Goal: Information Seeking & Learning: Learn about a topic

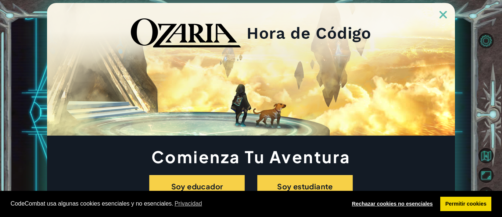
click at [407, 207] on link "Rechazar cookies no esenciales" at bounding box center [392, 203] width 91 height 15
click at [383, 202] on link "Rechazar cookies no esenciales" at bounding box center [392, 203] width 91 height 15
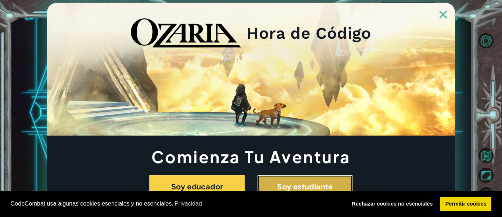
click at [316, 185] on button "Soy estudiante" at bounding box center [305, 186] width 96 height 23
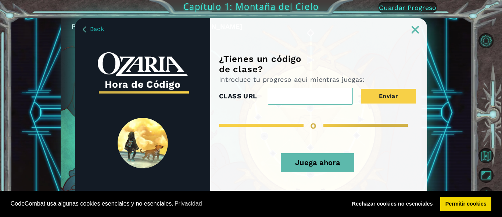
click at [307, 93] on input "CLASS URL" at bounding box center [310, 96] width 85 height 17
click at [316, 163] on button "Juega ahora" at bounding box center [318, 162] width 74 height 18
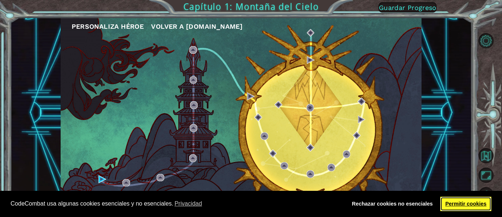
click at [459, 202] on link "Permitir cookies" at bounding box center [466, 203] width 51 height 15
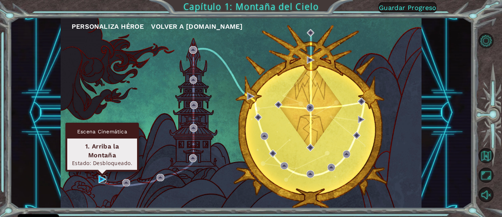
click at [100, 177] on img at bounding box center [103, 179] width 8 height 8
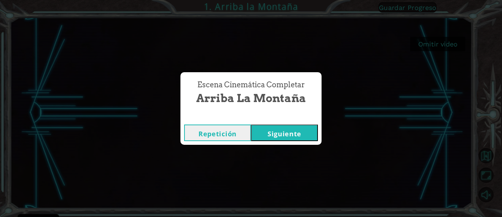
click at [293, 135] on button "Siguiente" at bounding box center [284, 132] width 67 height 17
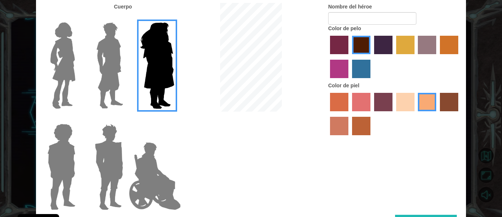
click at [109, 66] on img at bounding box center [109, 65] width 33 height 92
click at [126, 18] on input "Hero Lars" at bounding box center [126, 18] width 0 height 0
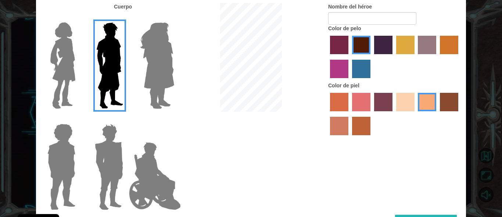
click at [113, 145] on img at bounding box center [109, 167] width 34 height 92
click at [126, 119] on input "Hero Garnet" at bounding box center [126, 119] width 0 height 0
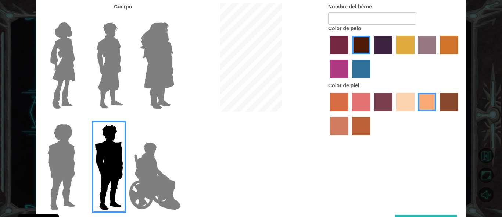
click at [153, 168] on img at bounding box center [155, 176] width 58 height 74
click at [174, 119] on input "Hero Jamie" at bounding box center [174, 119] width 0 height 0
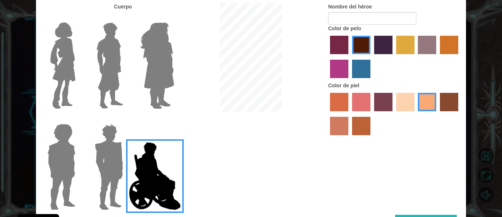
click at [55, 155] on img at bounding box center [62, 167] width 34 height 92
click at [78, 119] on input "Hero Steven" at bounding box center [78, 119] width 0 height 0
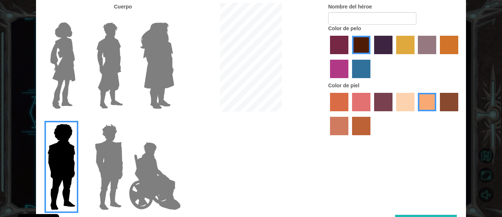
click at [64, 62] on img at bounding box center [62, 65] width 31 height 92
click at [78, 18] on input "Hero Connie" at bounding box center [78, 18] width 0 height 0
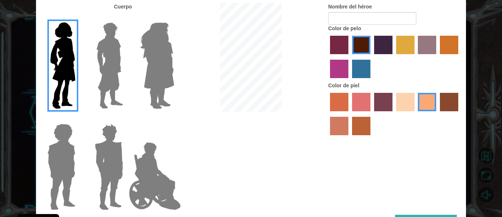
click at [103, 59] on img at bounding box center [109, 65] width 33 height 92
click at [126, 18] on input "Hero Lars" at bounding box center [126, 18] width 0 height 0
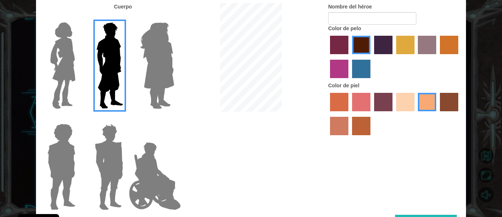
click at [341, 101] on label "sorbus skin color" at bounding box center [339, 102] width 18 height 18
click at [328, 114] on input "sorbus skin color" at bounding box center [328, 114] width 0 height 0
click at [363, 130] on label "smoke tree skin color" at bounding box center [361, 126] width 18 height 18
click at [350, 138] on input "smoke tree skin color" at bounding box center [350, 138] width 0 height 0
click at [450, 103] on label "karma skin color" at bounding box center [449, 102] width 18 height 18
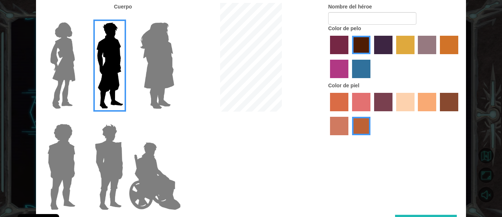
click at [438, 114] on input "karma skin color" at bounding box center [438, 114] width 0 height 0
click at [425, 103] on label "tacao skin color" at bounding box center [427, 102] width 18 height 18
click at [416, 114] on input "tacao skin color" at bounding box center [416, 114] width 0 height 0
click at [339, 107] on label "sorbus skin color" at bounding box center [339, 102] width 18 height 18
click at [328, 114] on input "sorbus skin color" at bounding box center [328, 114] width 0 height 0
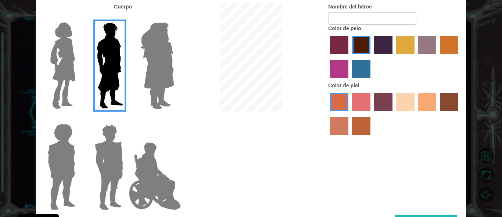
click at [360, 128] on label "smoke tree skin color" at bounding box center [361, 126] width 18 height 18
click at [350, 138] on input "smoke tree skin color" at bounding box center [350, 138] width 0 height 0
click at [338, 103] on label "sorbus skin color" at bounding box center [339, 102] width 18 height 18
click at [328, 114] on input "sorbus skin color" at bounding box center [328, 114] width 0 height 0
click at [355, 20] on input "Nombre del héroe" at bounding box center [372, 18] width 88 height 13
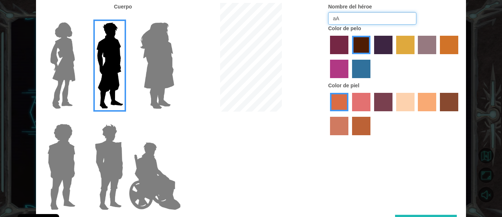
type input "a"
type input "AM"
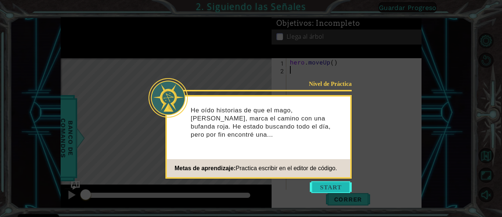
click at [331, 185] on button "Start" at bounding box center [331, 187] width 42 height 12
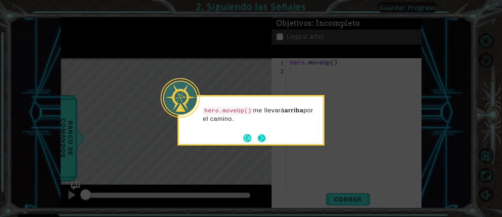
click at [262, 139] on button "Next" at bounding box center [262, 138] width 8 height 8
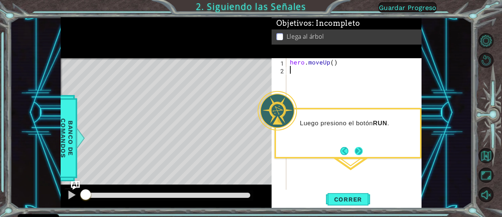
click at [360, 150] on button "Next" at bounding box center [359, 151] width 8 height 8
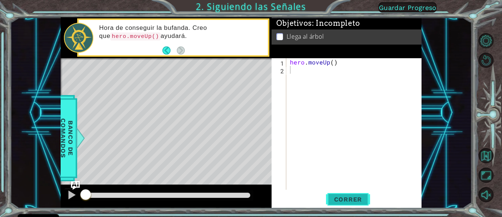
click at [348, 197] on span "Correr" at bounding box center [348, 198] width 43 height 7
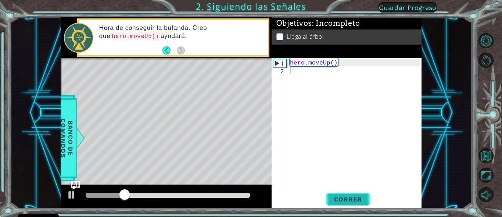
click at [348, 197] on span "Correr" at bounding box center [348, 198] width 43 height 7
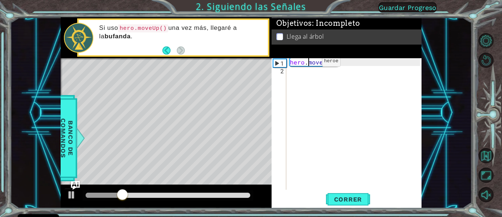
click at [310, 63] on div "hero . moveUp ( )" at bounding box center [356, 131] width 135 height 147
type textarea "hero.moveUp()"
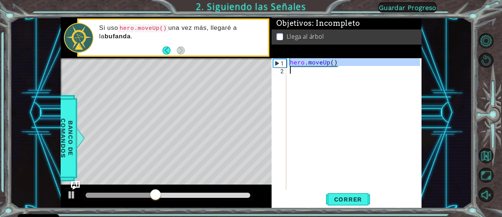
click at [296, 71] on div "hero . moveUp ( )" at bounding box center [355, 123] width 132 height 131
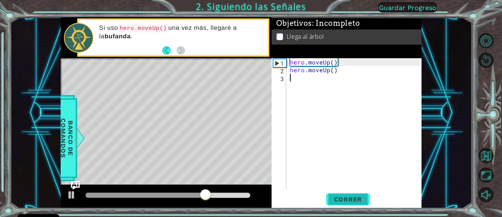
click at [352, 195] on span "Correr" at bounding box center [348, 198] width 43 height 7
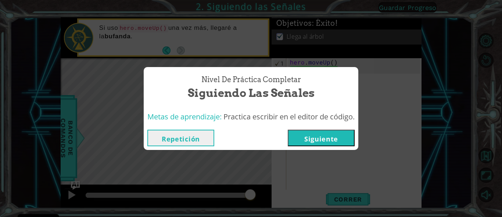
click at [312, 137] on button "Siguiente" at bounding box center [321, 137] width 67 height 17
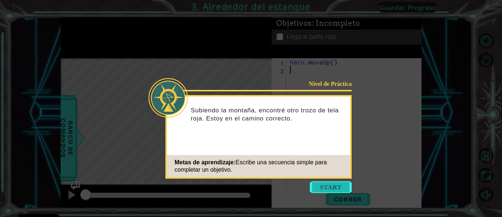
click at [325, 186] on button "Start" at bounding box center [331, 187] width 42 height 12
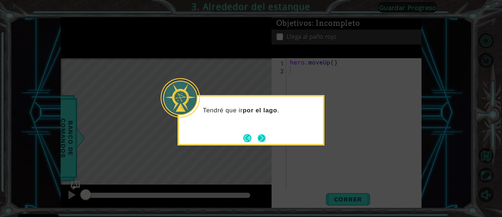
click at [264, 135] on button "Next" at bounding box center [262, 138] width 8 height 8
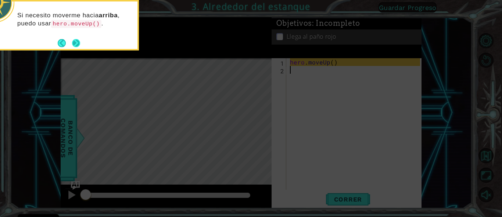
click at [78, 44] on button "Next" at bounding box center [76, 43] width 8 height 8
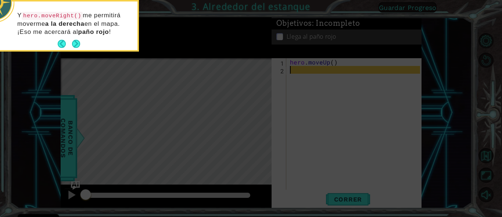
click at [26, 15] on code "hero.moveRight()" at bounding box center [52, 16] width 61 height 8
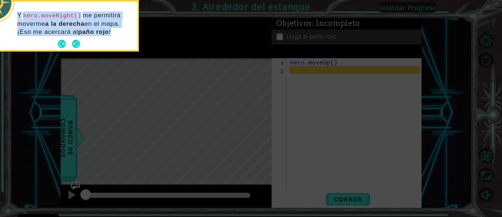
click at [26, 15] on code "hero.moveRight()" at bounding box center [52, 16] width 61 height 8
click at [29, 15] on code "hero.moveRight()" at bounding box center [52, 16] width 61 height 8
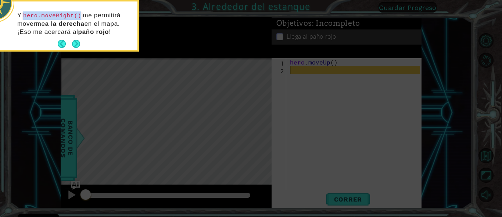
drag, startPoint x: 25, startPoint y: 15, endPoint x: 75, endPoint y: 14, distance: 50.0
click at [75, 14] on code "hero.moveRight()" at bounding box center [52, 16] width 61 height 8
copy code "hero.moveRight()"
click at [79, 42] on button "Next" at bounding box center [76, 44] width 8 height 8
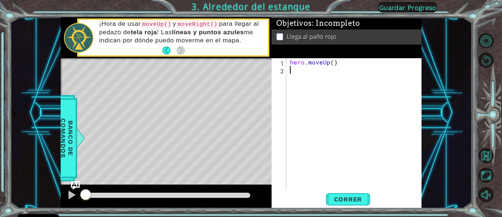
paste textarea "hero.moveRight()"
click at [306, 63] on div "hero . moveUp ( ) hero . moveRight ( )" at bounding box center [356, 131] width 135 height 147
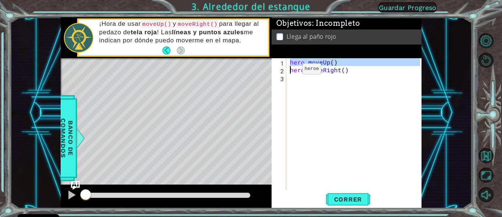
click at [290, 71] on div "hero . moveUp ( ) hero . moveRight ( )" at bounding box center [355, 123] width 132 height 131
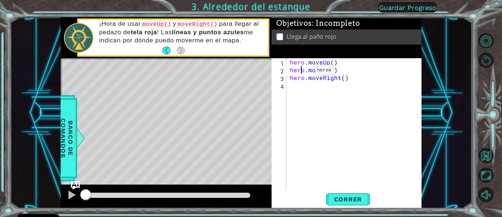
click at [303, 72] on div "hero . moveUp ( ) hero . moveUp ( ) hero . moveRight ( )" at bounding box center [356, 131] width 135 height 147
type textarea "hero.moveUp() hero.moveRight()"
click at [294, 87] on div "hero . moveUp ( ) hero . moveUp ( ) hero . moveRight ( )" at bounding box center [356, 131] width 135 height 147
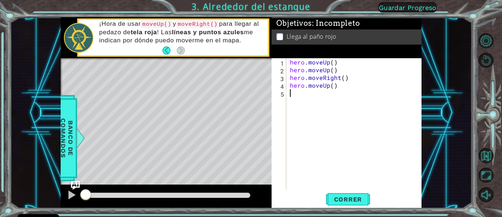
click at [300, 94] on div "hero . moveUp ( ) hero . moveUp ( ) hero . moveRight ( ) hero . moveUp ( )" at bounding box center [356, 131] width 135 height 147
drag, startPoint x: 323, startPoint y: 94, endPoint x: 330, endPoint y: 95, distance: 6.7
click at [330, 95] on div "hero . moveUp ( ) hero . moveUp ( ) hero . moveRight ( ) hero . moveUp ( ) hero…" at bounding box center [356, 131] width 135 height 147
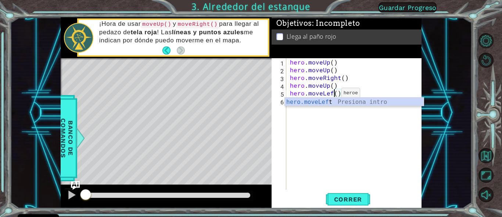
type textarea "hero.moveLeft()"
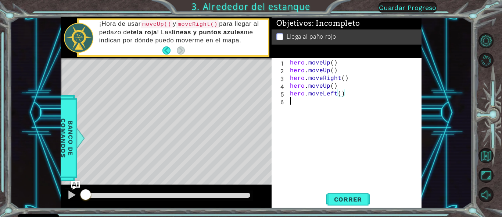
click at [320, 121] on div "hero . moveUp ( ) hero . moveUp ( ) hero . moveRight ( ) hero . moveUp ( ) hero…" at bounding box center [356, 131] width 135 height 147
click at [322, 71] on div "hero . moveUp ( ) hero . moveUp ( ) hero . moveRight ( ) hero . moveUp ( ) hero…" at bounding box center [356, 131] width 135 height 147
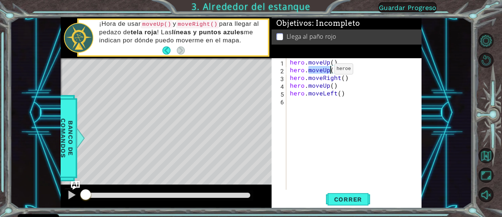
type textarea "hero.moveUp() hero.moveRight()"
click at [294, 102] on div "hero . moveUp ( ) hero . moveUp ( ) hero . moveRight ( ) hero . moveUp ( ) hero…" at bounding box center [356, 131] width 135 height 147
paste textarea "Code Area"
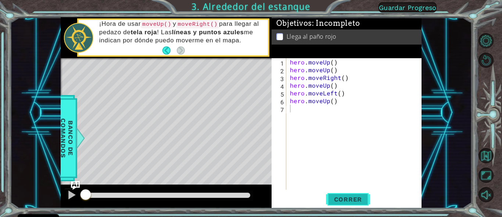
click at [350, 200] on span "Correr" at bounding box center [348, 198] width 43 height 7
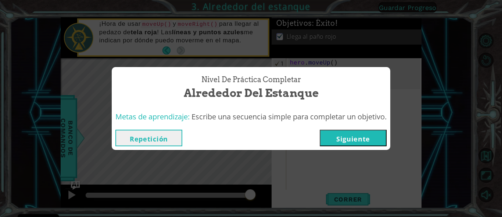
click at [343, 138] on button "Siguiente" at bounding box center [353, 137] width 67 height 17
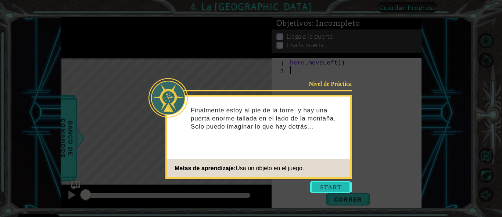
click at [321, 185] on button "Start" at bounding box center [331, 187] width 42 height 12
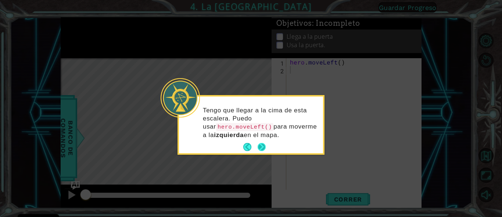
click at [261, 147] on button "Next" at bounding box center [262, 147] width 8 height 8
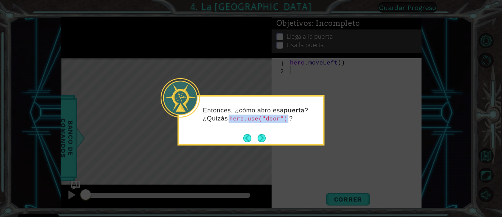
drag, startPoint x: 231, startPoint y: 118, endPoint x: 281, endPoint y: 117, distance: 50.4
click at [281, 117] on code "hero.use("door")" at bounding box center [258, 119] width 61 height 8
copy code "hero.use("door")"
click at [262, 136] on button "Next" at bounding box center [261, 138] width 9 height 9
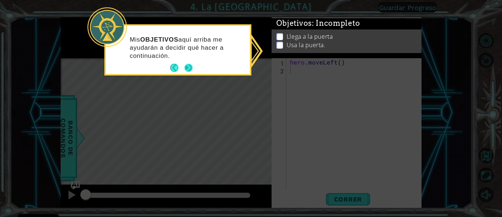
click at [187, 69] on button "Next" at bounding box center [189, 68] width 8 height 8
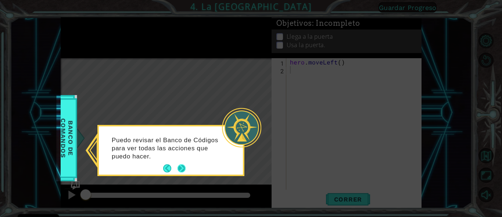
click at [182, 166] on button "Next" at bounding box center [182, 168] width 8 height 8
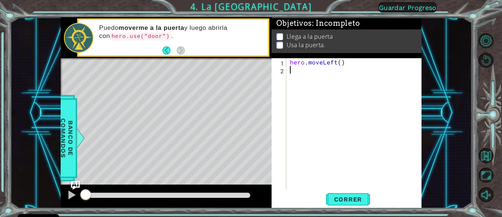
click at [293, 73] on div "hero . moveLeft ( )" at bounding box center [356, 131] width 135 height 147
paste textarea "hero.use("door")"
click at [311, 65] on div "hero . moveLeft ( ) hero . use ( "door" )" at bounding box center [356, 131] width 135 height 147
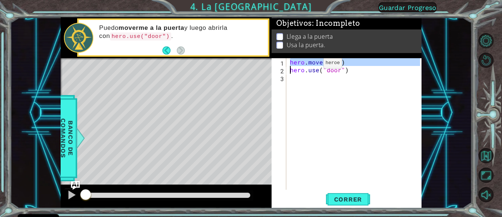
click at [311, 65] on div "hero . moveLeft ( ) hero . use ( "door" )" at bounding box center [356, 131] width 135 height 147
click at [291, 70] on div "hero . moveLeft ( ) hero . use ( "door" )" at bounding box center [355, 123] width 132 height 131
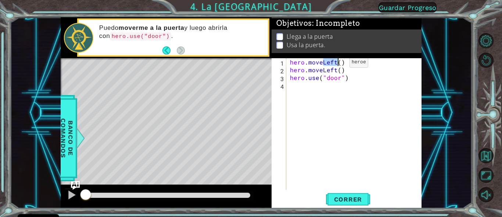
drag, startPoint x: 323, startPoint y: 64, endPoint x: 336, endPoint y: 64, distance: 12.5
click at [337, 64] on div "hero . moveLeft ( ) hero . moveLeft ( ) hero . use ( "door" )" at bounding box center [356, 131] width 135 height 147
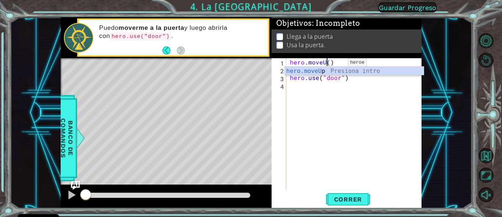
scroll to position [0, 4]
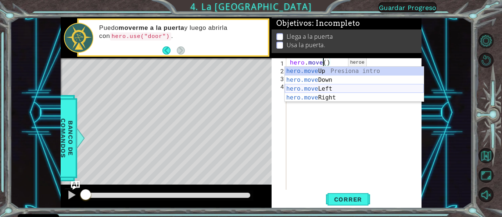
click at [331, 86] on div "hero.move Up Presiona intro hero.move Down Presiona intro hero.move Left Presio…" at bounding box center [354, 93] width 139 height 53
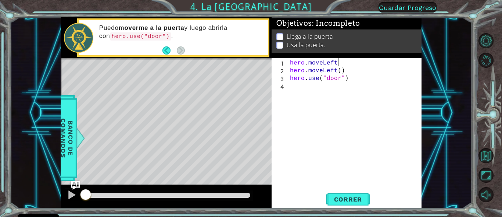
click at [351, 71] on div "hero . moveLeft hero . moveLeft ( ) hero . use ( "door" )" at bounding box center [356, 131] width 135 height 147
type textarea "hero.moveLeft()"
type textarea "h"
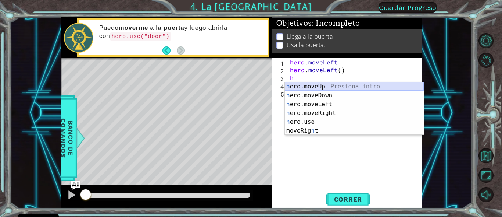
click at [352, 85] on div "h ero.moveUp Presiona intro h ero.moveDown Presiona intro h ero.moveLeft Presio…" at bounding box center [354, 117] width 139 height 71
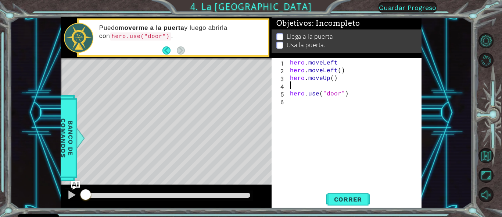
type textarea "h"
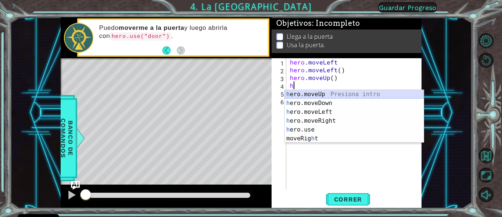
click at [311, 94] on div "h ero.moveUp Presiona intro h ero.moveDown Presiona intro h ero.moveLeft Presio…" at bounding box center [354, 125] width 139 height 71
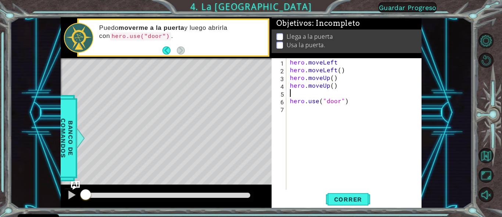
type textarea "h"
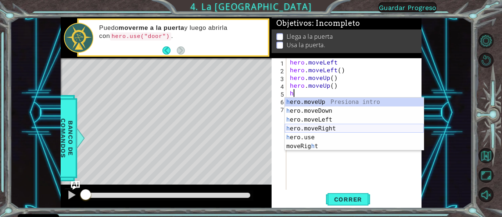
click at [315, 126] on div "h ero.moveUp Presiona intro h ero.moveDown Presiona intro h ero.moveLeft Presio…" at bounding box center [354, 132] width 139 height 71
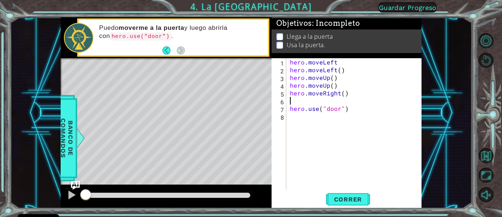
type textarea "h"
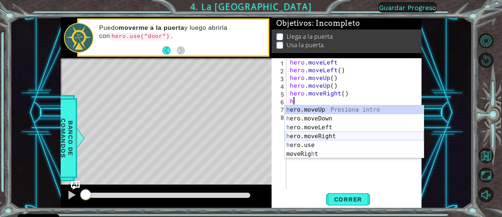
click at [311, 134] on div "h ero.moveUp Presiona intro h ero.moveDown Presiona intro h ero.moveLeft Presio…" at bounding box center [354, 140] width 139 height 71
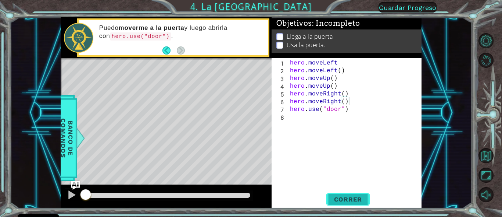
click at [347, 198] on span "Correr" at bounding box center [348, 198] width 43 height 7
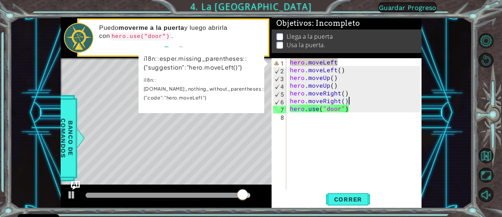
click at [318, 64] on div "hero . moveLeft hero . moveLeft ( ) hero . moveUp ( ) hero . moveUp ( ) hero . …" at bounding box center [356, 131] width 135 height 147
click at [330, 73] on div "hero . moveLeft hero . moveLeft ( ) hero . moveUp ( ) hero . moveUp ( ) hero . …" at bounding box center [356, 131] width 135 height 147
click at [322, 80] on div "hero . moveLeft hero . moveLeft ( ) hero . moveUp ( ) hero . moveUp ( ) hero . …" at bounding box center [356, 131] width 135 height 147
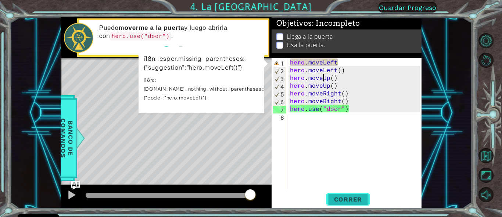
click at [348, 200] on span "Correr" at bounding box center [348, 198] width 43 height 7
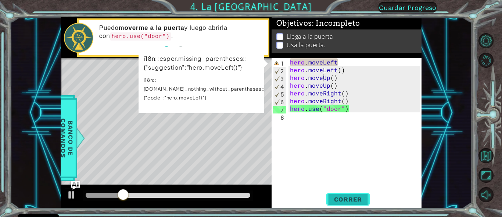
click at [348, 200] on span "Correr" at bounding box center [348, 198] width 43 height 7
click at [337, 71] on div "hero . moveLeft hero . moveLeft ( ) hero . moveUp ( ) hero . moveUp ( ) hero . …" at bounding box center [356, 131] width 135 height 147
click at [347, 71] on div "hero . moveLeft hero . moveLeft ( ) hero . moveUp ( ) hero . moveUp ( ) hero . …" at bounding box center [356, 131] width 135 height 147
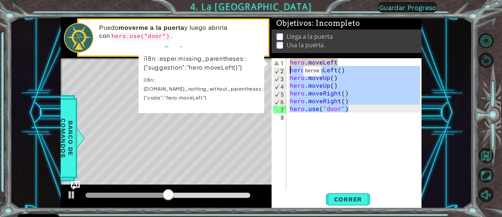
drag, startPoint x: 356, startPoint y: 111, endPoint x: 291, endPoint y: 73, distance: 75.3
click at [291, 73] on div "hero . moveLeft hero . moveLeft ( ) hero . moveUp ( ) hero . moveUp ( ) hero . …" at bounding box center [356, 131] width 135 height 147
type textarea "hero.moveLeft() hero.moveUp()"
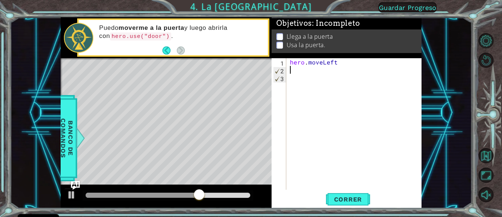
type textarea "h"
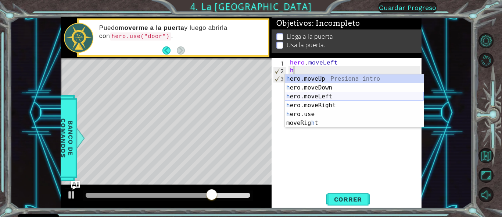
click at [313, 94] on div "h ero.moveUp Presiona intro h ero.moveDown Presiona intro h ero.moveLeft Presio…" at bounding box center [354, 109] width 139 height 71
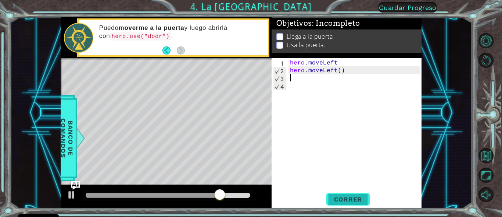
click at [351, 201] on span "Correr" at bounding box center [348, 198] width 43 height 7
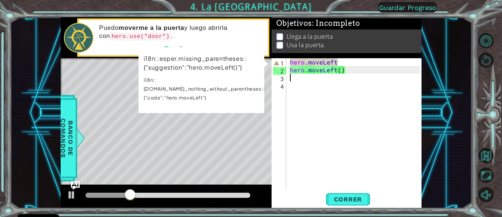
type textarea "h"
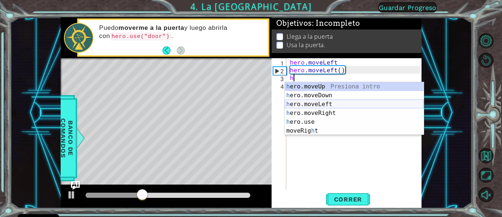
click at [315, 103] on div "h ero.moveUp Presiona intro h ero.moveDown Presiona intro h ero.moveLeft Presio…" at bounding box center [354, 117] width 139 height 71
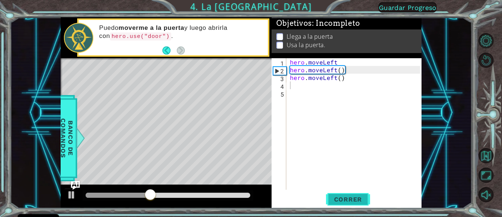
click at [347, 199] on span "Correr" at bounding box center [348, 198] width 43 height 7
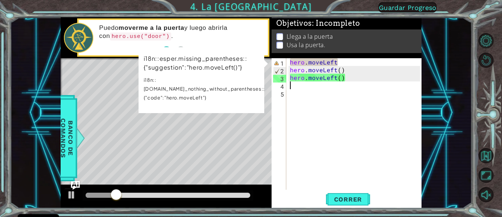
type textarea "h"
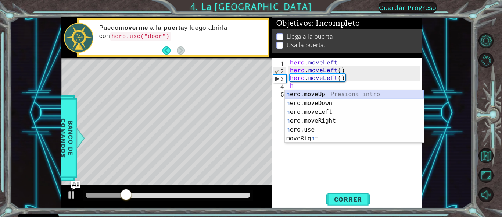
click at [299, 94] on div "h ero.moveUp Presiona intro h ero.moveDown Presiona intro h ero.moveLeft Presio…" at bounding box center [354, 125] width 139 height 71
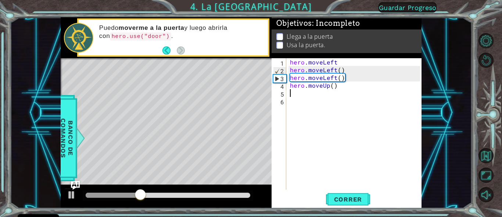
click at [299, 97] on div "hero . moveLeft hero . moveLeft ( ) hero . moveLeft ( ) hero . moveUp ( )" at bounding box center [356, 131] width 135 height 147
click at [298, 93] on div "hero . moveLeft hero . moveLeft ( ) hero . moveLeft ( ) hero . moveUp ( )" at bounding box center [356, 131] width 135 height 147
type textarea "h"
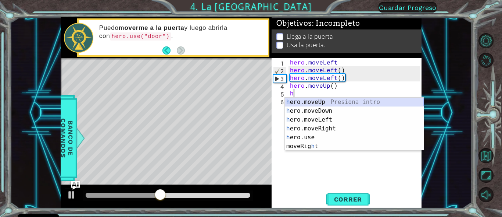
click at [306, 104] on div "h ero.moveUp Presiona intro h ero.moveDown Presiona intro h ero.moveLeft Presio…" at bounding box center [354, 132] width 139 height 71
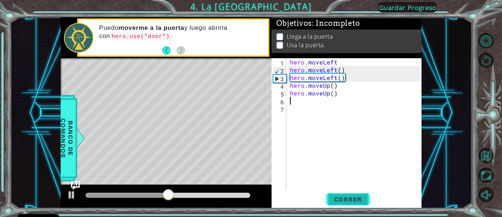
click at [345, 200] on span "Correr" at bounding box center [348, 198] width 43 height 7
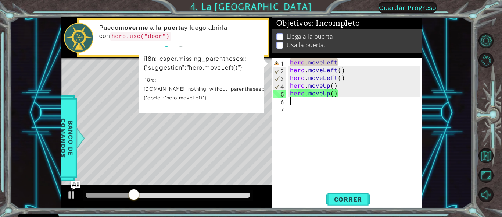
type textarea "h"
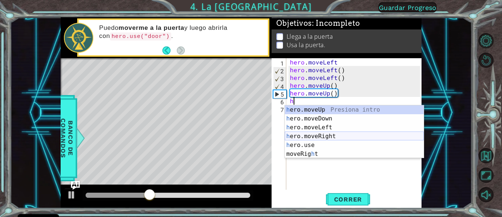
click at [317, 136] on div "h ero.moveUp Presiona intro h ero.moveDown Presiona intro h ero.moveLeft Presio…" at bounding box center [354, 140] width 139 height 71
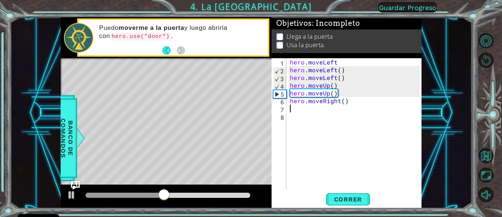
type textarea "h"
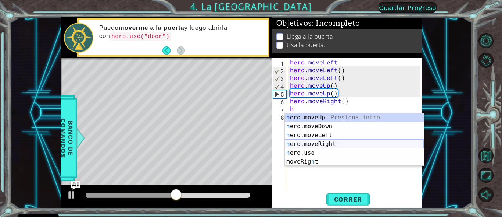
click at [313, 143] on div "h ero.moveUp Presiona intro h ero.moveDown Presiona intro h ero.moveLeft Presio…" at bounding box center [354, 148] width 139 height 71
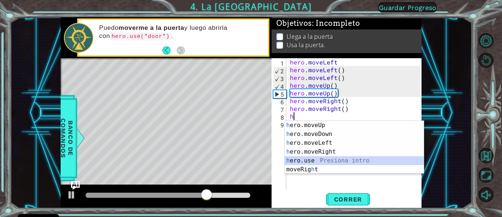
click at [310, 162] on div "h ero.moveUp Presiona intro h ero.moveDown Presiona intro h ero.moveLeft Presio…" at bounding box center [354, 156] width 139 height 71
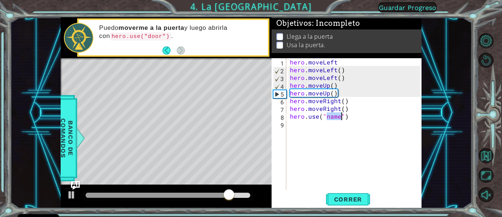
scroll to position [0, 4]
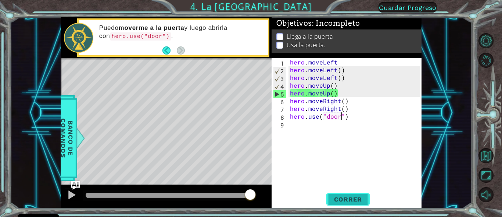
type textarea "hero.use("door")"
click at [351, 199] on span "Correr" at bounding box center [348, 198] width 43 height 7
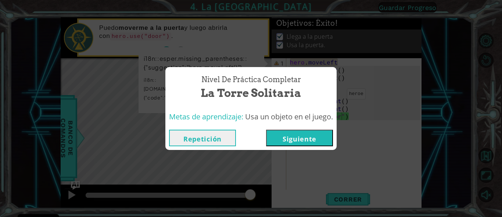
click at [295, 140] on button "Siguiente" at bounding box center [299, 137] width 67 height 17
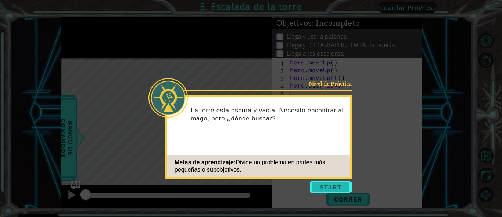
click at [319, 185] on button "Start" at bounding box center [331, 187] width 42 height 12
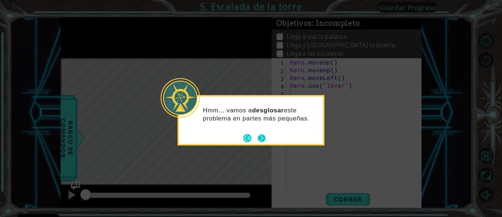
click at [262, 139] on button "Next" at bounding box center [262, 138] width 8 height 8
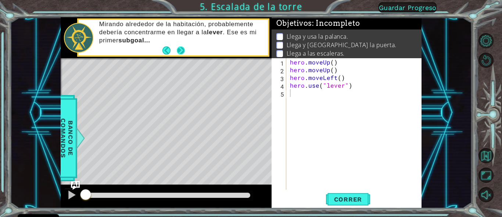
click at [182, 53] on button "Next" at bounding box center [181, 50] width 8 height 8
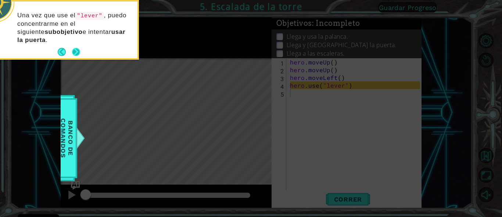
click at [79, 48] on button "Next" at bounding box center [76, 52] width 8 height 8
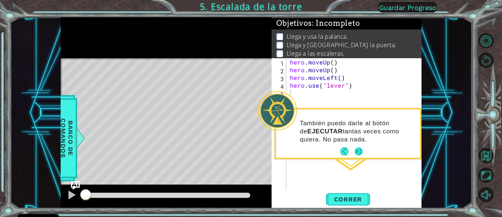
click at [357, 151] on button "Next" at bounding box center [359, 151] width 8 height 8
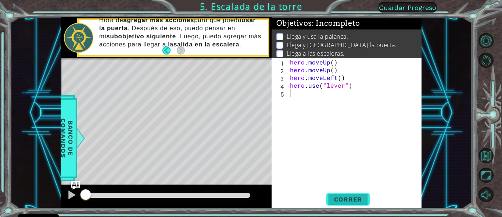
click at [349, 200] on span "Correr" at bounding box center [348, 198] width 43 height 7
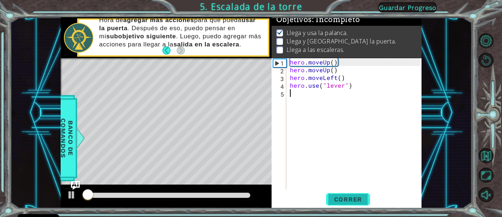
scroll to position [7, 0]
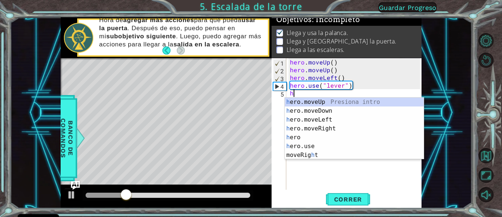
type textarea "he"
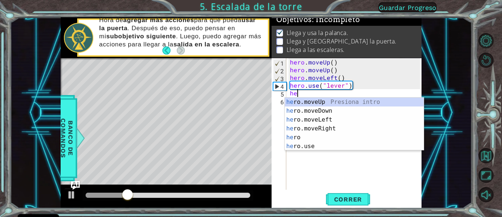
scroll to position [0, 0]
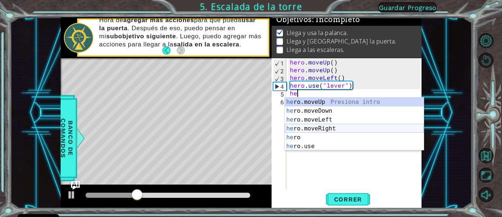
click at [328, 127] on div "he ro.moveUp Presiona intro he ro.moveDown Presiona intro he ro.moveLeft Presio…" at bounding box center [354, 132] width 139 height 71
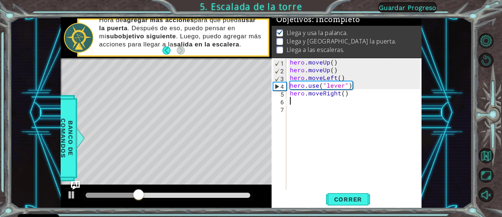
scroll to position [0, 0]
type textarea "h"
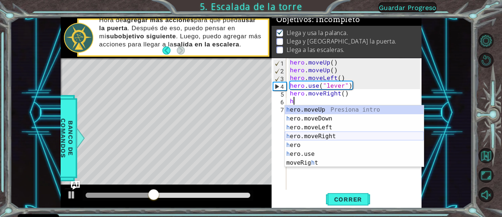
click at [328, 134] on div "h ero.moveUp Presiona intro h ero.moveDown Presiona intro h ero.moveLeft Presio…" at bounding box center [354, 144] width 139 height 79
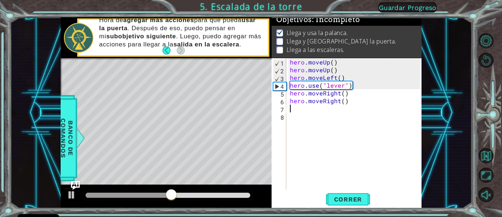
type textarea "h"
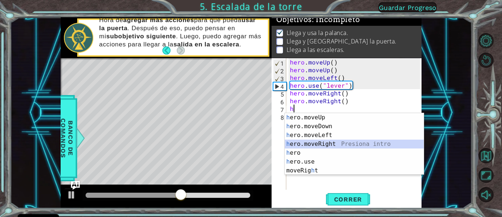
click at [329, 141] on div "h ero.moveUp Presiona intro h ero.moveDown Presiona intro h ero.moveLeft Presio…" at bounding box center [354, 152] width 139 height 79
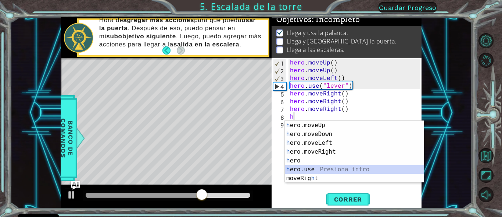
click at [317, 167] on div "h ero.moveUp Presiona intro h ero.moveDown Presiona intro h ero.moveLeft Presio…" at bounding box center [354, 160] width 139 height 79
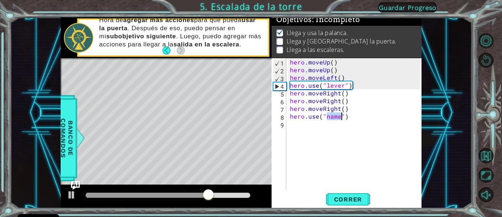
scroll to position [0, 4]
type textarea "hero.use("door")"
click at [297, 127] on div "hero . moveUp ( ) hero . moveUp ( ) hero . moveLeft ( ) hero . use ( "lever" ) …" at bounding box center [356, 131] width 135 height 147
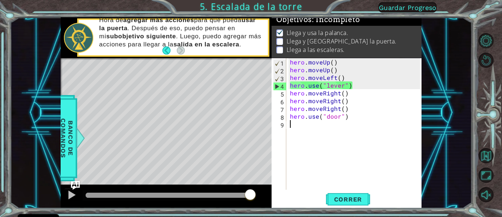
type textarea "h"
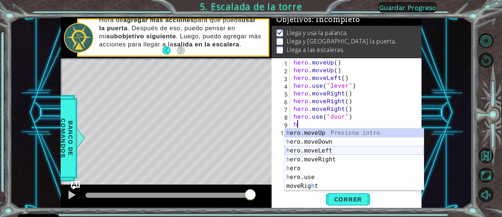
click at [327, 152] on div "h ero.moveUp Presiona intro h ero.moveDown Presiona intro h ero.moveLeft Presio…" at bounding box center [354, 167] width 139 height 79
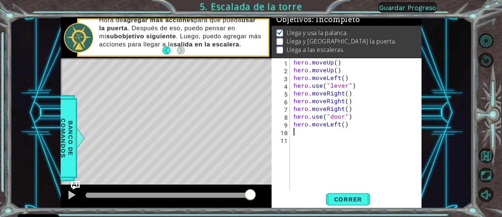
type textarea "h"
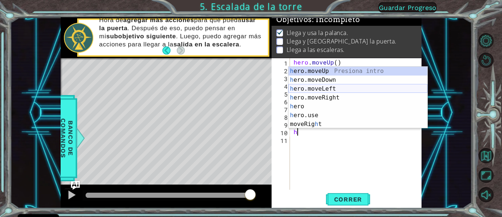
click at [332, 90] on div "h ero.moveUp Presiona intro h ero.moveDown Presiona intro h ero.moveLeft Presio…" at bounding box center [358, 106] width 139 height 79
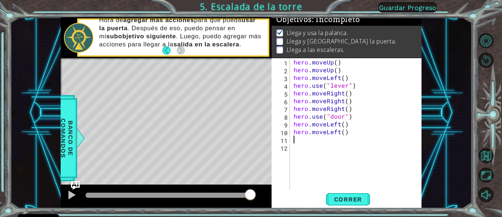
type textarea "h"
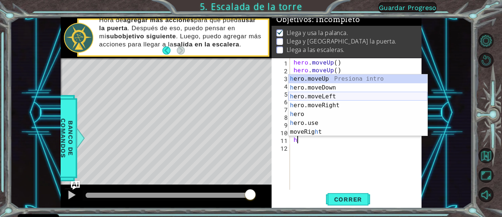
click at [324, 97] on div "h ero.moveUp Presiona intro h ero.moveDown Presiona intro h ero.moveLeft Presio…" at bounding box center [358, 113] width 139 height 79
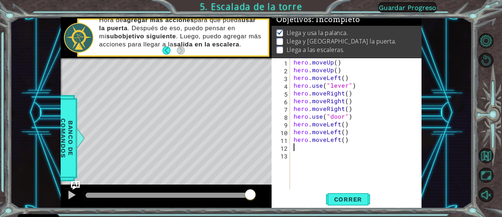
type textarea "h"
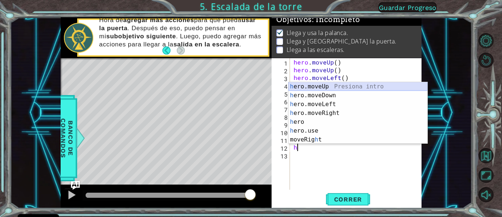
click at [323, 86] on div "h ero.moveUp Presiona intro h ero.moveDown Presiona intro h ero.moveLeft Presio…" at bounding box center [358, 121] width 139 height 79
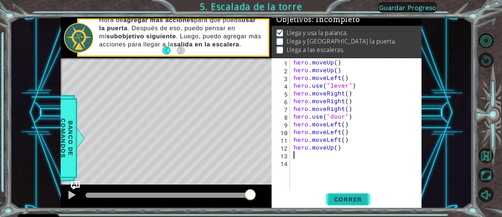
click at [356, 198] on span "Correr" at bounding box center [348, 198] width 43 height 7
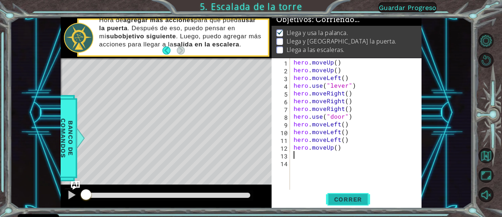
scroll to position [7, 0]
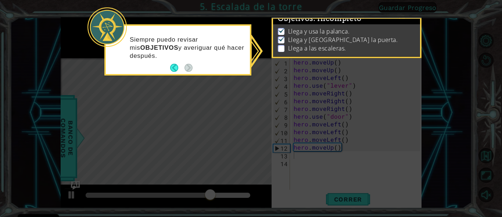
click at [315, 153] on icon at bounding box center [251, 108] width 502 height 217
click at [175, 70] on button "Back" at bounding box center [177, 68] width 14 height 8
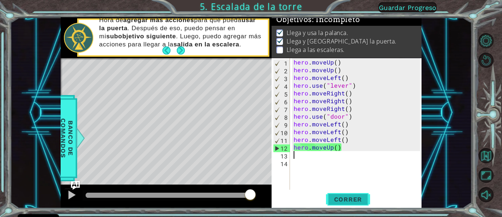
click at [345, 199] on span "Correr" at bounding box center [348, 198] width 43 height 7
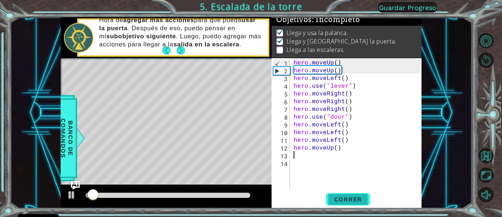
scroll to position [7, 0]
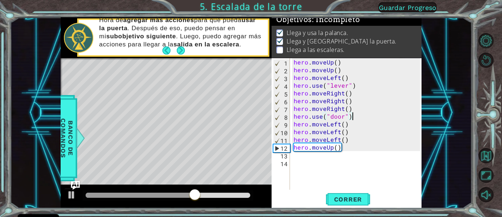
click at [355, 118] on div "hero . moveUp ( ) hero . moveUp ( ) hero . moveLeft ( ) hero . use ( "lever" ) …" at bounding box center [358, 131] width 132 height 147
type textarea "hero.use("door")"
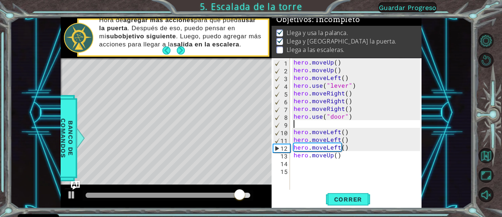
type textarea "h"
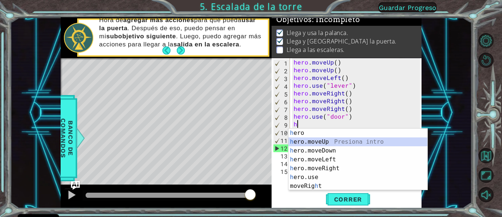
click at [335, 142] on div "h ero Presiona intro h ero.moveUp Presiona intro h ero.moveDown Presiona intro …" at bounding box center [358, 167] width 139 height 79
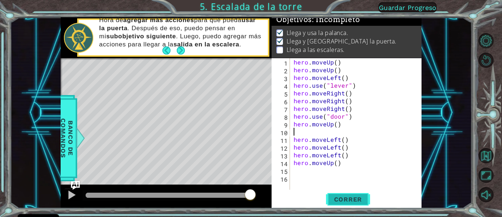
click at [350, 200] on span "Correr" at bounding box center [348, 198] width 43 height 7
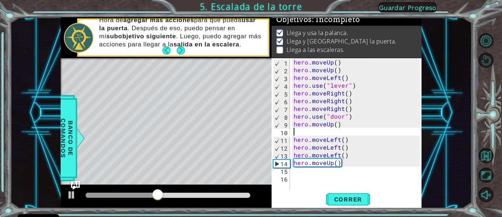
type textarea "h"
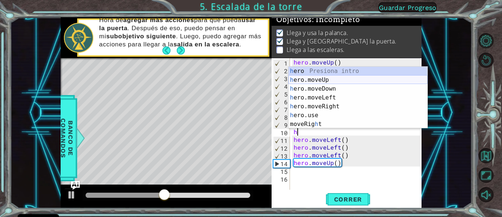
click at [324, 79] on div "h ero Presiona intro h ero.moveUp Presiona intro h ero.moveDown Presiona intro …" at bounding box center [358, 106] width 139 height 79
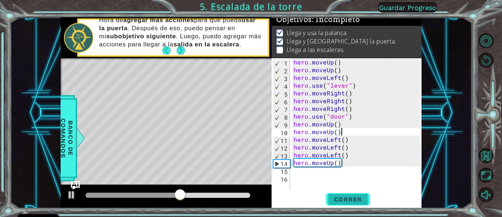
type textarea "hero.moveUp()"
click at [347, 201] on span "Correr" at bounding box center [348, 198] width 43 height 7
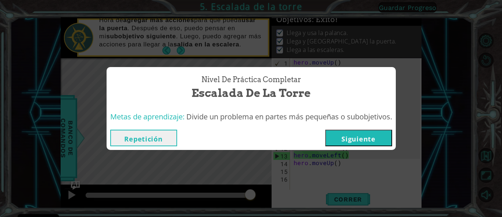
click at [362, 137] on button "Siguiente" at bounding box center [359, 137] width 67 height 17
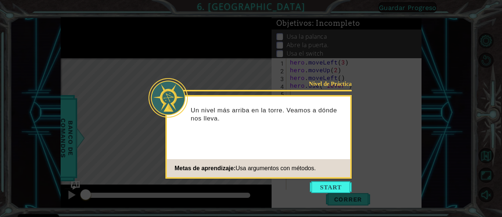
click at [320, 188] on button "Start" at bounding box center [331, 187] width 42 height 12
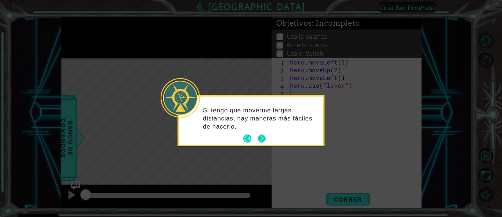
click at [262, 138] on button "Next" at bounding box center [262, 138] width 8 height 8
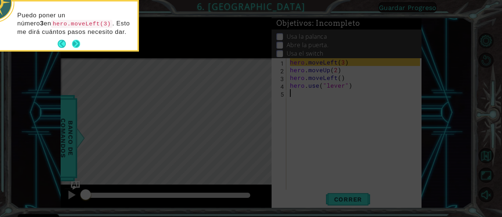
click at [74, 43] on button "Next" at bounding box center [76, 44] width 8 height 8
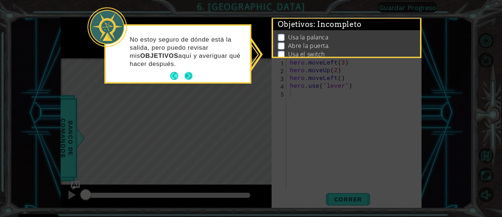
click at [190, 76] on button "Next" at bounding box center [189, 76] width 8 height 8
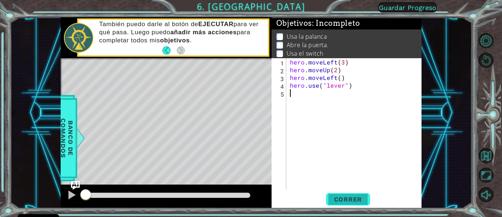
click at [340, 199] on span "Correr" at bounding box center [348, 198] width 43 height 7
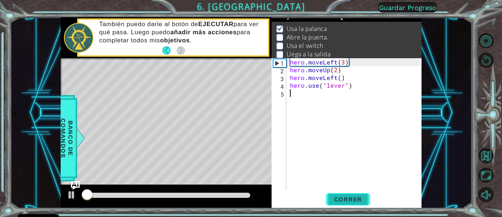
scroll to position [11, 0]
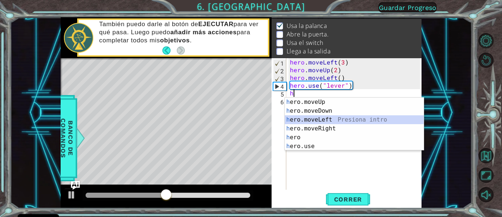
click at [326, 117] on div "h ero.moveUp Presiona intro h ero.moveDown Presiona intro h ero.moveLeft Presio…" at bounding box center [354, 132] width 139 height 71
type textarea "hero.moveLeft(1)"
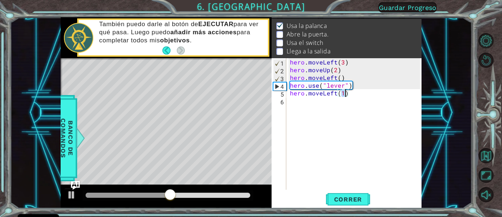
click at [301, 104] on div "hero . moveLeft ( 3 ) hero . moveUp ( 2 ) hero . moveLeft ( ) hero . use ( "lev…" at bounding box center [356, 131] width 135 height 147
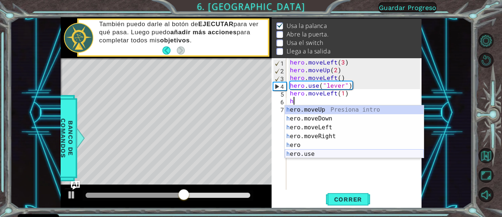
click at [305, 153] on div "h ero.moveUp Presiona intro h ero.moveDown Presiona intro h ero.moveLeft Presio…" at bounding box center [354, 140] width 139 height 71
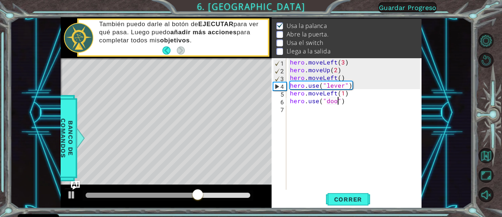
type textarea "hero.use("door")"
click at [299, 108] on div "hero . moveLeft ( 3 ) hero . moveUp ( 2 ) hero . moveLeft ( ) hero . use ( "lev…" at bounding box center [356, 131] width 135 height 147
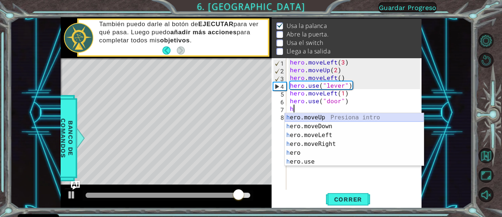
click at [306, 119] on div "h ero.moveUp Presiona intro h ero.moveDown Presiona intro h ero.moveLeft Presio…" at bounding box center [354, 148] width 139 height 71
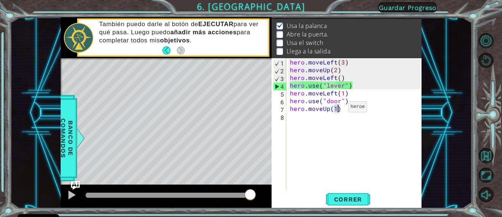
click at [336, 109] on div "hero . moveLeft ( 3 ) hero . moveUp ( 2 ) hero . moveLeft ( ) hero . use ( "lev…" at bounding box center [355, 123] width 132 height 131
click at [336, 109] on div "hero . moveLeft ( 3 ) hero . moveUp ( 2 ) hero . moveLeft ( ) hero . use ( "lev…" at bounding box center [356, 131] width 135 height 147
type textarea "hero.moveUp(2)"
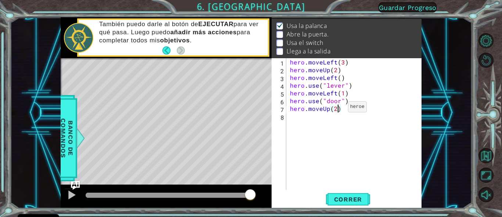
scroll to position [0, 5]
click at [309, 117] on div "hero . moveLeft ( 3 ) hero . moveUp ( 2 ) hero . moveLeft ( ) hero . use ( "lev…" at bounding box center [356, 131] width 135 height 147
click at [343, 195] on button "Correr" at bounding box center [348, 199] width 44 height 15
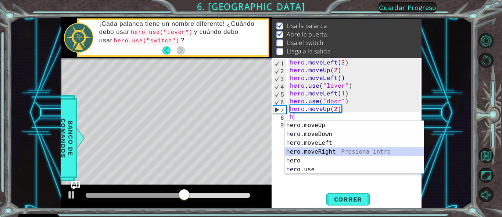
click at [334, 150] on div "h ero.moveUp Presiona intro h ero.moveDown Presiona intro h ero.moveLeft Presio…" at bounding box center [354, 156] width 139 height 71
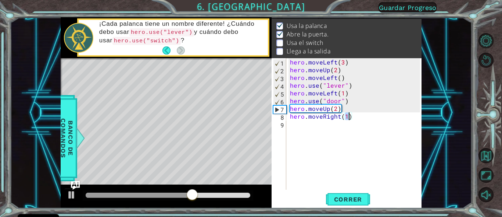
type textarea "hero.moveRight(2)"
click at [299, 125] on div "hero . moveLeft ( 3 ) hero . moveUp ( 2 ) hero . moveLeft ( ) hero . use ( "lev…" at bounding box center [356, 131] width 135 height 147
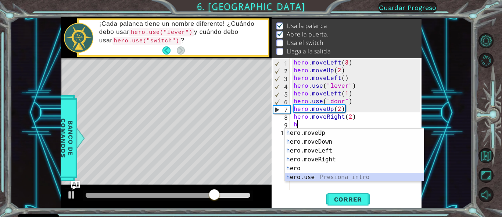
click at [311, 175] on div "h ero.moveUp Presiona intro h ero.moveDown Presiona intro h ero.moveLeft Presio…" at bounding box center [354, 163] width 139 height 71
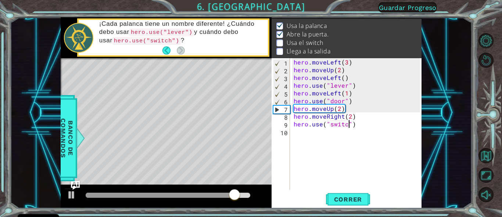
scroll to position [0, 6]
type textarea "hero.use("switch")"
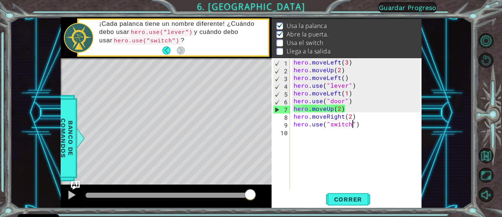
click at [300, 134] on div "hero . moveLeft ( 3 ) hero . moveUp ( 2 ) hero . moveLeft ( ) hero . use ( "lev…" at bounding box center [358, 131] width 132 height 147
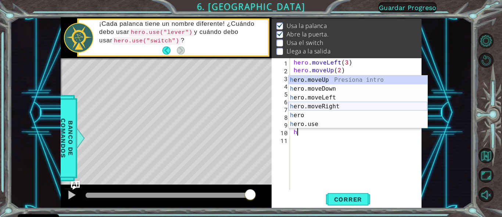
click at [320, 104] on div "h ero.moveUp Presiona intro h ero.moveDown Presiona intro h ero.moveLeft Presio…" at bounding box center [358, 110] width 139 height 71
type textarea "hero.moveRight(1)"
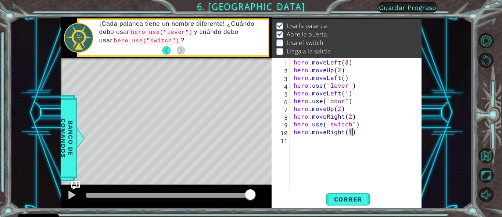
click at [296, 142] on div "hero . moveLeft ( 3 ) hero . moveUp ( 2 ) hero . moveLeft ( ) hero . use ( "lev…" at bounding box center [358, 131] width 132 height 147
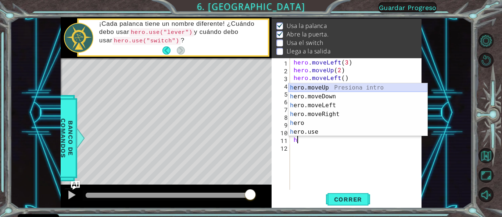
click at [319, 88] on div "h ero.moveUp Presiona intro h ero.moveDown Presiona intro h ero.moveLeft Presio…" at bounding box center [358, 118] width 139 height 71
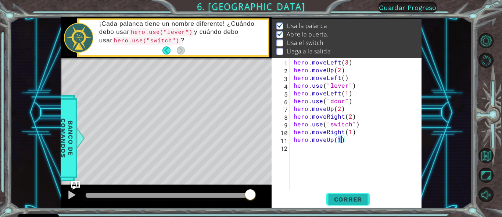
type textarea "hero.moveUp(1)"
click at [348, 199] on span "Correr" at bounding box center [348, 198] width 43 height 7
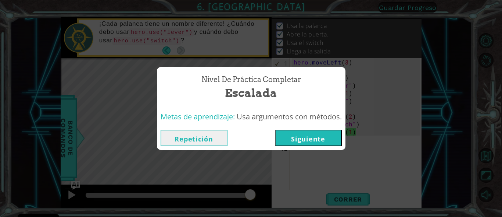
click at [321, 136] on button "Siguiente" at bounding box center [308, 137] width 67 height 17
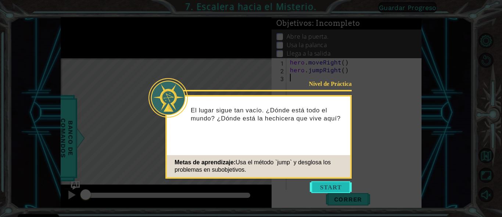
click at [320, 185] on button "Start" at bounding box center [331, 187] width 42 height 12
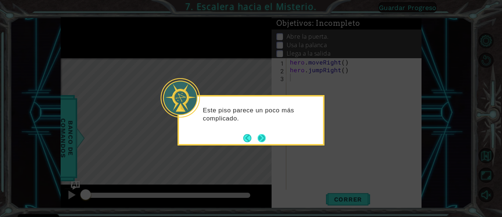
click at [262, 138] on button "Next" at bounding box center [262, 138] width 8 height 8
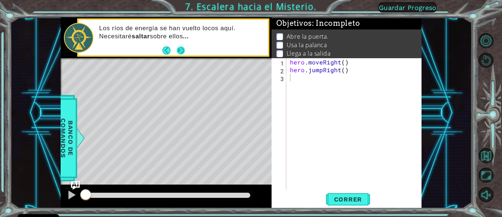
click at [181, 51] on button "Next" at bounding box center [181, 50] width 8 height 8
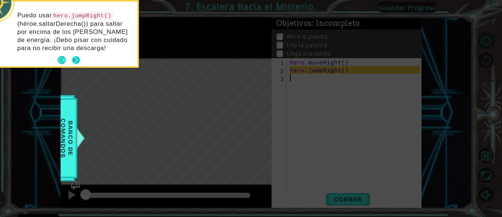
click at [75, 59] on button "Next" at bounding box center [76, 60] width 8 height 8
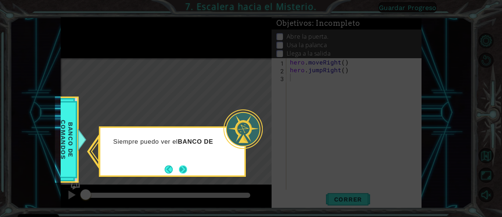
click at [183, 171] on button "Next" at bounding box center [183, 169] width 8 height 8
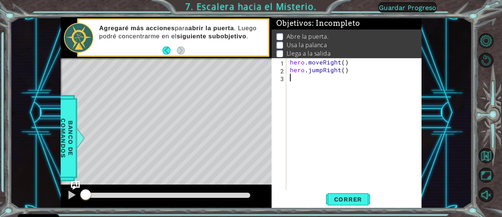
type textarea "h"
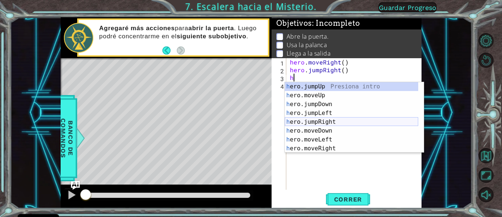
click at [335, 119] on div "h ero.jumpUp Presiona intro h ero.moveUp Presiona intro h ero.jumpDown Presiona…" at bounding box center [352, 126] width 134 height 88
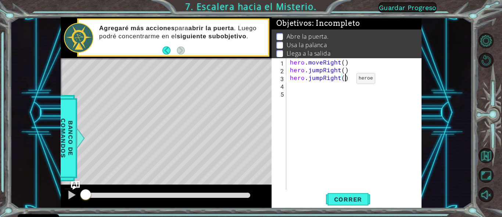
click at [344, 80] on div "hero . moveRight ( ) hero . jumpRight ( ) hero . jumpRight ( )" at bounding box center [356, 131] width 135 height 147
type textarea "hero.jumpRight(2)"
click at [303, 88] on div "hero . moveRight ( ) hero . jumpRight ( ) hero . jumpRight ( 2 )" at bounding box center [356, 131] width 135 height 147
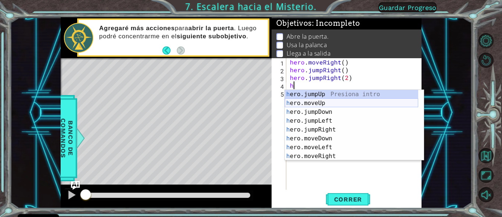
click at [315, 102] on div "h ero.jumpUp Presiona intro h ero.moveUp Presiona intro h ero.jumpDown Presiona…" at bounding box center [352, 134] width 134 height 88
type textarea "hero.moveUp(1)"
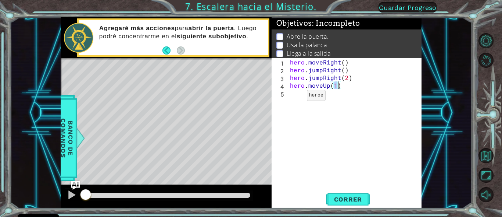
click at [295, 96] on div "hero . moveRight ( ) hero . jumpRight ( ) hero . jumpRight ( 2 ) hero . moveUp …" at bounding box center [356, 131] width 135 height 147
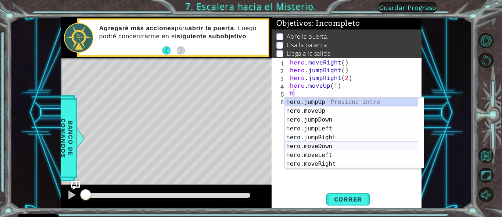
scroll to position [9, 0]
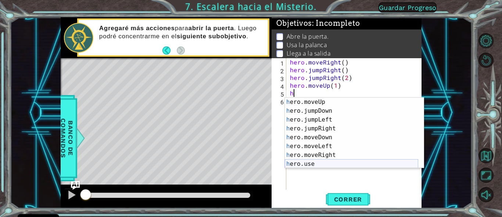
click at [320, 159] on div "h ero.moveUp Presiona intro h ero.jumpDown Presiona intro h ero.jumpLeft Presio…" at bounding box center [352, 141] width 134 height 88
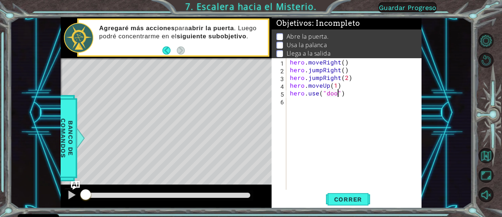
type textarea "hero.use("door")"
click at [296, 102] on div "hero . moveRight ( ) hero . jumpRight ( ) hero . jumpRight ( 2 ) hero . moveUp …" at bounding box center [356, 131] width 135 height 147
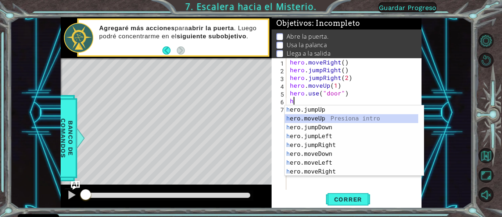
click at [318, 120] on div "h ero.jumpUp Presiona intro h ero.moveUp Presiona intro h ero.jumpDown Presiona…" at bounding box center [352, 149] width 134 height 88
type textarea "hero.moveUp(1)"
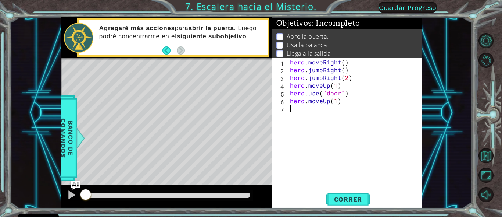
click at [298, 111] on div "hero . moveRight ( ) hero . jumpRight ( ) hero . jumpRight ( 2 ) hero . moveUp …" at bounding box center [356, 131] width 135 height 147
type textarea "h"
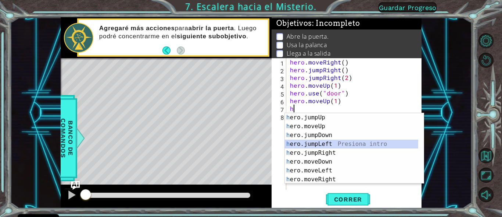
click at [314, 141] on div "h ero.jumpUp Presiona intro h ero.moveUp Presiona intro h ero.jumpDown Presiona…" at bounding box center [352, 157] width 134 height 88
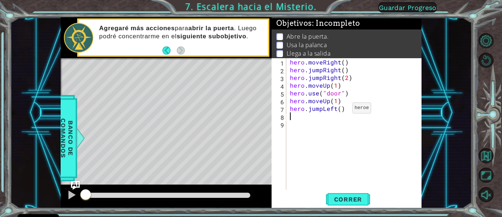
click at [340, 110] on div "hero . moveRight ( ) hero . jumpRight ( ) hero . jumpRight ( 2 ) hero . moveUp …" at bounding box center [356, 131] width 135 height 147
type textarea "hero.jumpLeft(2)"
click at [309, 119] on div "hero . moveRight ( ) hero . jumpRight ( ) hero . jumpRight ( 2 ) hero . moveUp …" at bounding box center [356, 131] width 135 height 147
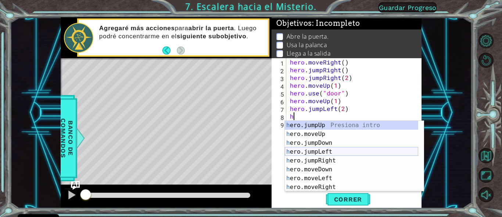
scroll to position [9, 0]
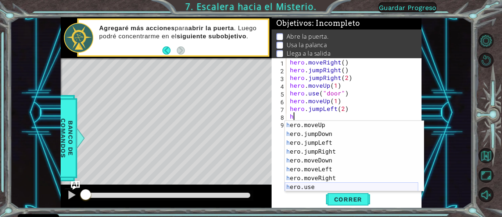
click at [311, 184] on div "h ero.moveUp Presiona intro h ero.jumpDown Presiona intro h ero.jumpLeft Presio…" at bounding box center [352, 165] width 134 height 88
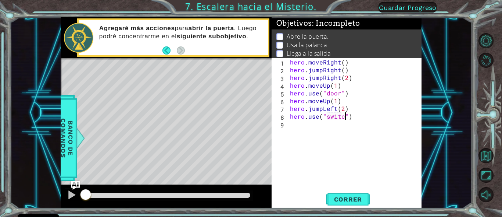
scroll to position [0, 6]
type textarea "hero.use("switch")"
click at [301, 126] on div "hero . moveRight ( ) hero . jumpRight ( ) hero . jumpRight ( 2 ) hero . moveUp …" at bounding box center [356, 131] width 135 height 147
type textarea "h"
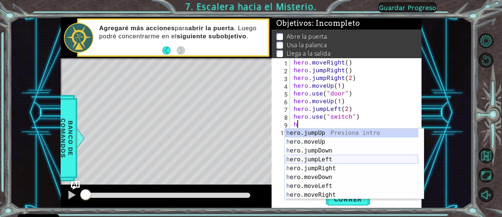
click at [317, 158] on div "h ero.jumpUp Presiona intro h ero.moveUp Presiona intro h ero.jumpDown Presiona…" at bounding box center [352, 172] width 134 height 88
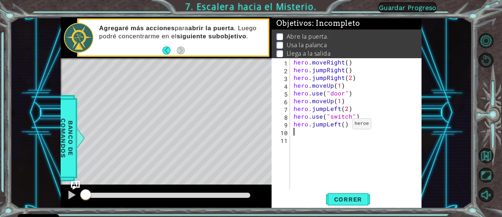
click at [345, 125] on div "hero . moveRight ( ) hero . jumpRight ( ) hero . jumpRight ( 2 ) hero . moveUp …" at bounding box center [358, 131] width 132 height 147
type textarea "hero.jumpLeft(2)"
click at [309, 133] on div "hero . moveRight ( ) hero . jumpRight ( ) hero . jumpRight ( 2 ) hero . moveUp …" at bounding box center [358, 131] width 132 height 147
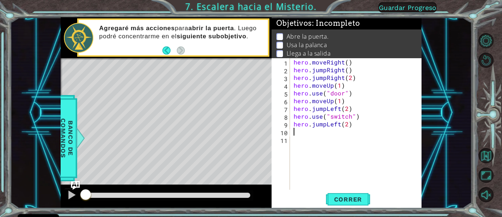
type textarea "h"
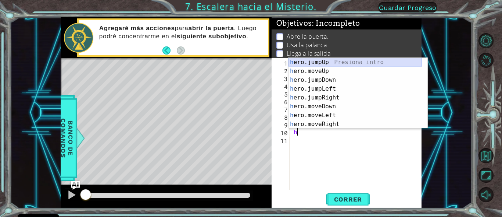
click at [338, 63] on div "h ero.jumpUp Presiona intro h ero.moveUp Presiona intro h ero.jumpDown Presiona…" at bounding box center [356, 102] width 134 height 88
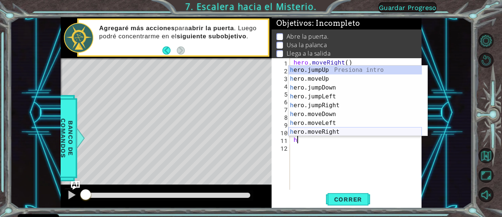
click at [323, 129] on div "h ero.jumpUp Presiona intro h ero.moveUp Presiona intro h ero.jumpDown Presiona…" at bounding box center [356, 109] width 134 height 88
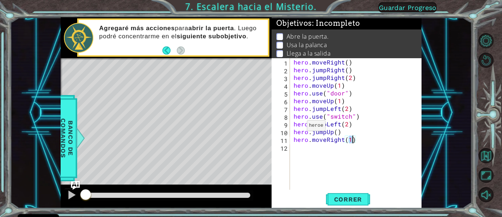
scroll to position [0, 6]
click at [347, 202] on span "Correr" at bounding box center [348, 198] width 43 height 7
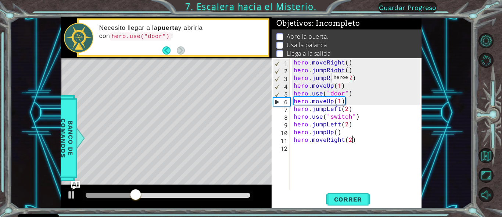
click at [323, 79] on div "hero . moveRight ( ) hero . jumpRight ( ) hero . jumpRight ( 2 ) hero . moveUp …" at bounding box center [358, 131] width 132 height 147
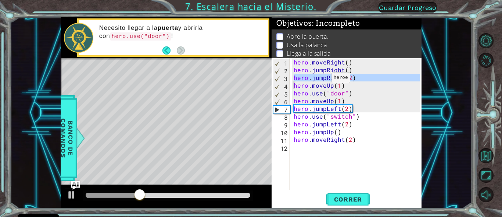
click at [323, 79] on div "hero . moveRight ( ) hero . jumpRight ( ) hero . jumpRight ( 2 ) hero . moveUp …" at bounding box center [358, 131] width 132 height 147
click at [322, 79] on div "hero . moveRight ( ) hero . jumpRight ( ) hero . jumpRight ( 2 ) hero . moveUp …" at bounding box center [356, 123] width 128 height 131
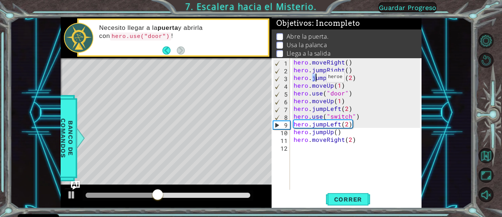
drag, startPoint x: 313, startPoint y: 79, endPoint x: 317, endPoint y: 79, distance: 4.4
click at [317, 79] on div "hero . moveRight ( ) hero . jumpRight ( ) hero . jumpRight ( 2 ) hero . moveUp …" at bounding box center [358, 131] width 132 height 147
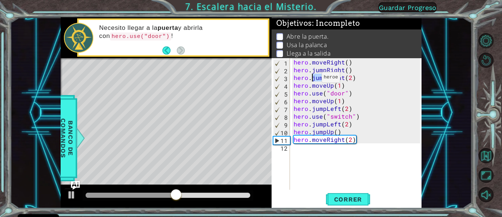
drag, startPoint x: 327, startPoint y: 78, endPoint x: 313, endPoint y: 79, distance: 14.4
click at [313, 79] on div "hero . moveRight ( ) hero . jumpRight ( ) hero . jumpRight ( 2 ) hero . moveUp …" at bounding box center [358, 131] width 132 height 147
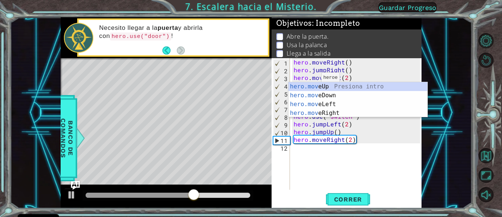
scroll to position [0, 3]
click at [328, 111] on div "hero.move Up Presiona intro hero.move Down Presiona intro hero.move Left Presio…" at bounding box center [358, 108] width 139 height 53
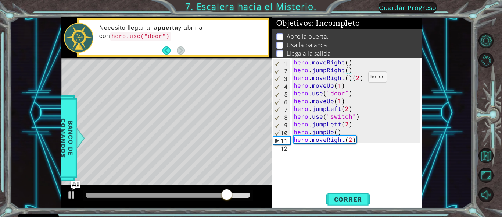
scroll to position [0, 6]
click at [370, 79] on div "hero . moveRight ( ) hero . jumpRight ( ) hero . moveRight ( 2 ) ( 2 ) hero . m…" at bounding box center [358, 131] width 132 height 147
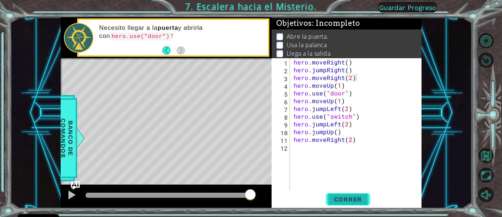
click at [350, 200] on span "Correr" at bounding box center [348, 198] width 43 height 7
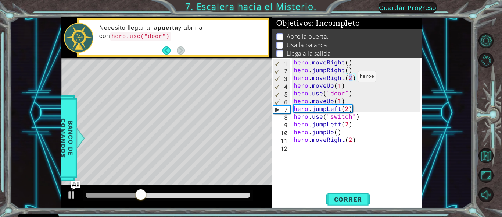
click at [349, 78] on div "hero . moveRight ( ) hero . jumpRight ( ) hero . moveRight ( 2 ) hero . moveUp …" at bounding box center [358, 131] width 132 height 147
click at [352, 78] on div "hero . moveRight ( ) hero . jumpRight ( ) hero . moveRight ( 2 ) hero . moveUp …" at bounding box center [356, 123] width 128 height 131
click at [351, 78] on div "hero . moveRight ( ) hero . jumpRight ( ) hero . moveRight ( 2 ) hero . moveUp …" at bounding box center [358, 131] width 132 height 147
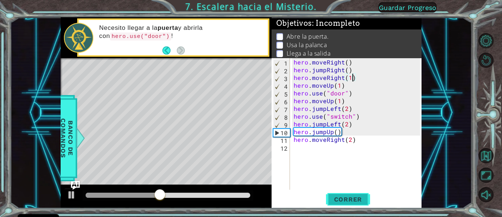
click at [347, 199] on span "Correr" at bounding box center [348, 198] width 43 height 7
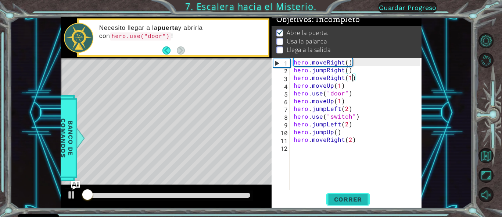
scroll to position [7, 0]
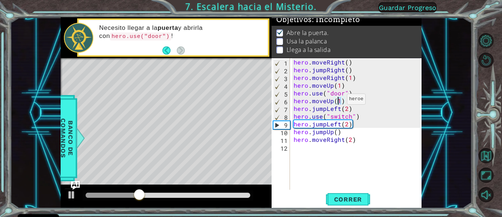
click at [338, 101] on div "hero . moveRight ( ) hero . jumpRight ( ) hero . moveRight ( 1 ) hero . moveUp …" at bounding box center [358, 131] width 132 height 147
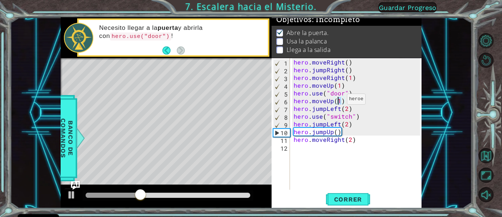
scroll to position [0, 5]
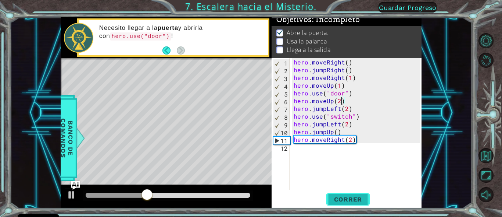
click at [347, 196] on span "Correr" at bounding box center [348, 198] width 43 height 7
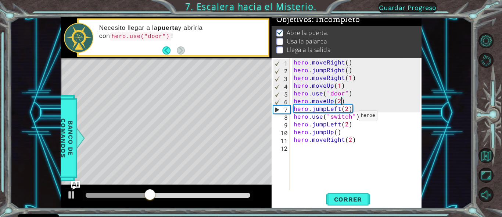
click at [351, 117] on div "hero . moveRight ( ) hero . jumpRight ( ) hero . moveRight ( 1 ) hero . moveUp …" at bounding box center [358, 131] width 132 height 147
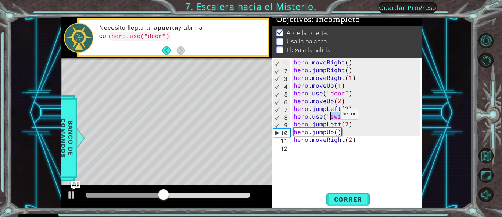
drag, startPoint x: 352, startPoint y: 116, endPoint x: 332, endPoint y: 116, distance: 20.2
click at [332, 116] on div "hero . moveRight ( ) hero . jumpRight ( ) hero . moveRight ( 1 ) hero . moveUp …" at bounding box center [358, 131] width 132 height 147
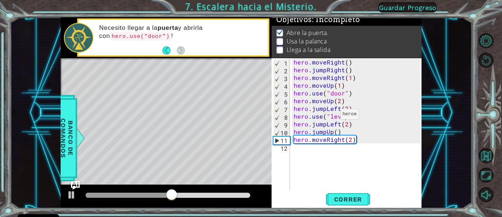
scroll to position [0, 6]
click at [349, 198] on span "Correr" at bounding box center [348, 198] width 43 height 7
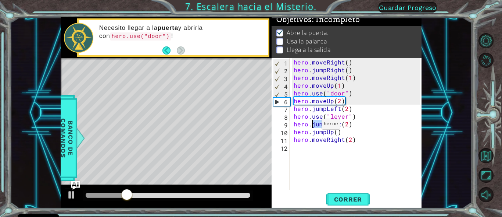
drag, startPoint x: 326, startPoint y: 125, endPoint x: 313, endPoint y: 126, distance: 12.9
click at [313, 126] on div "hero . moveRight ( ) hero . jumpRight ( ) hero . moveRight ( 1 ) hero . moveUp …" at bounding box center [358, 131] width 132 height 147
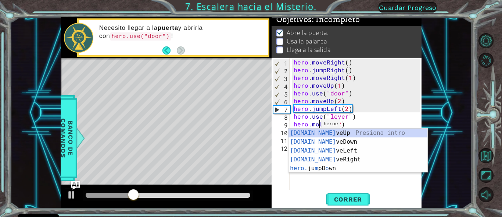
scroll to position [0, 3]
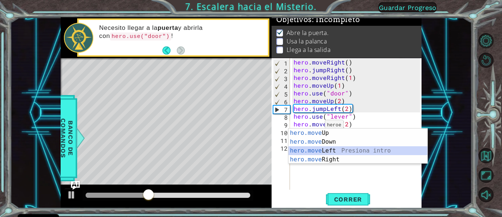
click at [336, 152] on div "hero.move Up Presiona intro hero.move Down Presiona intro hero.move Left Presio…" at bounding box center [358, 154] width 139 height 53
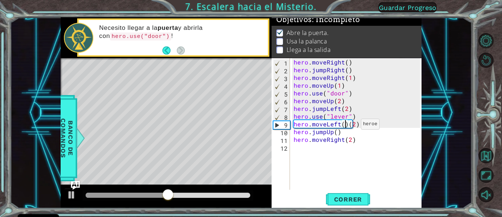
scroll to position [0, 6]
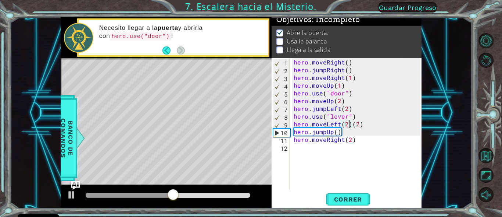
click at [363, 124] on div "hero . moveRight ( ) hero . jumpRight ( ) hero . moveRight ( 1 ) hero . moveUp …" at bounding box center [358, 131] width 132 height 147
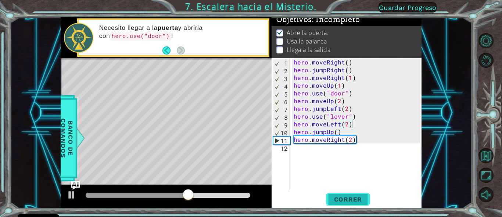
click at [352, 197] on span "Correr" at bounding box center [348, 198] width 43 height 7
drag, startPoint x: 327, startPoint y: 109, endPoint x: 313, endPoint y: 109, distance: 13.6
click at [313, 109] on div "hero . moveRight ( ) hero . jumpRight ( ) hero . moveRight ( 1 ) hero . moveUp …" at bounding box center [358, 131] width 132 height 147
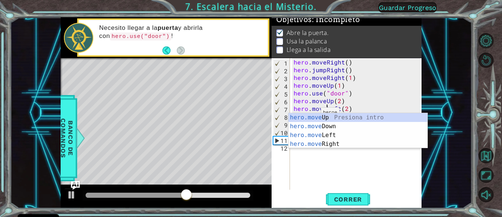
scroll to position [0, 3]
click at [326, 132] on div "hero.move Up Presiona intro hero.move Down Presiona intro hero.move Left Presio…" at bounding box center [358, 139] width 139 height 53
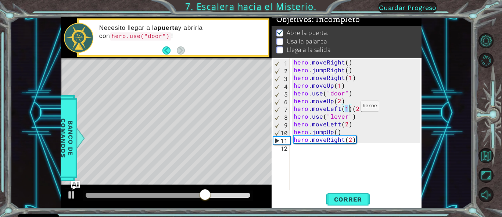
click at [352, 108] on div "hero . moveRight ( ) hero . jumpRight ( ) hero . moveRight ( 1 ) hero . moveUp …" at bounding box center [358, 131] width 132 height 147
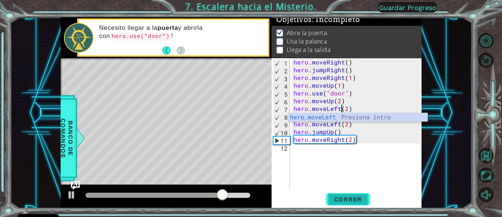
click at [347, 198] on span "Correr" at bounding box center [348, 198] width 43 height 7
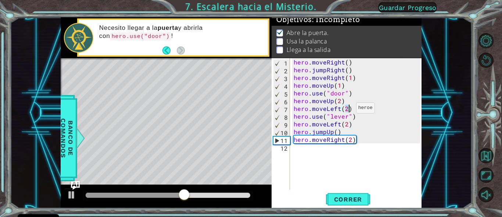
click at [347, 110] on div "hero . moveRight ( ) hero . jumpRight ( ) hero . moveRight ( 1 ) hero . moveUp …" at bounding box center [358, 131] width 132 height 147
click at [348, 107] on div "hero . moveRight ( ) hero . jumpRight ( ) hero . moveRight ( 1 ) hero . moveUp …" at bounding box center [358, 131] width 132 height 147
type textarea "hero.moveLeft(1)"
click at [345, 200] on span "Correr" at bounding box center [348, 198] width 43 height 7
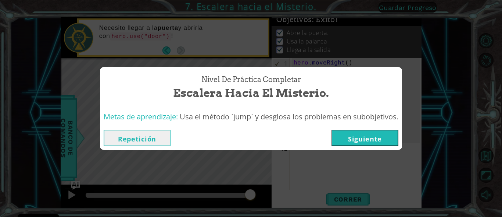
click at [352, 137] on button "Siguiente" at bounding box center [365, 137] width 67 height 17
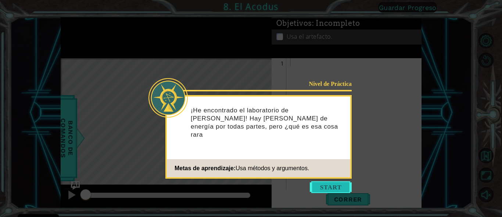
click at [324, 188] on button "Start" at bounding box center [331, 187] width 42 height 12
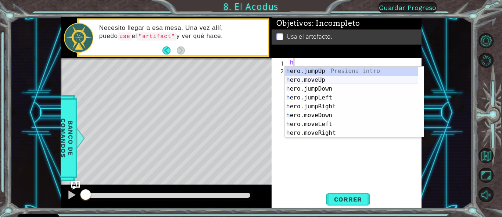
click at [322, 79] on div "h ero.jumpUp Presiona intro h ero.moveUp Presiona intro h ero.jumpDown Presiona…" at bounding box center [352, 111] width 134 height 88
type textarea "hero.moveUp(1)"
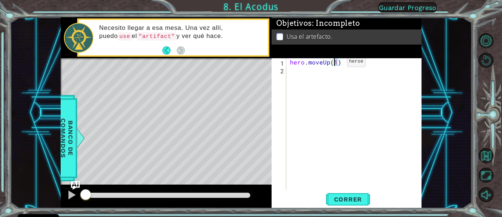
click at [335, 63] on div "hero . moveUp ( 1 )" at bounding box center [356, 131] width 135 height 147
type textarea "hero.moveUp(1)"
click at [336, 63] on div "hero . moveUp ( 1 )" at bounding box center [356, 131] width 135 height 147
type textarea "hero.moveUp(1)"
click at [336, 63] on div "hero . moveUp ( 1 )" at bounding box center [356, 131] width 135 height 147
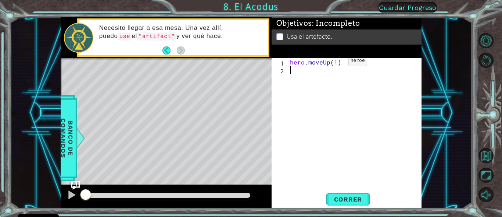
click at [336, 63] on div "hero . moveUp ( 1 )" at bounding box center [356, 131] width 135 height 147
type textarea "hero.moveUp(2)"
click at [312, 72] on div "hero . moveUp ( 2 )" at bounding box center [356, 131] width 135 height 147
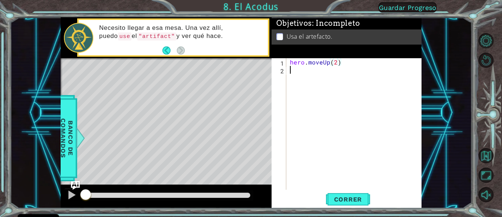
scroll to position [0, 0]
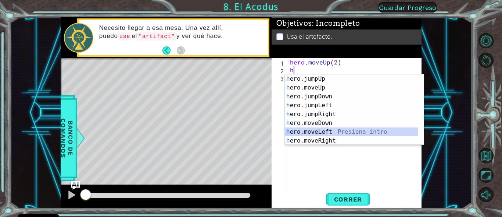
click at [333, 134] on div "h ero.jumpUp Presiona intro h ero.moveUp Presiona intro h ero.jumpDown Presiona…" at bounding box center [352, 118] width 134 height 88
type textarea "hero.moveLeft(1)"
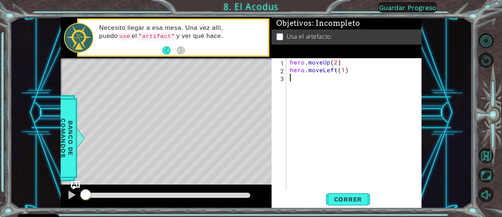
click at [296, 80] on div "hero . moveUp ( 2 ) hero . moveLeft ( 1 )" at bounding box center [356, 131] width 135 height 147
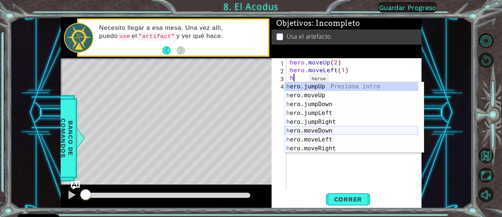
click at [320, 129] on div "h ero.jumpUp Presiona intro h ero.moveUp Presiona intro h ero.jumpDown Presiona…" at bounding box center [352, 126] width 134 height 88
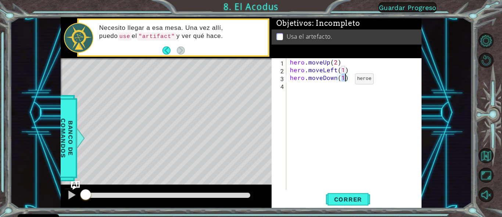
click at [342, 80] on div "hero . moveUp ( 2 ) hero . moveLeft ( 1 ) hero . moveDown ( 1 )" at bounding box center [355, 123] width 132 height 131
click at [345, 79] on div "hero . moveUp ( 2 ) hero . moveLeft ( 1 ) hero . moveDown ( 1 )" at bounding box center [355, 123] width 132 height 131
click at [344, 79] on div "hero . moveUp ( 2 ) hero . moveLeft ( 1 ) hero . moveDown ( 1 )" at bounding box center [356, 131] width 135 height 147
type textarea "hero.moveDown(2)"
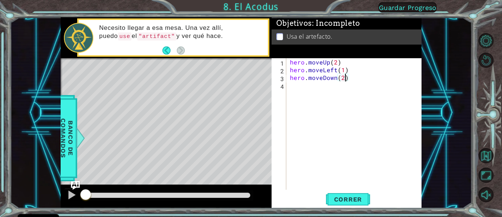
click at [314, 85] on div "hero . moveUp ( 2 ) hero . moveLeft ( 1 ) hero . moveDown ( 2 )" at bounding box center [356, 131] width 135 height 147
type textarea "h"
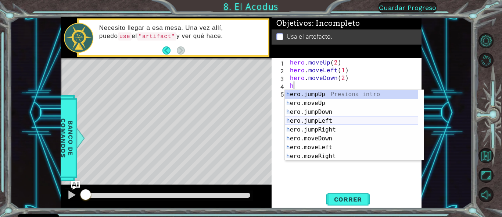
click at [325, 121] on div "h ero.jumpUp Presiona intro h ero.moveUp Presiona intro h ero.jumpDown Presiona…" at bounding box center [352, 134] width 134 height 88
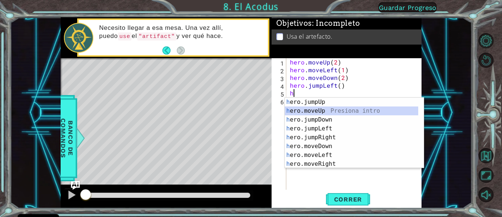
click at [326, 111] on div "h ero.jumpUp Presiona intro h ero.moveUp Presiona intro h ero.jumpDown Presiona…" at bounding box center [352, 141] width 134 height 88
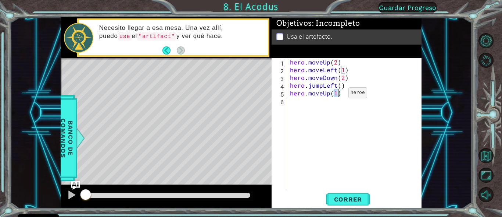
click at [336, 95] on div "hero . moveUp ( 2 ) hero . moveLeft ( 1 ) hero . moveDown ( 2 ) hero . jumpLeft…" at bounding box center [355, 123] width 132 height 131
click at [336, 95] on div "hero . moveUp ( 2 ) hero . moveLeft ( 1 ) hero . moveDown ( 2 ) hero . jumpLeft…" at bounding box center [356, 131] width 135 height 147
type textarea "hero.moveUp(2)"
click at [308, 103] on div "hero . moveUp ( 2 ) hero . moveLeft ( 1 ) hero . moveDown ( 2 ) hero . jumpLeft…" at bounding box center [356, 131] width 135 height 147
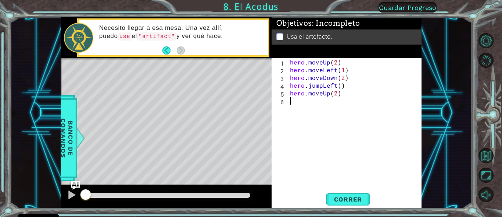
scroll to position [0, 0]
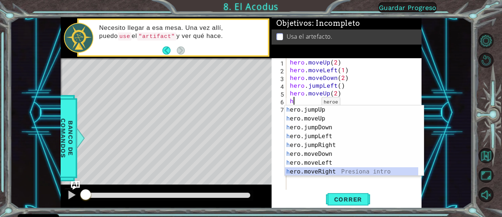
click at [333, 170] on div "h ero.jumpUp Presiona intro h ero.moveUp Presiona intro h ero.jumpDown Presiona…" at bounding box center [352, 149] width 134 height 88
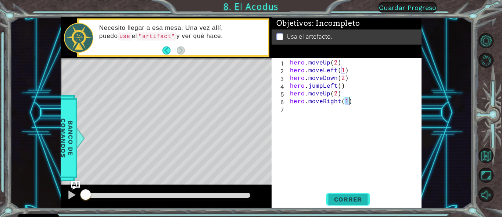
type textarea "hero.moveRight(1)"
click at [353, 200] on span "Correr" at bounding box center [348, 198] width 43 height 7
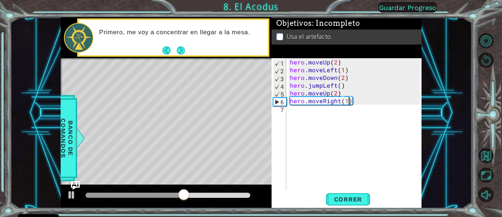
click at [299, 110] on div "hero . moveUp ( 2 ) hero . moveLeft ( 1 ) hero . moveDown ( 2 ) hero . jumpLeft…" at bounding box center [356, 131] width 135 height 147
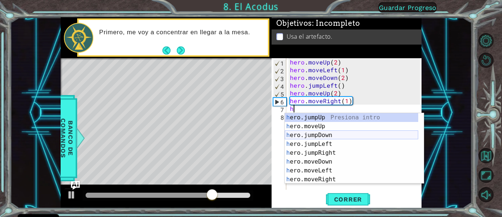
scroll to position [9, 0]
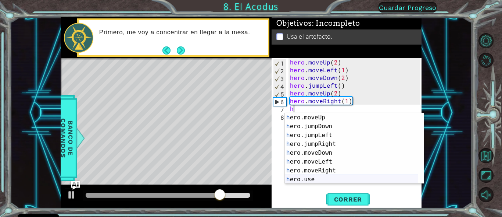
click at [312, 177] on div "h ero.moveUp Presiona intro h ero.jumpDown Presiona intro h ero.jumpLeft Presio…" at bounding box center [352, 157] width 134 height 88
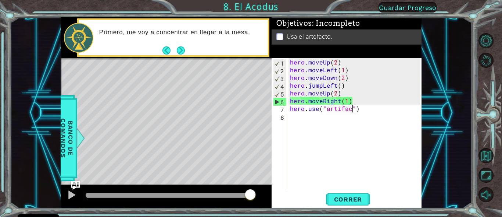
scroll to position [0, 7]
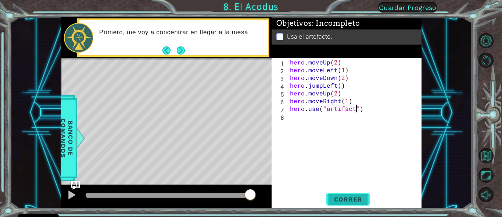
type textarea "hero.use("artifact")"
click at [347, 198] on span "Correr" at bounding box center [348, 198] width 43 height 7
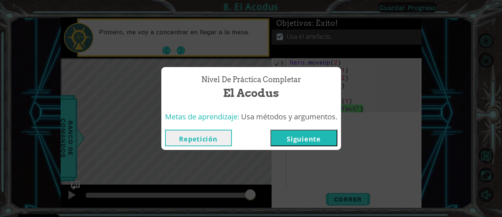
click at [302, 135] on button "Siguiente" at bounding box center [304, 137] width 67 height 17
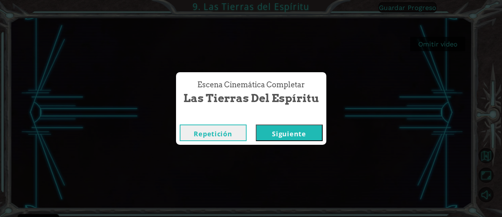
click at [274, 129] on button "Siguiente" at bounding box center [289, 132] width 67 height 17
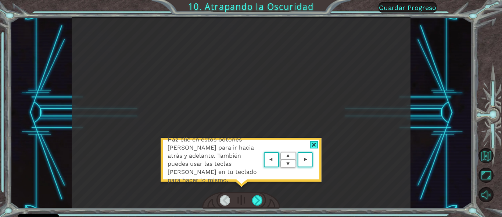
click at [315, 160] on area at bounding box center [315, 160] width 0 height 0
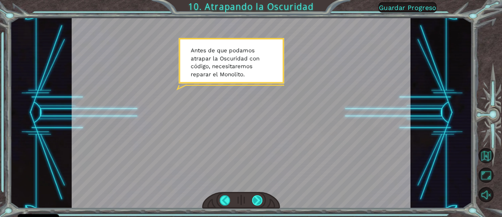
click at [258, 201] on div at bounding box center [257, 200] width 10 height 10
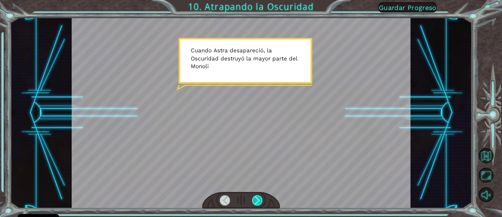
click at [258, 201] on div at bounding box center [257, 200] width 10 height 10
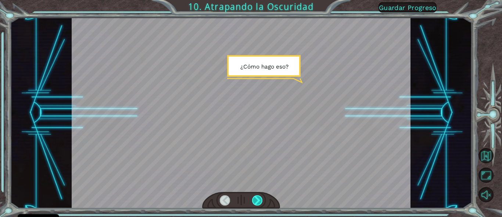
click at [258, 201] on div at bounding box center [257, 200] width 10 height 10
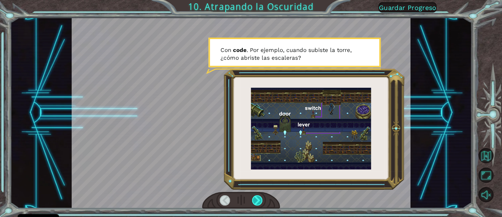
click at [258, 201] on div at bounding box center [257, 200] width 10 height 10
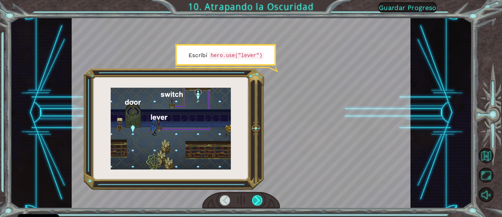
click at [258, 201] on div at bounding box center [257, 200] width 10 height 10
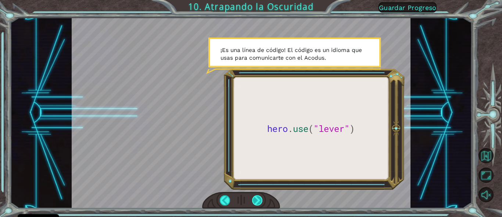
click at [258, 201] on div at bounding box center [257, 200] width 10 height 10
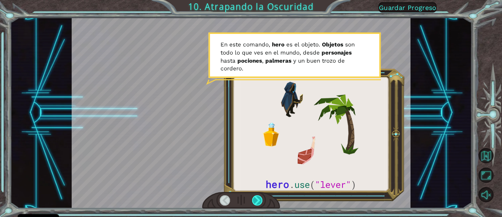
click at [258, 201] on div at bounding box center [257, 200] width 10 height 10
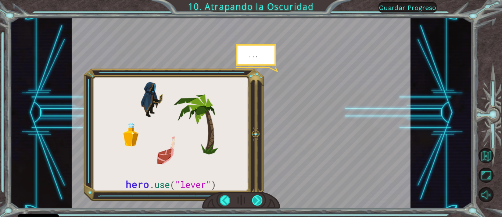
click at [258, 201] on div at bounding box center [257, 200] width 10 height 10
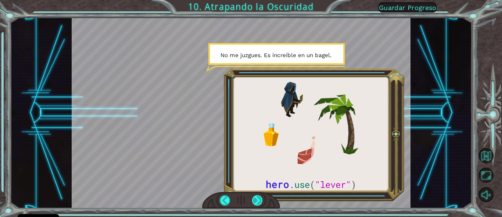
click at [258, 201] on div at bounding box center [257, 200] width 10 height 10
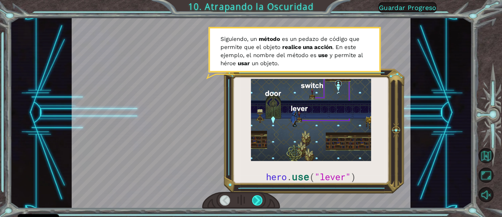
click at [259, 198] on div at bounding box center [257, 200] width 10 height 10
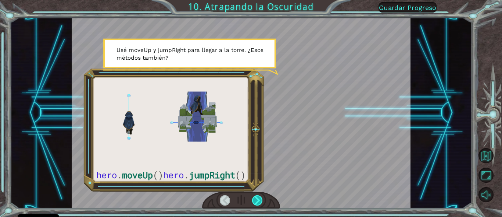
click at [259, 198] on div at bounding box center [257, 200] width 10 height 10
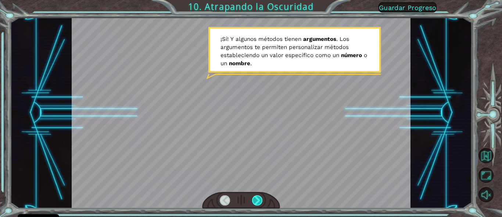
click at [259, 198] on div at bounding box center [257, 200] width 10 height 10
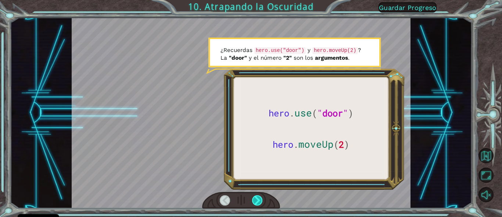
click at [259, 198] on div at bounding box center [257, 200] width 10 height 10
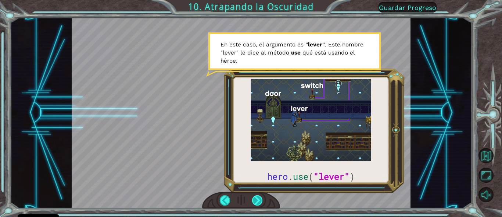
click at [258, 198] on div at bounding box center [257, 200] width 10 height 10
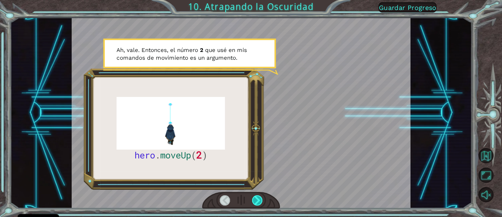
click at [258, 198] on div at bounding box center [257, 200] width 10 height 10
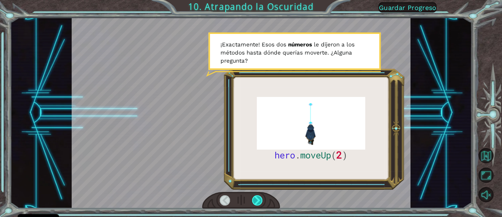
click at [258, 198] on div at bounding box center [257, 200] width 10 height 10
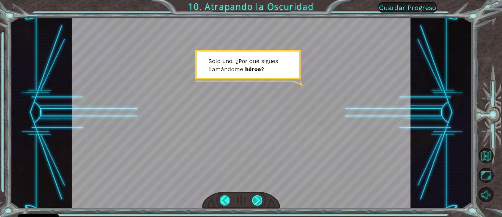
click at [257, 198] on div at bounding box center [257, 200] width 10 height 10
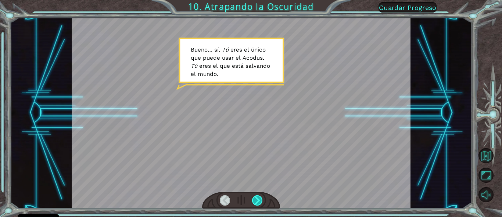
click at [257, 198] on div at bounding box center [257, 200] width 10 height 10
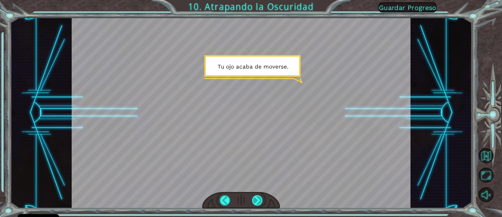
click at [257, 198] on div at bounding box center [257, 200] width 10 height 10
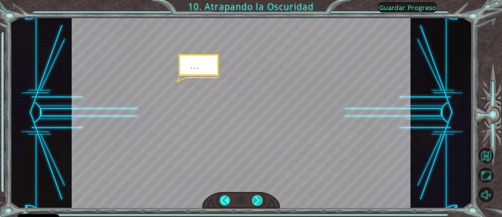
click at [257, 198] on div at bounding box center [257, 200] width 10 height 10
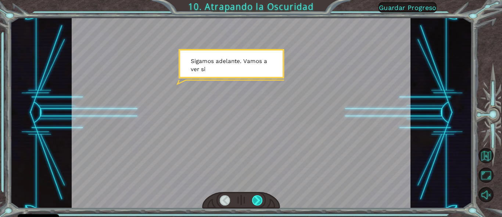
click at [257, 198] on div at bounding box center [257, 200] width 10 height 10
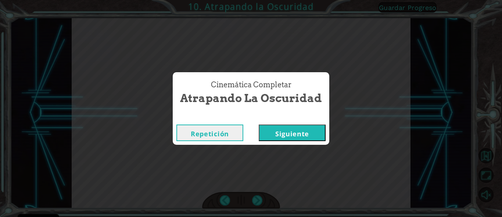
click at [284, 132] on button "Siguiente" at bounding box center [292, 132] width 67 height 17
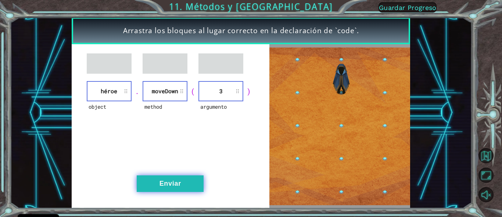
click at [172, 182] on button "Enviar" at bounding box center [170, 183] width 67 height 17
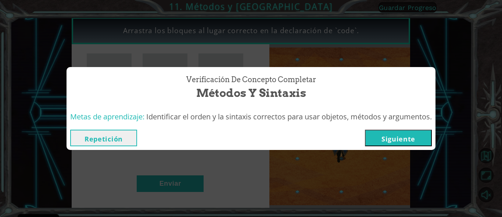
click at [386, 135] on button "Siguiente" at bounding box center [398, 137] width 67 height 17
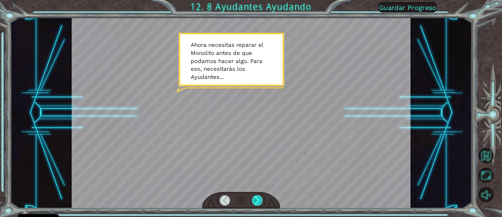
click at [261, 199] on div at bounding box center [257, 200] width 10 height 10
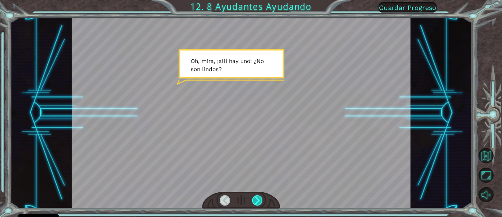
click at [260, 199] on div at bounding box center [257, 200] width 10 height 10
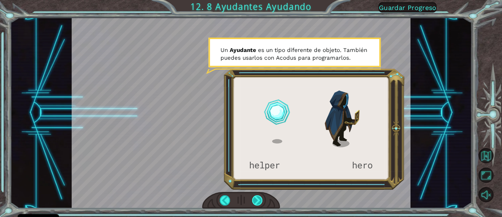
click at [260, 199] on div at bounding box center [257, 200] width 10 height 10
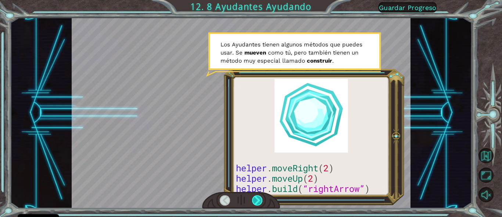
click at [260, 199] on div at bounding box center [257, 200] width 10 height 10
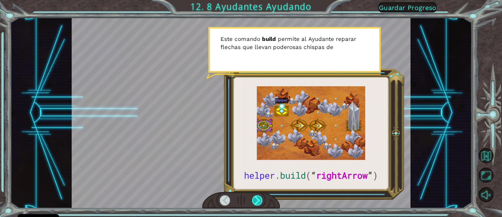
click at [260, 199] on div at bounding box center [257, 200] width 10 height 10
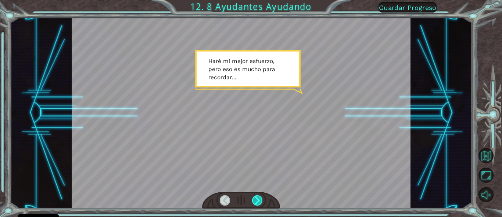
click at [260, 199] on div at bounding box center [257, 200] width 10 height 10
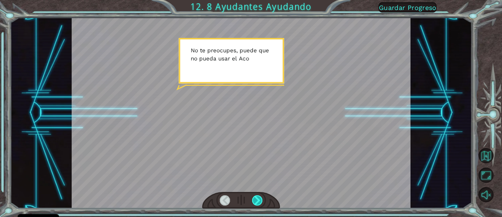
click at [260, 199] on div at bounding box center [257, 200] width 10 height 10
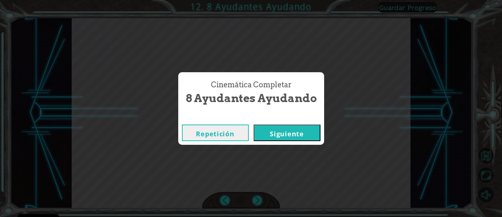
click at [281, 135] on button "Siguiente" at bounding box center [287, 132] width 67 height 17
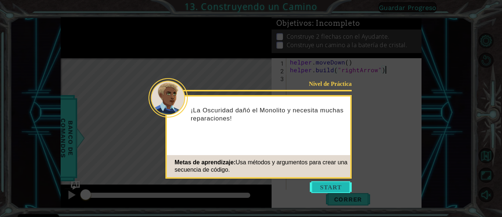
click at [329, 188] on button "Start" at bounding box center [331, 187] width 42 height 12
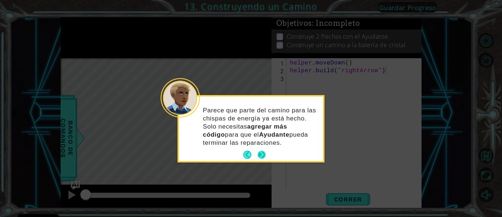
click at [264, 155] on button "Next" at bounding box center [262, 154] width 8 height 8
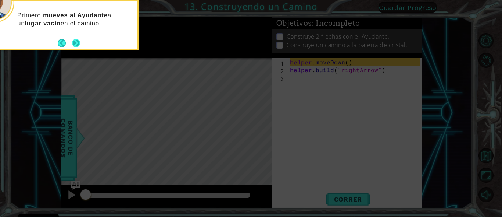
click at [75, 44] on button "Next" at bounding box center [76, 43] width 8 height 8
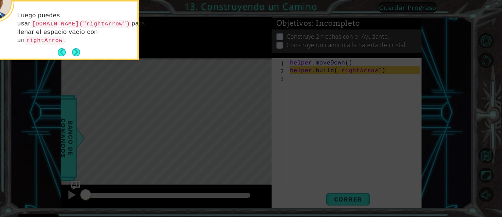
drag, startPoint x: 75, startPoint y: 44, endPoint x: 76, endPoint y: 50, distance: 6.0
click at [76, 50] on button "Next" at bounding box center [76, 52] width 8 height 8
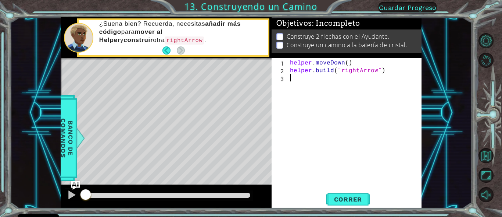
click at [297, 81] on div "helper . moveDown ( ) helper . build ( "rightArrow" )" at bounding box center [356, 131] width 135 height 147
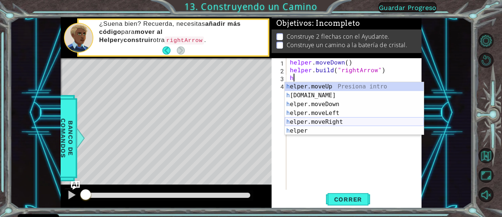
click at [323, 119] on div "h elper.moveUp Presiona intro h [DOMAIN_NAME] Presiona intro h elper.moveDown P…" at bounding box center [354, 117] width 139 height 71
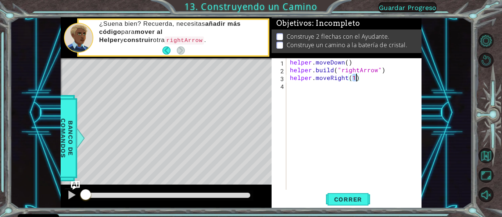
click at [354, 78] on div "helper . moveDown ( ) helper . build ( "rightArrow" ) helper . moveRight ( 1 )" at bounding box center [355, 123] width 132 height 131
click at [354, 78] on div "helper . moveDown ( ) helper . build ( "rightArrow" ) helper . moveRight ( 1 )" at bounding box center [356, 131] width 135 height 147
click at [354, 78] on div "helper . moveDown ( ) helper . build ( "rightArrow" ) helper . moveRight ( 1 )" at bounding box center [355, 123] width 132 height 131
click at [354, 78] on div "helper . moveDown ( ) helper . build ( "rightArrow" ) helper . moveRight ( 1 )" at bounding box center [356, 131] width 135 height 147
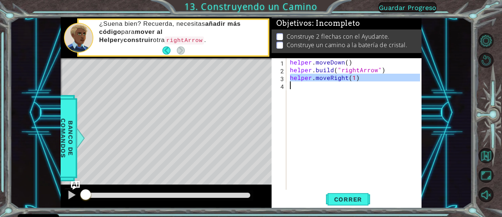
click at [354, 78] on div "helper . moveDown ( ) helper . build ( "rightArrow" ) helper . moveRight ( 1 )" at bounding box center [355, 123] width 132 height 131
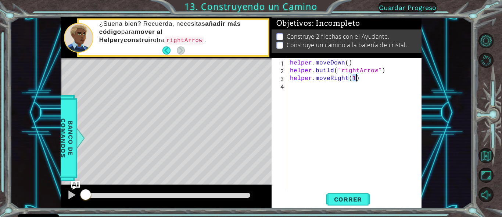
click at [355, 78] on div "helper . moveDown ( ) helper . build ( "rightArrow" ) helper . moveRight ( 1 )" at bounding box center [356, 131] width 135 height 147
type textarea "helper.moveRight(2)"
click at [320, 88] on div "helper . moveDown ( ) helper . build ( "rightArrow" ) helper . moveRight ( 2 )" at bounding box center [356, 131] width 135 height 147
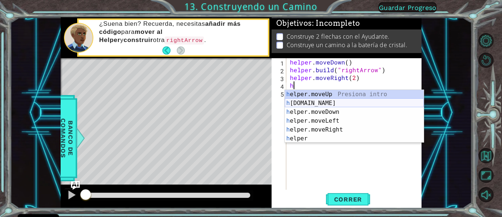
click at [321, 100] on div "h elper.moveUp Presiona intro h [DOMAIN_NAME] Presiona intro h elper.moveDown P…" at bounding box center [354, 125] width 139 height 71
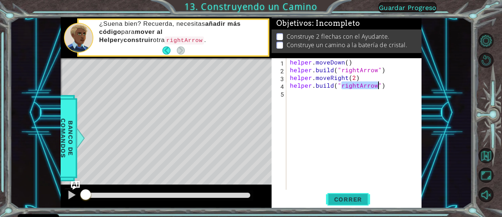
type textarea "[DOMAIN_NAME]("rightArrow")"
click at [344, 201] on span "Correr" at bounding box center [348, 198] width 43 height 7
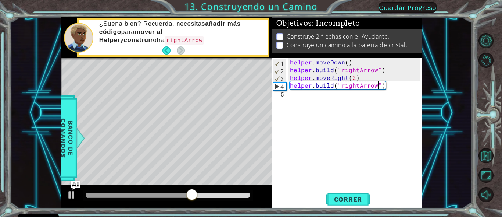
click at [309, 95] on div "helper . moveDown ( ) helper . build ( "rightArrow" ) helper . moveRight ( 2 ) …" at bounding box center [356, 131] width 135 height 147
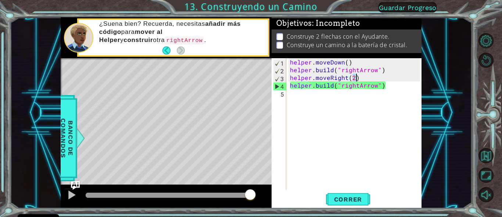
click at [355, 78] on div "helper . moveDown ( ) helper . build ( "rightArrow" ) helper . moveRight ( 2 ) …" at bounding box center [356, 131] width 135 height 147
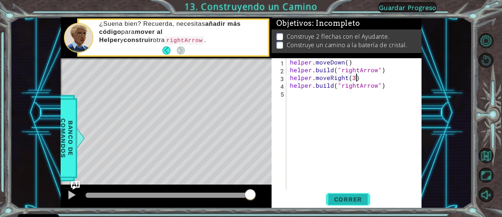
type textarea "helper.moveRight(3)"
click at [350, 198] on span "Correr" at bounding box center [348, 198] width 43 height 7
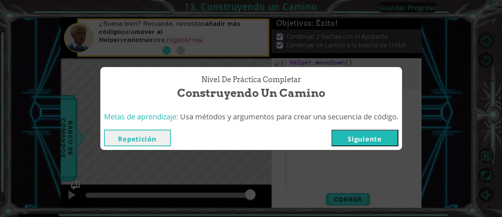
click at [366, 139] on button "Siguiente" at bounding box center [365, 137] width 67 height 17
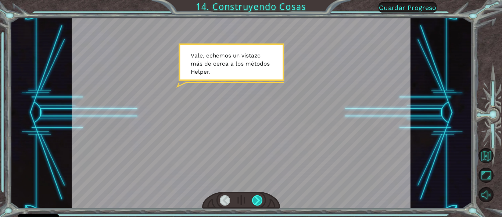
click at [261, 198] on div at bounding box center [257, 200] width 10 height 10
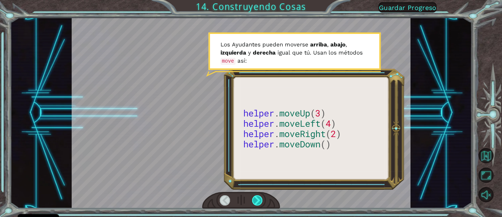
click at [262, 198] on div at bounding box center [257, 200] width 10 height 10
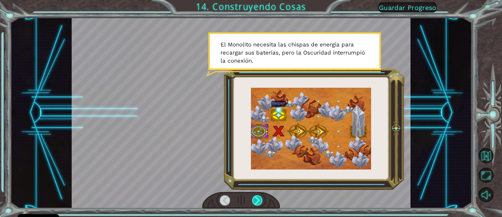
click at [262, 198] on div at bounding box center [257, 200] width 10 height 10
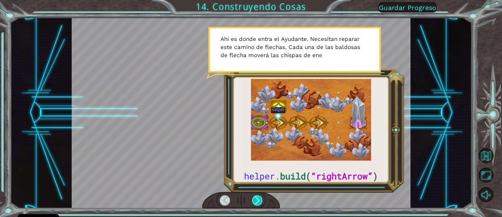
click at [262, 198] on div at bounding box center [257, 200] width 10 height 10
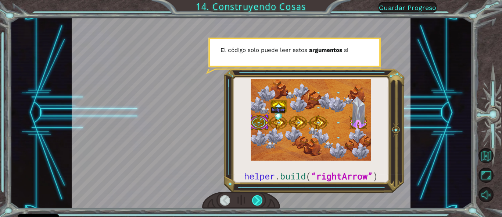
click at [262, 198] on div at bounding box center [257, 200] width 10 height 10
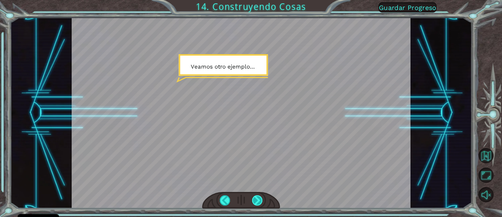
click at [262, 198] on div at bounding box center [257, 200] width 10 height 10
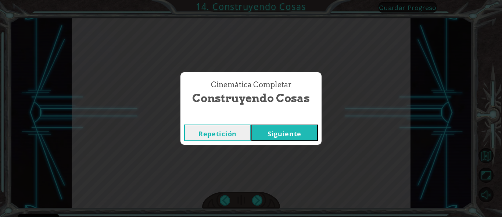
click at [285, 133] on button "Siguiente" at bounding box center [284, 132] width 67 height 17
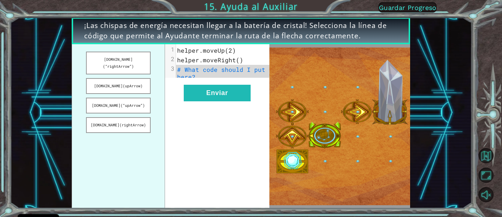
drag, startPoint x: 136, startPoint y: 61, endPoint x: 208, endPoint y: 82, distance: 75.5
click at [208, 82] on div "[DOMAIN_NAME](“rightArrow”) [DOMAIN_NAME](upArrow) [DOMAIN_NAME](“upArrow”) [DO…" at bounding box center [171, 126] width 198 height 164
click at [143, 61] on button "[DOMAIN_NAME](“rightArrow”)" at bounding box center [118, 62] width 65 height 23
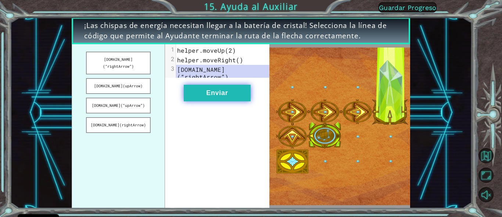
click at [228, 101] on button "Enviar" at bounding box center [217, 93] width 67 height 17
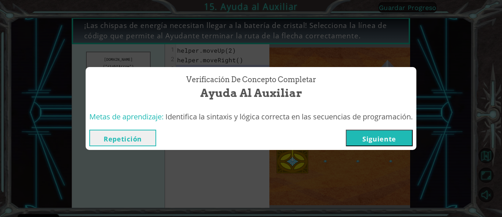
click at [376, 141] on button "Siguiente" at bounding box center [379, 137] width 67 height 17
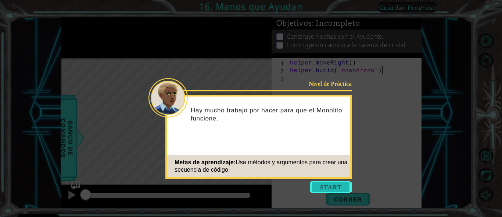
click at [327, 185] on button "Start" at bounding box center [331, 187] width 42 height 12
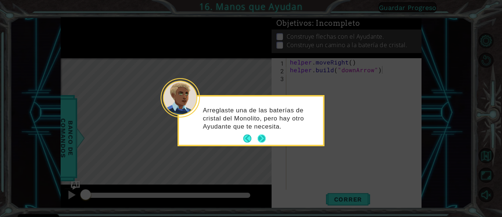
click at [261, 139] on button "Next" at bounding box center [262, 138] width 8 height 8
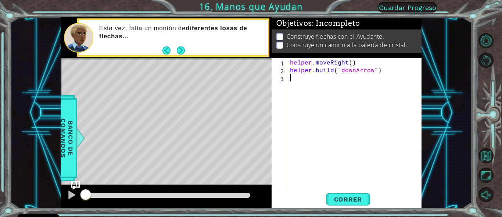
click at [310, 79] on div "helper . moveRight ( ) helper . build ( "downArrow" )" at bounding box center [356, 131] width 135 height 147
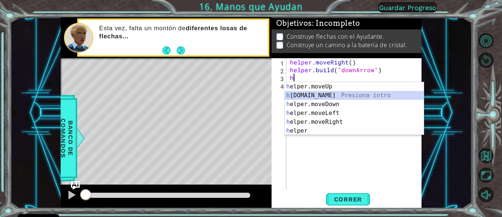
click at [320, 95] on div "h elper.moveUp Presiona intro h [DOMAIN_NAME] Presiona intro h elper.moveDown P…" at bounding box center [354, 117] width 139 height 71
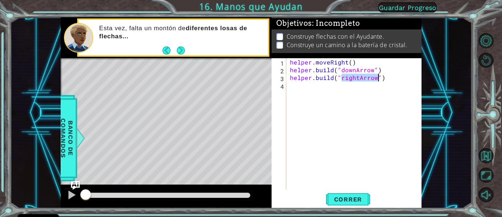
click at [345, 77] on div "helper . moveRight ( ) helper . build ( "downArrow" ) helper . build ( "rightAr…" at bounding box center [355, 123] width 132 height 131
click at [346, 196] on span "Correr" at bounding box center [348, 198] width 43 height 7
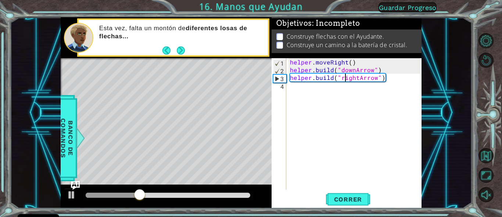
click at [388, 71] on div "helper . moveRight ( ) helper . build ( "downArrow" ) helper . build ( "rightAr…" at bounding box center [356, 131] width 135 height 147
type textarea "[DOMAIN_NAME]("downArrow")"
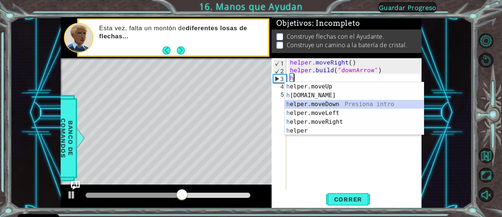
click at [334, 102] on div "h elper.moveUp Presiona intro h [DOMAIN_NAME] Presiona intro h elper.moveDown P…" at bounding box center [354, 117] width 139 height 71
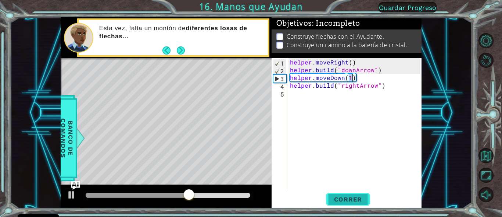
type textarea "helper.moveDown(1)"
click at [348, 197] on span "Correr" at bounding box center [348, 198] width 43 height 7
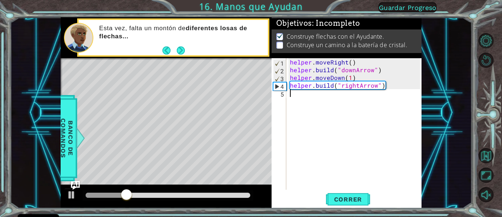
click at [299, 94] on div "helper . moveRight ( ) helper . build ( "downArrow" ) helper . moveDown ( 1 ) h…" at bounding box center [356, 131] width 135 height 147
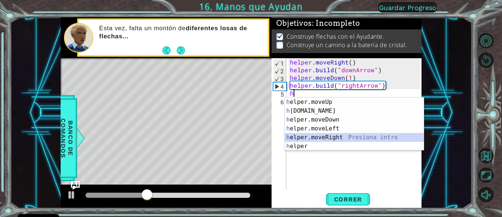
click at [337, 136] on div "h elper.moveUp Presiona intro h [DOMAIN_NAME] Presiona intro h elper.moveDown P…" at bounding box center [354, 132] width 139 height 71
type textarea "helper.moveRight(1)"
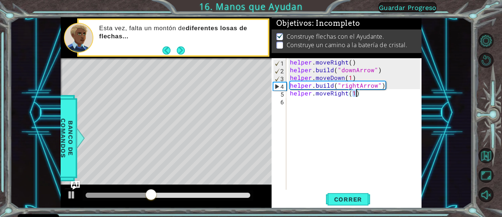
click at [306, 104] on div "helper . moveRight ( ) helper . build ( "downArrow" ) helper . moveDown ( 1 ) h…" at bounding box center [356, 131] width 135 height 147
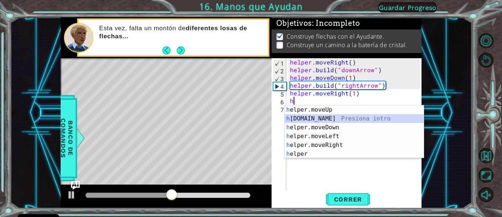
click at [311, 116] on div "h elper.moveUp Presiona intro h [DOMAIN_NAME] Presiona intro h elper.moveDown P…" at bounding box center [354, 140] width 139 height 71
type textarea "[DOMAIN_NAME]("rightArrow")"
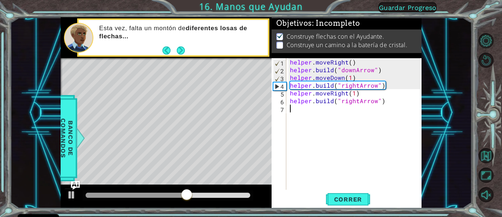
click at [301, 110] on div "helper . moveRight ( ) helper . build ( "downArrow" ) helper . moveDown ( 1 ) h…" at bounding box center [356, 131] width 135 height 147
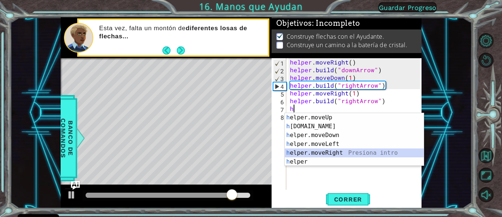
click at [332, 150] on div "h elper.moveUp Presiona intro h [DOMAIN_NAME] Presiona intro h elper.moveDown P…" at bounding box center [354, 148] width 139 height 71
type textarea "helper.moveRight(1)"
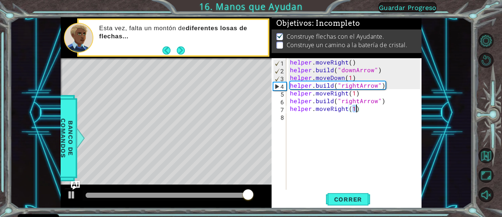
click at [307, 120] on div "helper . moveRight ( ) helper . build ( "downArrow" ) helper . moveDown ( 1 ) h…" at bounding box center [356, 131] width 135 height 147
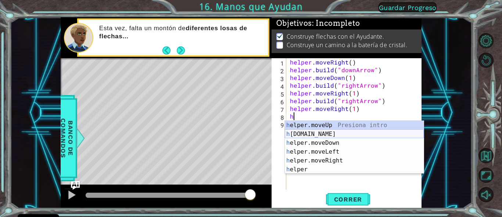
click at [336, 134] on div "h elper.moveUp Presiona intro h [DOMAIN_NAME] Presiona intro h elper.moveDown P…" at bounding box center [354, 156] width 139 height 71
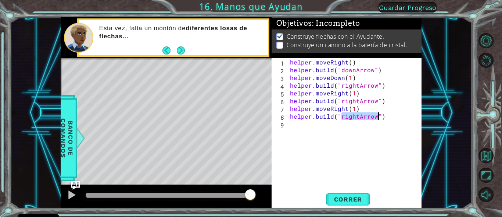
click at [359, 117] on div "helper . moveRight ( ) helper . build ( "downArrow" ) helper . moveDown ( 1 ) h…" at bounding box center [355, 123] width 132 height 131
click at [343, 200] on span "Correr" at bounding box center [348, 198] width 43 height 7
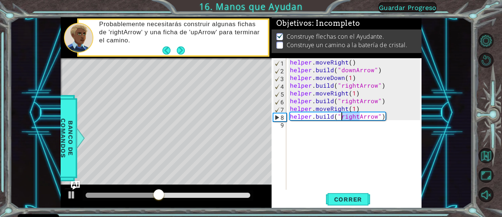
drag, startPoint x: 359, startPoint y: 117, endPoint x: 342, endPoint y: 116, distance: 16.6
click at [342, 116] on div "helper . moveRight ( ) helper . build ( "downArrow" ) helper . moveDown ( 1 ) h…" at bounding box center [356, 131] width 135 height 147
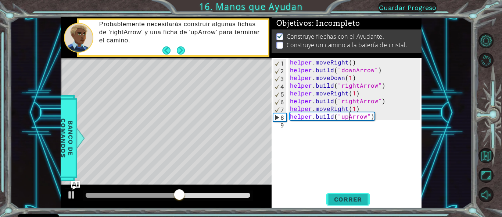
type textarea "[DOMAIN_NAME]("upArrow")"
click at [350, 200] on span "Correr" at bounding box center [348, 198] width 43 height 7
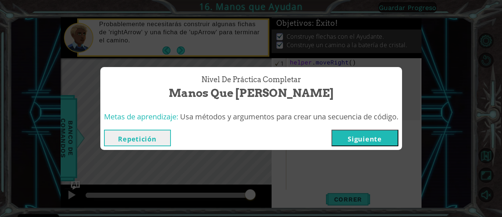
click at [344, 137] on button "Siguiente" at bounding box center [365, 137] width 67 height 17
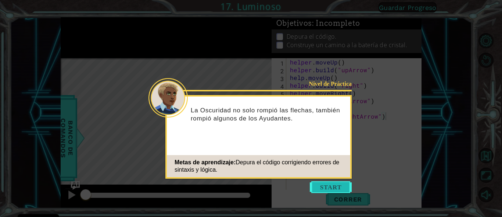
click at [321, 185] on button "Start" at bounding box center [331, 187] width 42 height 12
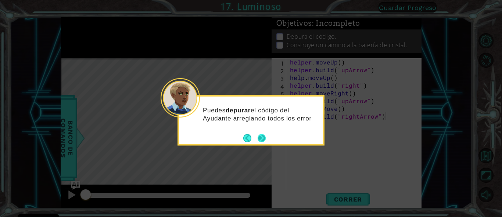
click at [262, 139] on button "Next" at bounding box center [262, 138] width 8 height 8
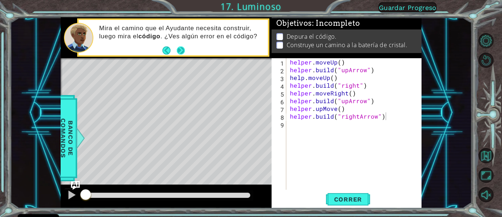
click at [180, 51] on button "Next" at bounding box center [181, 50] width 8 height 8
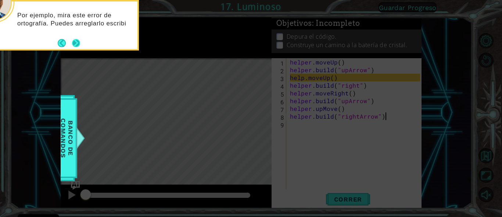
click at [77, 42] on button "Next" at bounding box center [76, 43] width 8 height 8
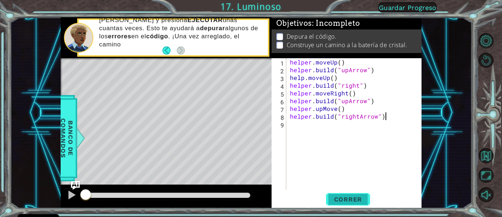
click at [337, 197] on span "Correr" at bounding box center [348, 198] width 43 height 7
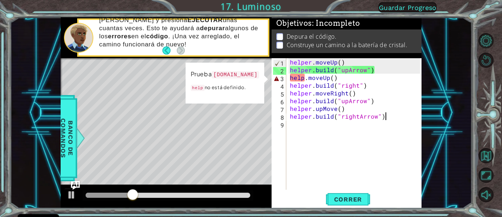
click at [324, 78] on div "helper . moveUp ( ) helper . build ( "upArrow" ) help . moveUp ( ) helper . bui…" at bounding box center [356, 131] width 135 height 147
drag, startPoint x: 330, startPoint y: 78, endPoint x: 323, endPoint y: 78, distance: 7.0
click at [323, 78] on div "helper . moveUp ( ) helper . build ( "upArrow" ) help . moveUp ( ) helper . bui…" at bounding box center [356, 131] width 135 height 147
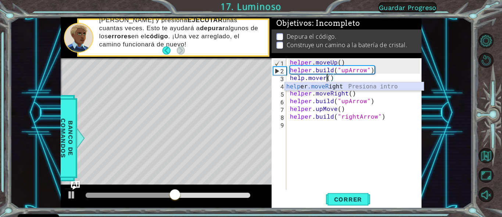
click at [360, 86] on div "help er .moveR ight Presiona intro" at bounding box center [354, 95] width 139 height 26
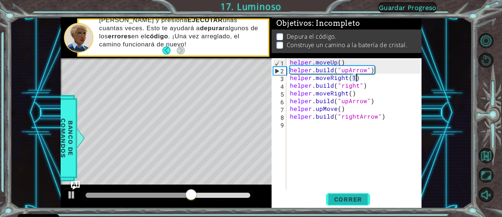
type textarea "helper.moveRight(1)"
click at [344, 201] on span "Correr" at bounding box center [348, 198] width 43 height 7
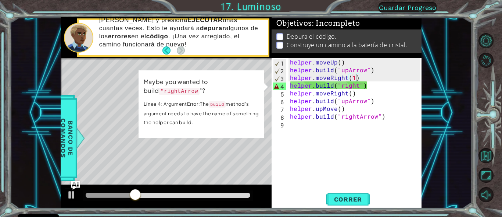
click at [248, 93] on p "Maybe you wanted to build "rightArrow "?" at bounding box center [202, 86] width 116 height 18
click at [317, 145] on div "helper . moveUp ( ) helper . build ( "upArrow" ) helper . moveRight ( 1 ) helpe…" at bounding box center [356, 131] width 135 height 147
click at [359, 86] on div "helper . moveUp ( ) helper . build ( "upArrow" ) helper . moveRight ( 1 ) helpe…" at bounding box center [356, 131] width 135 height 147
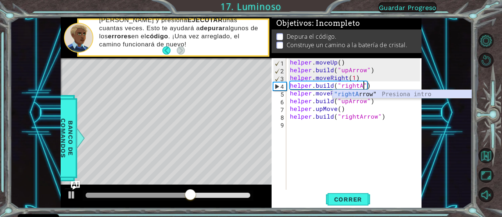
click at [398, 95] on div ""rightA rrow" Presiona intro" at bounding box center [402, 103] width 139 height 26
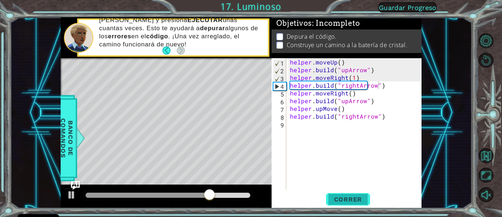
click at [342, 196] on span "Correr" at bounding box center [348, 198] width 43 height 7
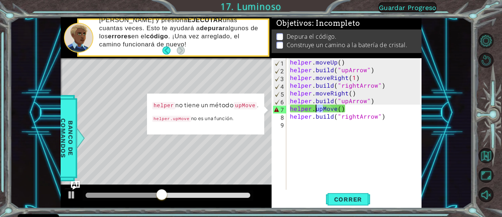
drag, startPoint x: 323, startPoint y: 110, endPoint x: 316, endPoint y: 110, distance: 6.3
click at [316, 110] on div "helper . moveUp ( ) helper . build ( "upArrow" ) helper . moveRight ( 1 ) helpe…" at bounding box center [356, 131] width 135 height 147
click at [317, 109] on div "helper . moveUp ( ) helper . build ( "upArrow" ) helper . moveRight ( 1 ) helpe…" at bounding box center [355, 123] width 132 height 131
drag, startPoint x: 317, startPoint y: 109, endPoint x: 337, endPoint y: 109, distance: 19.9
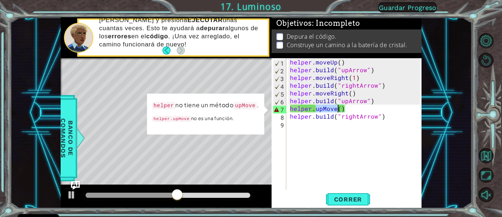
click at [337, 109] on div "helper . moveUp ( ) helper . build ( "upArrow" ) helper . moveRight ( 1 ) helpe…" at bounding box center [356, 131] width 135 height 147
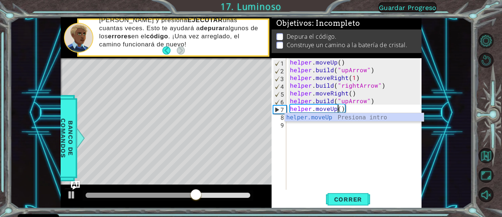
scroll to position [0, 5]
type textarea "helper.moveUp()"
click at [346, 199] on span "Correr" at bounding box center [348, 198] width 43 height 7
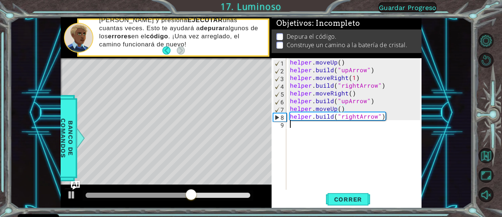
click at [312, 125] on div "helper . moveUp ( ) helper . build ( "upArrow" ) helper . moveRight ( 1 ) helpe…" at bounding box center [356, 131] width 135 height 147
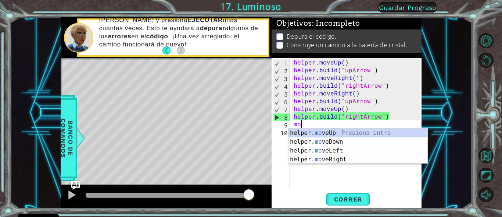
scroll to position [0, 0]
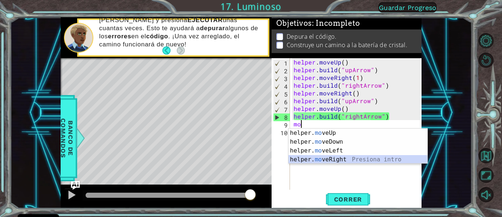
click at [330, 157] on div "helper. mo veUp Presiona intro helper. mo veDown Presiona intro helper. mo veLe…" at bounding box center [358, 154] width 139 height 53
type textarea "helper.moveRight(1)"
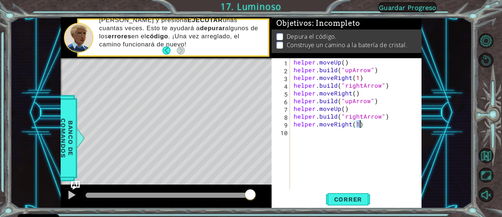
click at [344, 131] on div "helper . moveUp ( ) helper . build ( "upArrow" ) helper . moveRight ( 1 ) helpe…" at bounding box center [358, 131] width 132 height 147
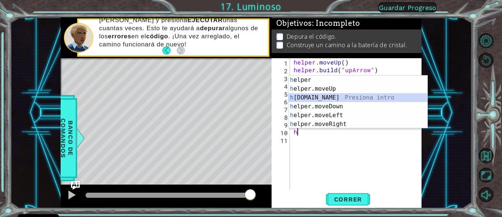
click at [329, 97] on div "h elper Presiona intro h elper.moveUp Presiona intro h [DOMAIN_NAME] Presiona i…" at bounding box center [358, 110] width 139 height 71
type textarea "[DOMAIN_NAME]("rightArrow")"
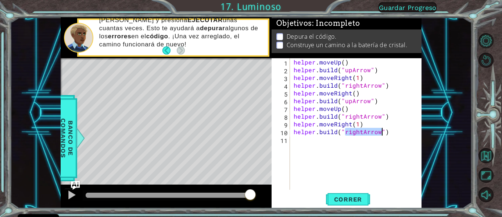
click at [307, 141] on div "helper . moveUp ( ) helper . build ( "upArrow" ) helper . moveRight ( 1 ) helpe…" at bounding box center [358, 131] width 132 height 147
click at [345, 199] on span "Correr" at bounding box center [348, 198] width 43 height 7
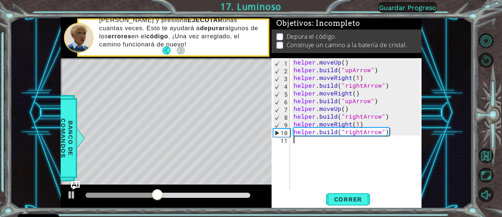
click at [307, 140] on div "helper . moveUp ( ) helper . build ( "upArrow" ) helper . moveRight ( 1 ) helpe…" at bounding box center [358, 131] width 132 height 147
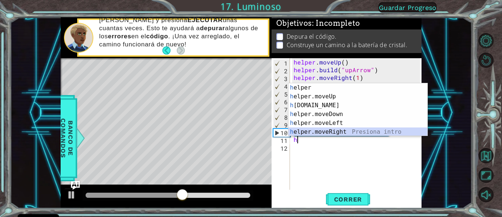
click at [345, 128] on div "h elper Presiona intro h elper.moveUp Presiona intro h [DOMAIN_NAME] Presiona i…" at bounding box center [358, 118] width 139 height 71
type textarea "helper.moveRight(1)"
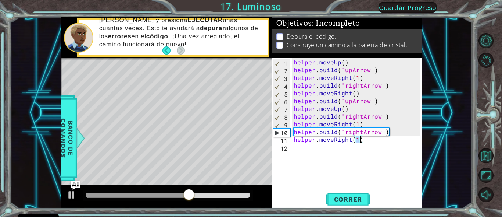
click at [296, 148] on div "helper . moveUp ( ) helper . build ( "upArrow" ) helper . moveRight ( 1 ) helpe…" at bounding box center [358, 131] width 132 height 147
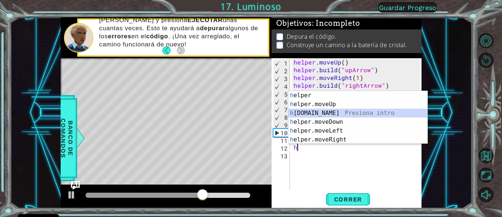
click at [310, 111] on div "h elper Presiona intro h elper.moveUp Presiona intro h [DOMAIN_NAME] Presiona i…" at bounding box center [358, 126] width 139 height 71
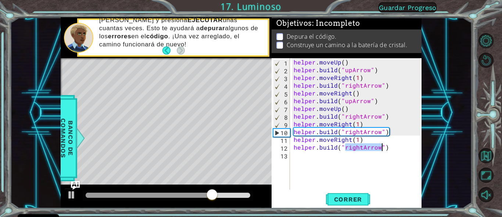
click at [364, 148] on div "helper . moveUp ( ) helper . build ( "upArrow" ) helper . moveRight ( 1 ) helpe…" at bounding box center [356, 123] width 128 height 131
drag, startPoint x: 364, startPoint y: 149, endPoint x: 347, endPoint y: 149, distance: 17.3
click at [347, 149] on div "helper . moveUp ( ) helper . build ( "upArrow" ) helper . moveRight ( 1 ) helpe…" at bounding box center [358, 131] width 132 height 147
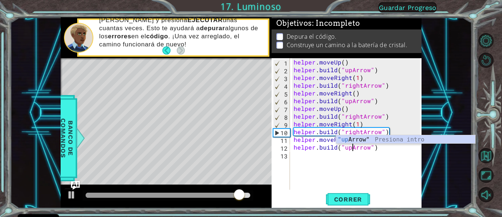
scroll to position [0, 6]
type textarea "[DOMAIN_NAME]("upArrow")"
click at [343, 196] on span "Correr" at bounding box center [348, 198] width 43 height 7
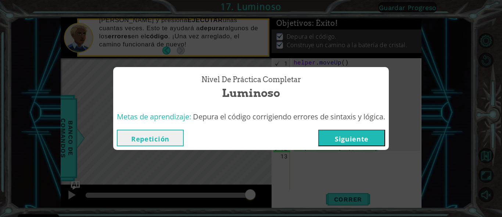
click at [348, 138] on button "Siguiente" at bounding box center [352, 137] width 67 height 17
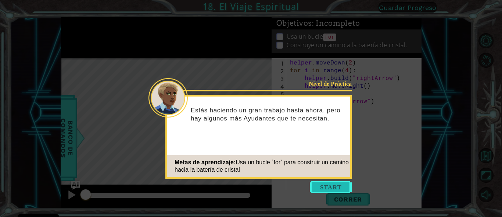
click at [334, 185] on button "Start" at bounding box center [331, 187] width 42 height 12
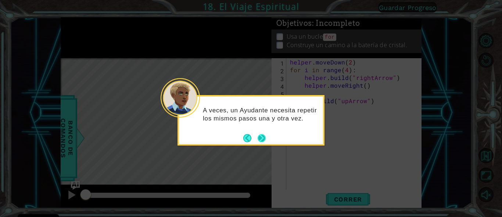
click at [262, 141] on button "Next" at bounding box center [261, 138] width 9 height 9
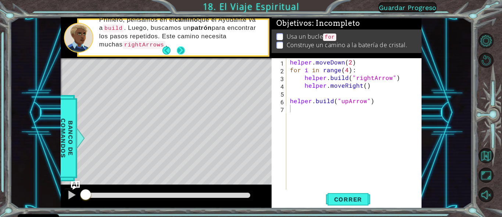
click at [181, 51] on button "Next" at bounding box center [181, 50] width 8 height 8
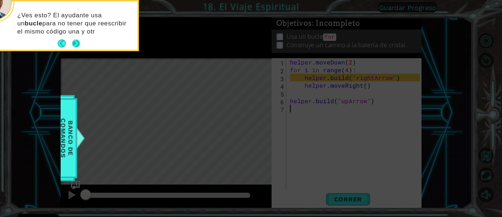
click at [77, 44] on button "Next" at bounding box center [76, 43] width 9 height 9
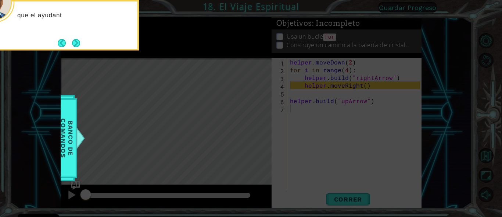
click at [77, 44] on button "Next" at bounding box center [76, 43] width 8 height 8
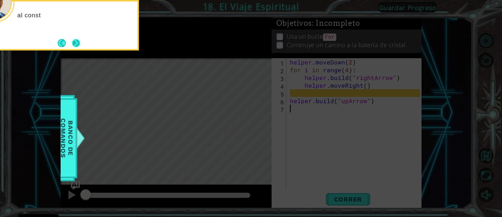
click at [77, 44] on button "Next" at bounding box center [76, 43] width 10 height 10
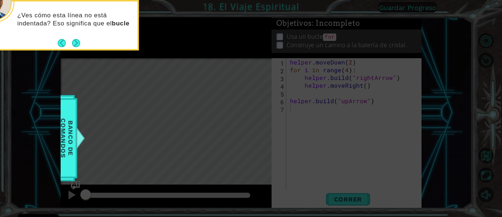
click at [77, 44] on button "Next" at bounding box center [76, 43] width 8 height 8
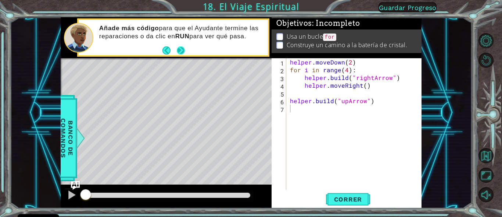
click at [182, 49] on button "Next" at bounding box center [181, 50] width 8 height 8
click at [289, 63] on div "helper . moveDown ( 2 ) for i in range ( 4 ) : helper . build ( "rightArrow" ) …" at bounding box center [356, 131] width 135 height 147
type textarea "helper.moveDown(2)"
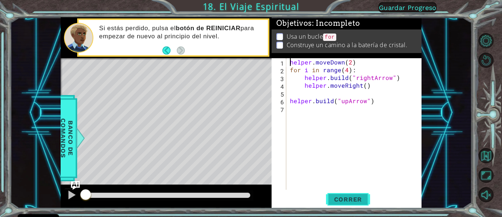
click at [347, 197] on span "Correr" at bounding box center [348, 198] width 43 height 7
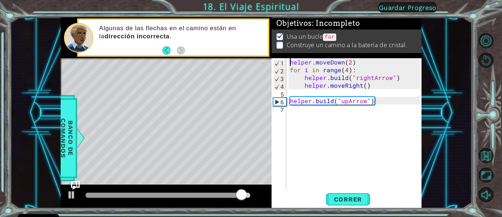
click at [295, 108] on div "helper . moveDown ( 2 ) for i in range ( 4 ) : helper . build ( "rightArrow" ) …" at bounding box center [356, 131] width 135 height 147
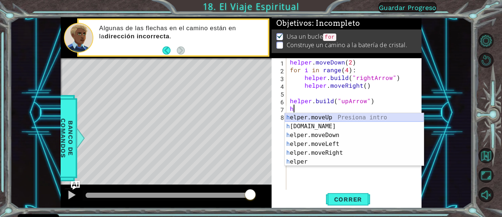
click at [310, 117] on div "h elper.moveUp Presiona intro h [DOMAIN_NAME] Presiona intro h elper.moveDown P…" at bounding box center [354, 148] width 139 height 71
type textarea "helper.moveUp(1)"
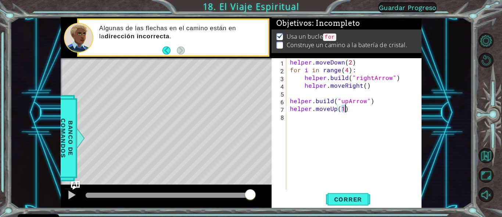
click at [298, 118] on div "helper . moveDown ( 2 ) for i in range ( 4 ) : helper . build ( "rightArrow" ) …" at bounding box center [356, 131] width 135 height 147
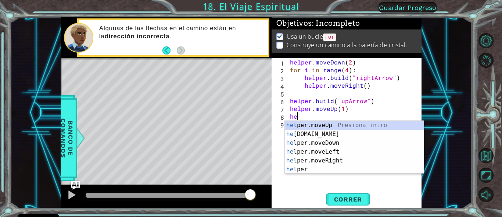
scroll to position [0, 0]
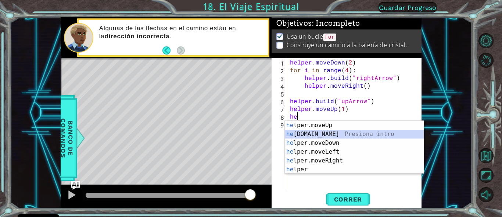
click at [324, 131] on div "he lper.moveUp Presiona intro he [DOMAIN_NAME] Presiona intro he lper.moveDown …" at bounding box center [354, 156] width 139 height 71
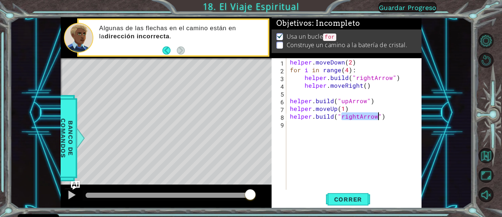
click at [359, 117] on div "helper . moveDown ( 2 ) for i in range ( 4 ) : helper . build ( "rightArrow" ) …" at bounding box center [355, 123] width 132 height 131
drag, startPoint x: 360, startPoint y: 117, endPoint x: 343, endPoint y: 117, distance: 16.9
click at [343, 117] on div "helper . moveDown ( 2 ) for i in range ( 4 ) : helper . build ( "rightArrow" ) …" at bounding box center [356, 131] width 135 height 147
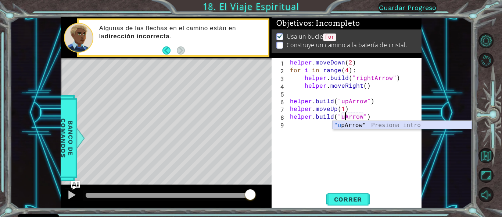
click at [347, 124] on div ""[PERSON_NAME]" Presiona intro" at bounding box center [402, 134] width 139 height 26
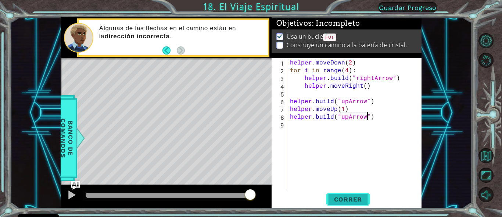
type textarea "[DOMAIN_NAME]("upArrow")"
click at [357, 198] on span "Correr" at bounding box center [348, 198] width 43 height 7
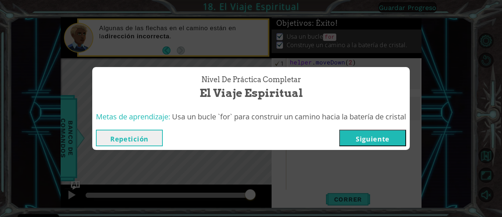
click at [391, 138] on button "Siguiente" at bounding box center [373, 137] width 67 height 17
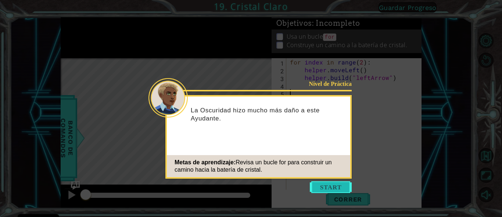
click at [324, 184] on button "Start" at bounding box center [331, 187] width 42 height 12
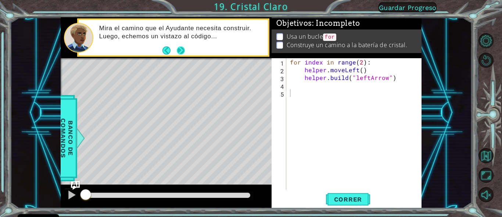
click at [180, 49] on button "Next" at bounding box center [181, 50] width 9 height 9
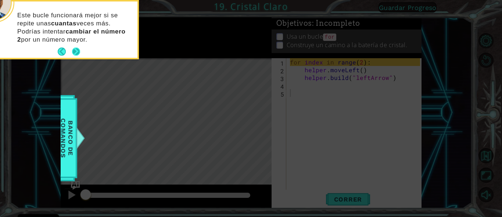
click at [77, 51] on button "Next" at bounding box center [76, 51] width 8 height 8
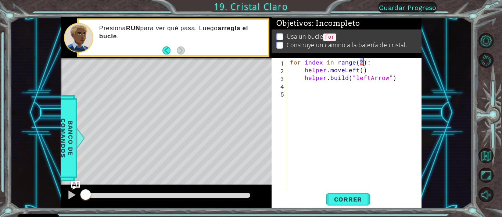
click at [363, 63] on div "for index in range ( 2 ) : helper . moveLeft ( ) helper . build ( "leftArrow" )" at bounding box center [356, 131] width 135 height 147
type textarea "for index in range(4):"
click at [348, 198] on span "Correr" at bounding box center [348, 198] width 43 height 7
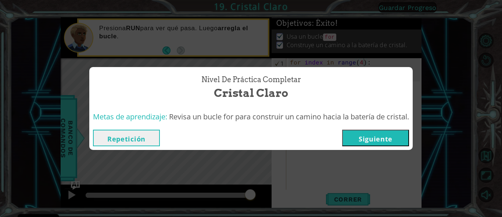
click at [361, 138] on button "Siguiente" at bounding box center [375, 137] width 67 height 17
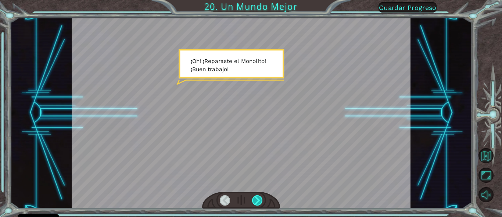
click at [255, 199] on div at bounding box center [257, 200] width 10 height 10
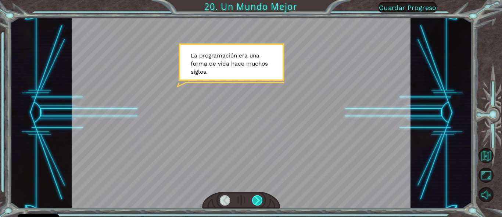
click at [255, 199] on div at bounding box center [257, 200] width 10 height 10
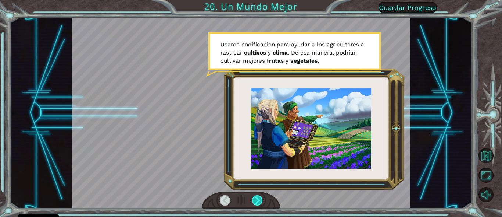
click at [255, 199] on div at bounding box center [257, 200] width 10 height 10
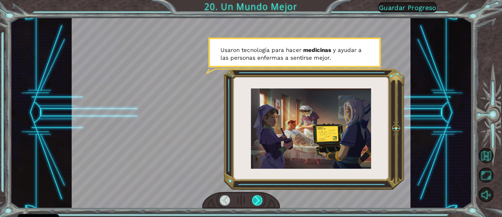
click at [255, 199] on div at bounding box center [257, 200] width 10 height 10
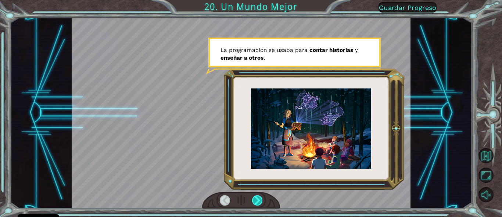
click at [255, 199] on div at bounding box center [257, 200] width 10 height 10
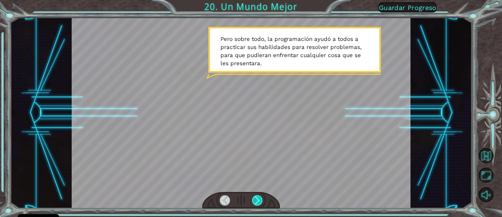
click at [255, 199] on div at bounding box center [257, 200] width 10 height 10
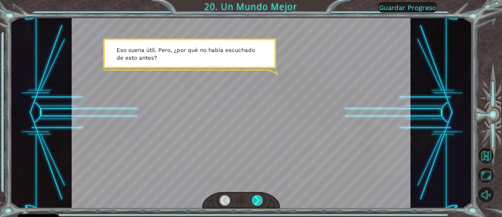
click at [255, 199] on div at bounding box center [257, 200] width 10 height 10
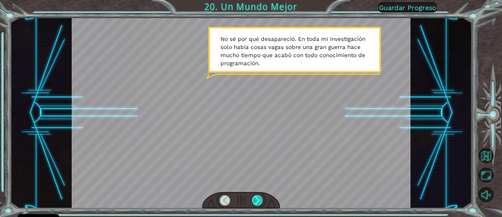
click at [255, 199] on div at bounding box center [257, 200] width 10 height 10
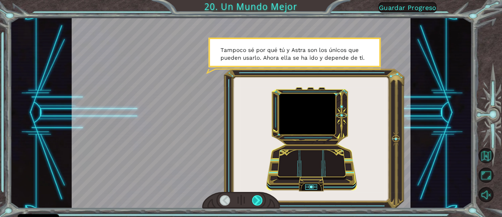
click at [255, 199] on div at bounding box center [257, 200] width 10 height 10
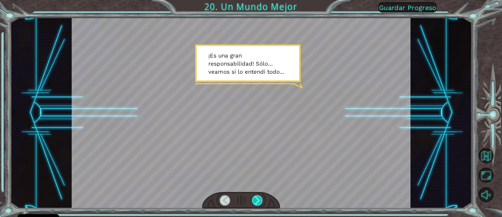
click at [255, 199] on div at bounding box center [257, 200] width 10 height 10
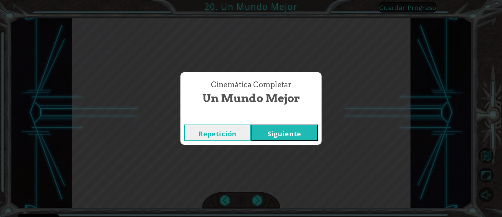
click at [283, 133] on button "Siguiente" at bounding box center [284, 132] width 67 height 17
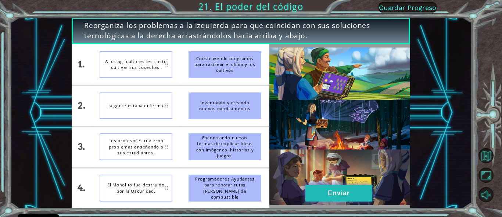
click at [334, 194] on button "Enviar" at bounding box center [339, 193] width 67 height 17
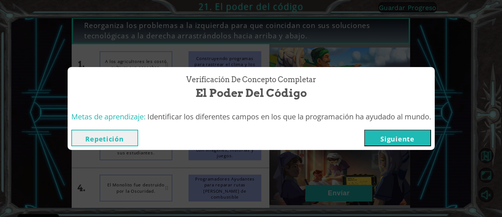
click at [386, 140] on button "Siguiente" at bounding box center [398, 137] width 67 height 17
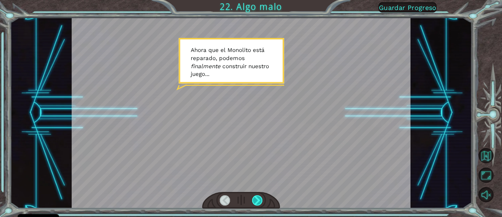
click at [259, 199] on div at bounding box center [257, 200] width 10 height 10
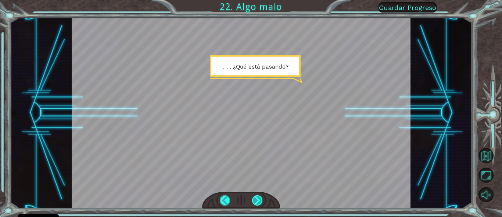
click at [260, 199] on div at bounding box center [257, 200] width 10 height 10
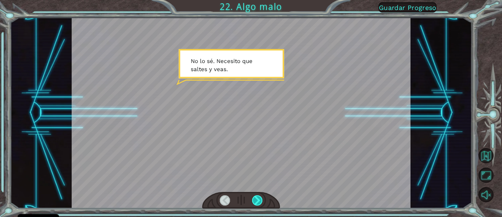
click at [260, 199] on div at bounding box center [257, 200] width 10 height 10
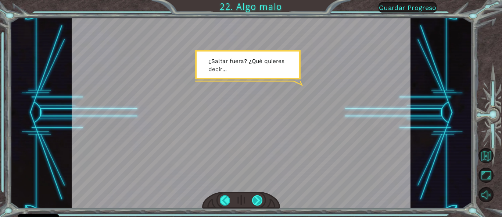
click at [260, 199] on div at bounding box center [257, 200] width 10 height 10
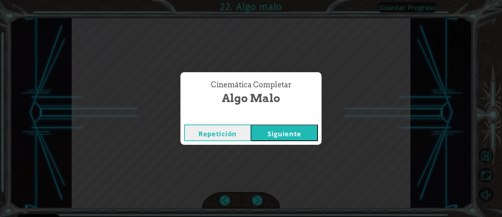
click at [279, 132] on button "Siguiente" at bounding box center [284, 132] width 67 height 17
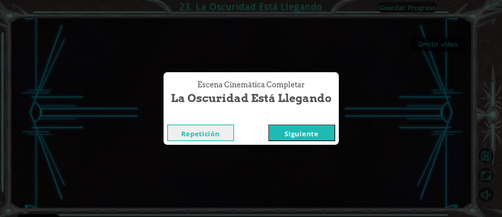
click at [281, 135] on button "Siguiente" at bounding box center [302, 132] width 67 height 17
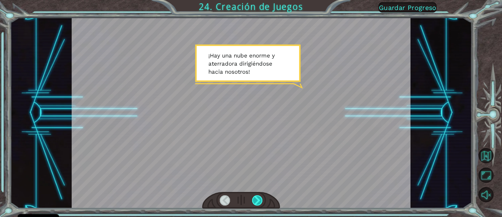
click at [261, 199] on div at bounding box center [257, 200] width 10 height 10
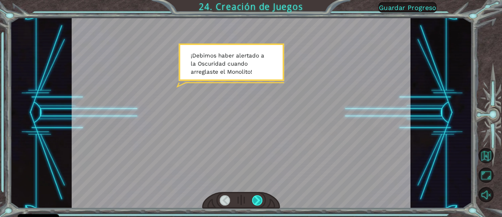
click at [261, 199] on div at bounding box center [257, 200] width 10 height 10
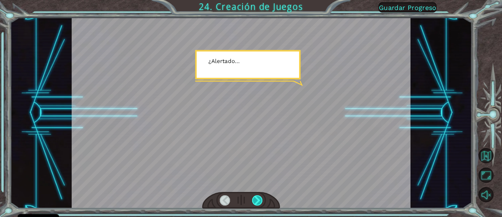
click at [261, 199] on div at bounding box center [257, 200] width 10 height 10
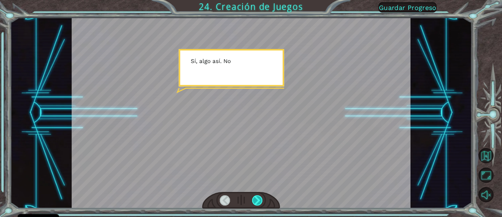
click at [261, 199] on div at bounding box center [257, 200] width 10 height 10
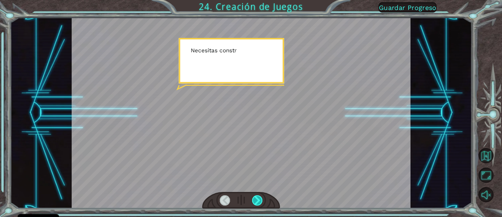
click at [261, 199] on div at bounding box center [257, 200] width 10 height 10
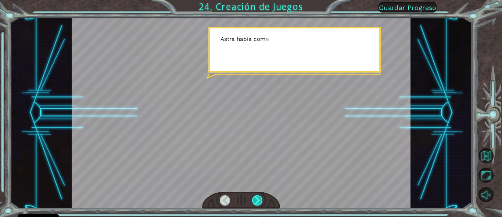
click at [261, 199] on div at bounding box center [257, 200] width 10 height 10
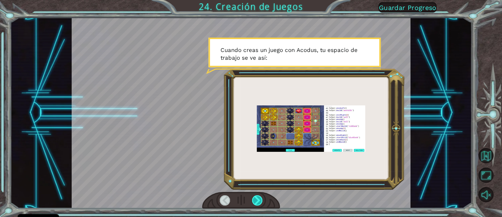
click at [261, 199] on div at bounding box center [257, 200] width 10 height 10
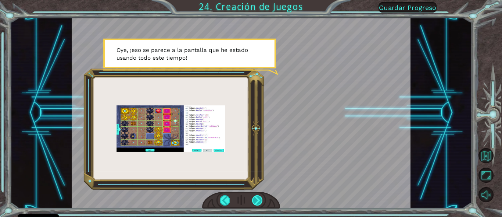
click at [261, 199] on div at bounding box center [257, 200] width 10 height 10
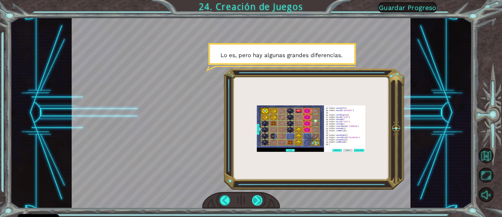
click at [261, 199] on div at bounding box center [257, 200] width 10 height 10
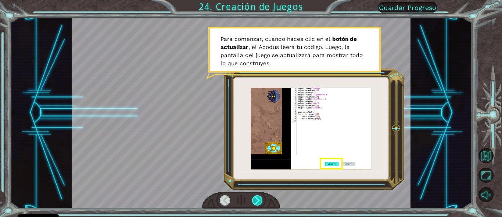
click at [261, 199] on div at bounding box center [257, 200] width 10 height 10
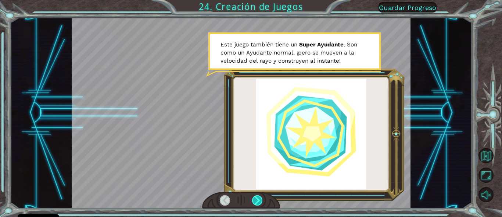
click at [261, 199] on div at bounding box center [257, 200] width 10 height 10
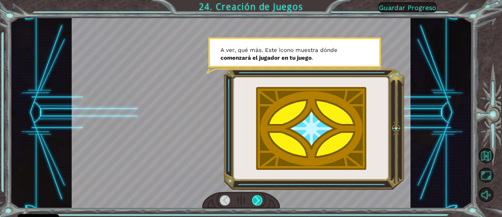
click at [260, 199] on div at bounding box center [257, 200] width 10 height 10
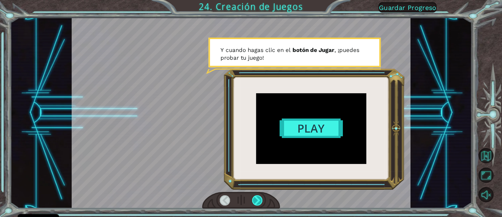
click at [260, 199] on div at bounding box center [257, 200] width 10 height 10
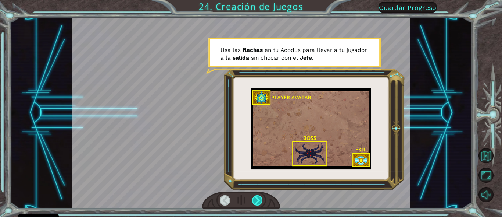
click at [260, 199] on div at bounding box center [257, 200] width 10 height 10
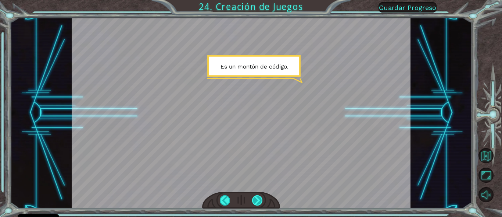
click at [259, 199] on div at bounding box center [257, 200] width 10 height 10
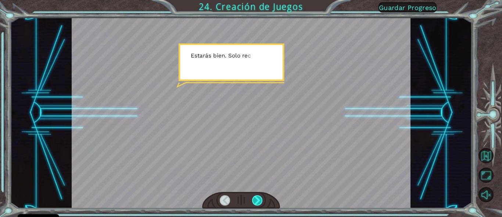
click at [259, 199] on div at bounding box center [257, 200] width 10 height 10
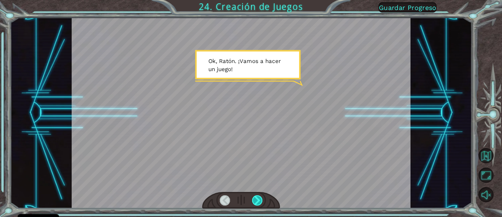
click at [259, 199] on div at bounding box center [257, 200] width 10 height 10
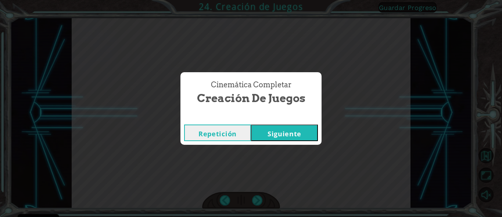
click at [280, 135] on button "Siguiente" at bounding box center [284, 132] width 67 height 17
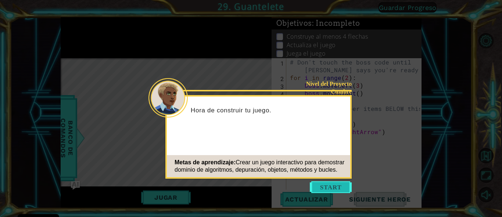
click at [324, 188] on button "Start" at bounding box center [331, 187] width 42 height 12
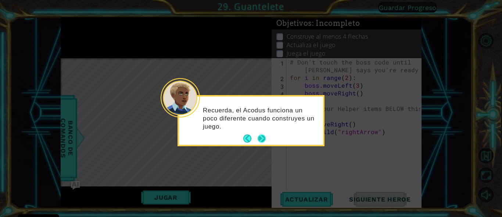
click at [262, 137] on button "Next" at bounding box center [262, 138] width 8 height 8
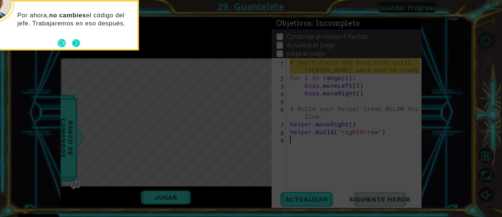
click at [76, 44] on button "Next" at bounding box center [76, 43] width 8 height 8
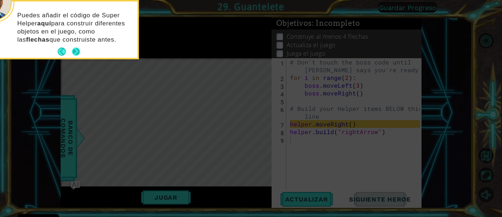
click at [76, 43] on p "Puedes añadir el código de Super Helper aquí para construir diferentes objetos …" at bounding box center [74, 27] width 115 height 32
click at [76, 47] on button "Next" at bounding box center [76, 51] width 8 height 8
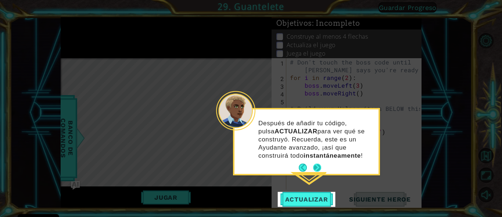
click at [319, 166] on button "Next" at bounding box center [317, 167] width 8 height 8
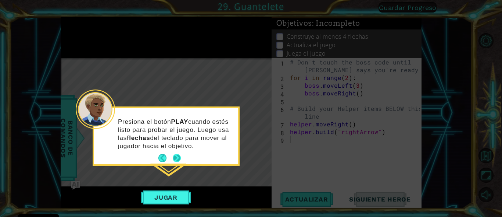
click at [177, 159] on button "Next" at bounding box center [177, 158] width 8 height 8
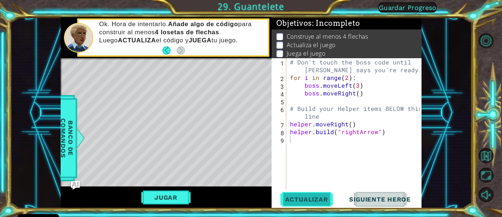
click at [320, 200] on span "Actualizar" at bounding box center [307, 198] width 58 height 7
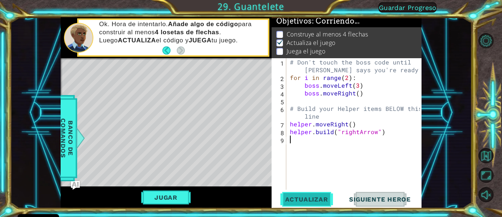
scroll to position [7, 0]
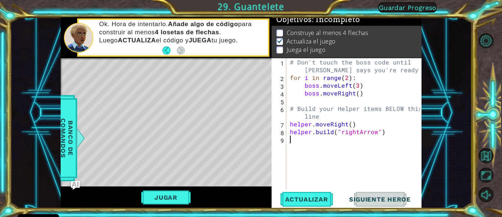
click at [352, 123] on div "# Don't touch the boss code until [PERSON_NAME] says you're ready! for i in ran…" at bounding box center [356, 135] width 135 height 154
type textarea "helper.moveRight()"
click at [298, 138] on div "# Don't touch the boss code until [PERSON_NAME] says you're ready! for i in ran…" at bounding box center [356, 135] width 135 height 154
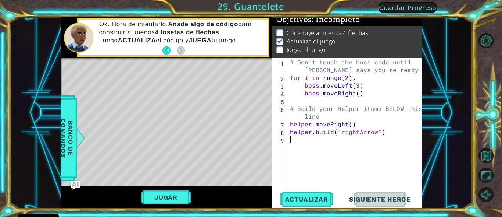
scroll to position [0, 0]
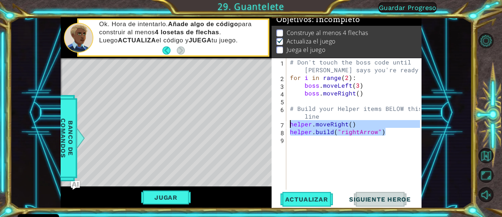
drag, startPoint x: 392, startPoint y: 133, endPoint x: 282, endPoint y: 121, distance: 110.2
click at [282, 121] on div "1 2 3 4 5 6 7 8 9 # Don't touch the boss code until [PERSON_NAME] says you're r…" at bounding box center [346, 123] width 149 height 131
type textarea "helper.moveRight() [DOMAIN_NAME]("rightArrow")"
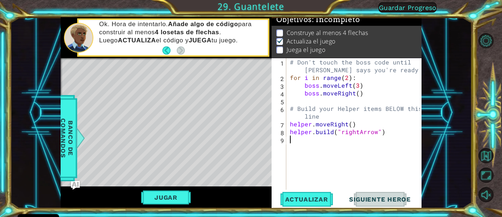
click at [297, 140] on div "# Don't touch the boss code until [PERSON_NAME] says you're ready! for i in ran…" at bounding box center [356, 135] width 135 height 154
paste textarea "[DOMAIN_NAME]("rightArrow")"
type textarea "[DOMAIN_NAME]("rightArrow")"
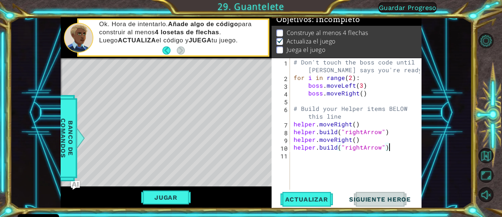
click at [297, 155] on div "# Don't touch the boss code until [PERSON_NAME] says you're ready! for i in ran…" at bounding box center [358, 135] width 132 height 154
paste textarea "[DOMAIN_NAME]("rightArrow")"
type textarea "[DOMAIN_NAME]("rightArrow")"
click at [302, 173] on div "# Don't touch the boss code until [PERSON_NAME] says you're ready! for i in ran…" at bounding box center [358, 135] width 132 height 154
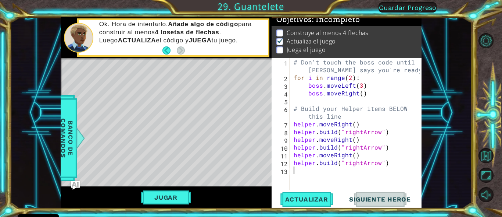
paste textarea "[DOMAIN_NAME]("rightArrow")"
type textarea "[DOMAIN_NAME]("rightArrow")"
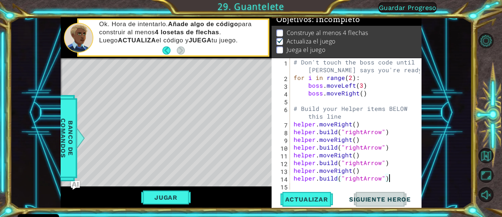
click at [299, 185] on div "# Don't touch the boss code until [PERSON_NAME] says you're ready! for i in ran…" at bounding box center [358, 135] width 132 height 154
paste textarea "[DOMAIN_NAME]("rightArrow")"
type textarea "[DOMAIN_NAME]("rightArrow")"
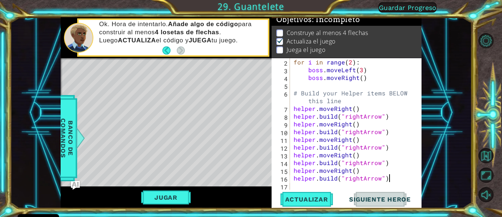
scroll to position [15, 0]
click at [299, 186] on div "for i in range ( 2 ) : boss . moveLeft ( 3 ) boss . moveRight ( ) # Build your …" at bounding box center [355, 131] width 126 height 147
paste textarea "[DOMAIN_NAME]("rightArrow")"
type textarea "[DOMAIN_NAME]("rightArrow")"
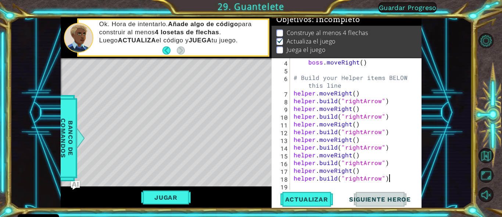
scroll to position [31, 0]
click at [299, 186] on div "boss . moveRight ( ) # Build your Helper items BELOW this line helper . moveRig…" at bounding box center [355, 131] width 126 height 147
paste textarea "[DOMAIN_NAME]("rightArrow")"
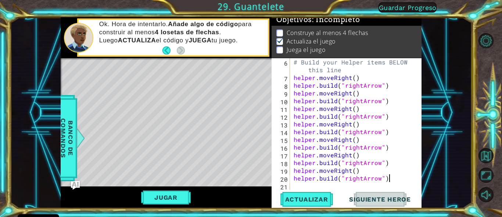
scroll to position [46, 0]
drag, startPoint x: 335, startPoint y: 171, endPoint x: 351, endPoint y: 171, distance: 16.2
click at [351, 171] on div "# Build your Helper items BELOW this line helper . moveRight ( ) helper . build…" at bounding box center [355, 135] width 126 height 154
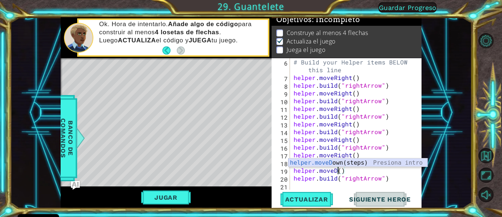
click at [351, 161] on div "helper.moveD own(steps) Presiona intro" at bounding box center [358, 171] width 139 height 26
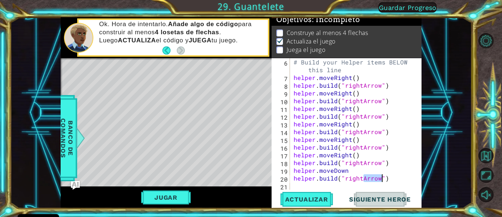
drag, startPoint x: 364, startPoint y: 180, endPoint x: 381, endPoint y: 180, distance: 16.9
click at [381, 180] on div "# Build your Helper items BELOW this line helper . moveRight ( ) helper . build…" at bounding box center [355, 135] width 126 height 154
click at [324, 195] on button "Actualizar" at bounding box center [307, 199] width 58 height 15
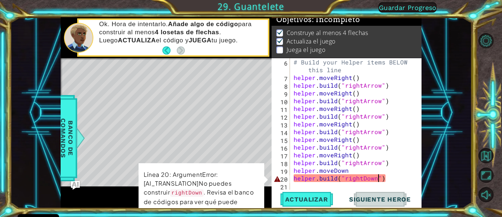
click at [347, 172] on div "# Build your Helper items BELOW this line helper . moveRight ( ) helper . build…" at bounding box center [355, 135] width 126 height 154
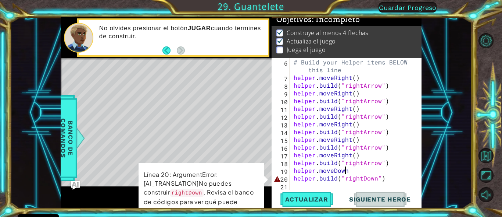
scroll to position [46, 0]
click at [365, 177] on div "# Build your Helper items BELOW this line helper . moveRight ( ) helper . build…" at bounding box center [355, 135] width 126 height 154
drag, startPoint x: 365, startPoint y: 177, endPoint x: 376, endPoint y: 178, distance: 11.0
click at [376, 178] on div "# Build your Helper items BELOW this line helper . moveRight ( ) helper . build…" at bounding box center [355, 135] width 126 height 154
click at [363, 178] on div "# Build your Helper items BELOW this line helper . moveRight ( ) helper . build…" at bounding box center [353, 123] width 122 height 131
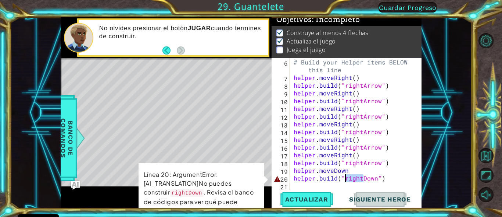
drag, startPoint x: 363, startPoint y: 178, endPoint x: 347, endPoint y: 178, distance: 16.6
click at [347, 178] on div "# Build your Helper items BELOW this line helper . moveRight ( ) helper . build…" at bounding box center [355, 135] width 126 height 154
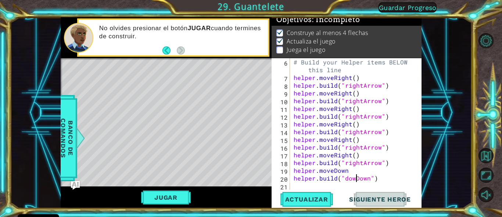
scroll to position [0, 7]
drag, startPoint x: 361, startPoint y: 179, endPoint x: 374, endPoint y: 180, distance: 12.9
click at [374, 180] on div "# Build your Helper items BELOW this line helper . moveRight ( ) helper . build…" at bounding box center [355, 135] width 126 height 154
click at [316, 199] on span "Actualizar" at bounding box center [307, 198] width 58 height 7
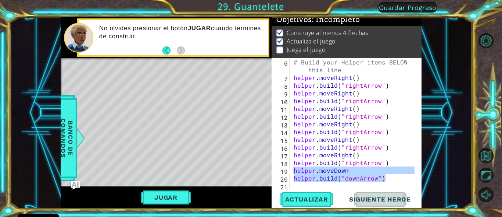
drag, startPoint x: 390, startPoint y: 179, endPoint x: 294, endPoint y: 171, distance: 96.7
click at [294, 171] on div "# Build your Helper items BELOW this line helper . moveRight ( ) helper . build…" at bounding box center [355, 135] width 126 height 154
type textarea "helper.moveDown [DOMAIN_NAME]("downArrow")"
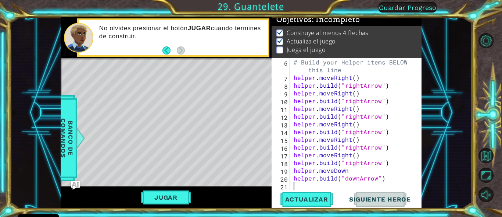
click at [303, 185] on div "# Build your Helper items BELOW this line helper . moveRight ( ) helper . build…" at bounding box center [355, 135] width 126 height 154
paste textarea "[DOMAIN_NAME]("downArrow")"
type textarea "[DOMAIN_NAME]("downArrow")"
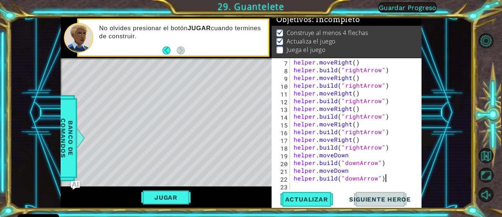
scroll to position [62, 0]
click at [297, 186] on div "helper . moveRight ( ) helper . build ( "rightArrow" ) helper . moveRight ( ) h…" at bounding box center [355, 131] width 126 height 147
paste textarea "[DOMAIN_NAME]("downArrow")"
type textarea "[DOMAIN_NAME]("downArrow")"
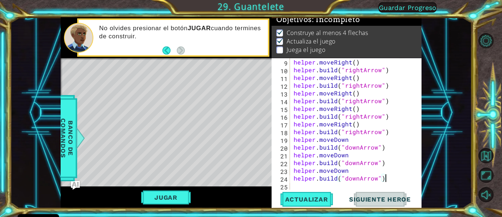
click at [298, 185] on div "helper . moveRight ( ) helper . build ( "rightArrow" ) helper . moveRight ( ) h…" at bounding box center [355, 131] width 126 height 147
paste textarea "[DOMAIN_NAME]("downArrow")"
type textarea "[DOMAIN_NAME]("downArrow")"
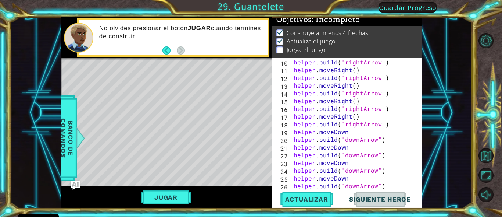
scroll to position [93, 0]
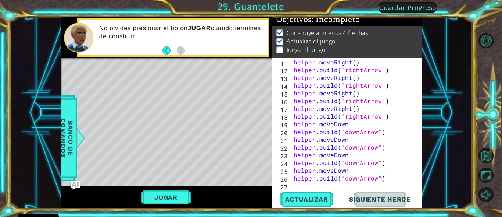
click at [297, 186] on div "helper . moveRight ( ) helper . build ( "rightArrow" ) helper . moveRight ( ) h…" at bounding box center [355, 131] width 126 height 147
paste textarea "[DOMAIN_NAME]("downArrow")"
type textarea "[DOMAIN_NAME]("downArrow")"
click at [311, 197] on span "Actualizar" at bounding box center [307, 198] width 58 height 7
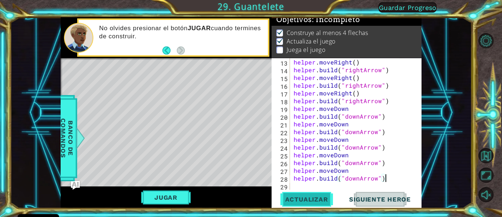
click at [302, 200] on span "Actualizar" at bounding box center [307, 198] width 58 height 7
click at [302, 198] on span "Actualizar" at bounding box center [307, 198] width 58 height 7
click at [168, 194] on button "Jugar" at bounding box center [166, 197] width 50 height 14
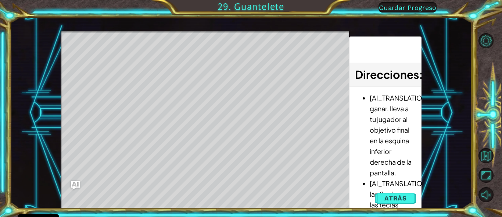
click at [98, 56] on div "Level Map" at bounding box center [231, 139] width 340 height 217
drag, startPoint x: 106, startPoint y: 56, endPoint x: 158, endPoint y: 51, distance: 52.1
click at [158, 51] on div "Level Map" at bounding box center [231, 139] width 340 height 217
drag, startPoint x: 131, startPoint y: 186, endPoint x: 151, endPoint y: 177, distance: 22.2
click at [132, 185] on div "Level Map" at bounding box center [231, 139] width 340 height 217
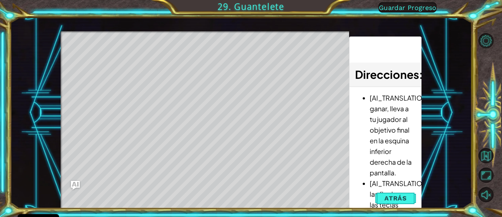
drag, startPoint x: 160, startPoint y: 176, endPoint x: 156, endPoint y: 161, distance: 15.2
click at [160, 175] on div "Level Map" at bounding box center [231, 139] width 340 height 217
click at [311, 194] on div "Level Map" at bounding box center [231, 139] width 340 height 217
click at [396, 196] on span "Atrás" at bounding box center [396, 197] width 22 height 7
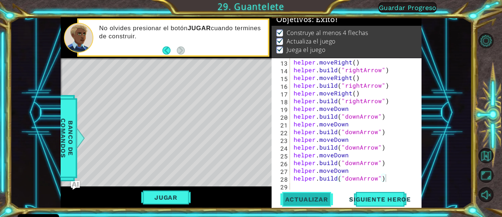
click at [310, 197] on span "Actualizar" at bounding box center [307, 198] width 58 height 7
click at [299, 198] on span "Actualizar" at bounding box center [307, 198] width 58 height 7
click at [326, 198] on span "Actualizar" at bounding box center [307, 198] width 58 height 7
click at [324, 199] on span "Actualizar" at bounding box center [307, 198] width 58 height 7
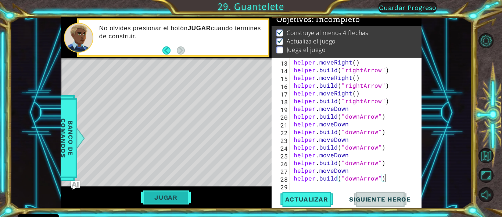
click at [177, 197] on button "Jugar" at bounding box center [166, 197] width 50 height 14
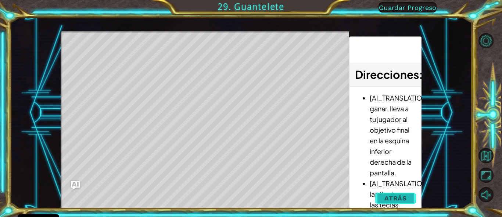
click at [391, 195] on span "Atrás" at bounding box center [396, 197] width 22 height 7
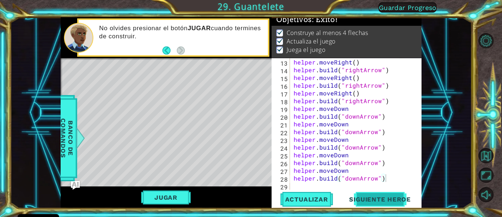
click at [382, 197] on span "Siguiente Heroe" at bounding box center [380, 198] width 77 height 7
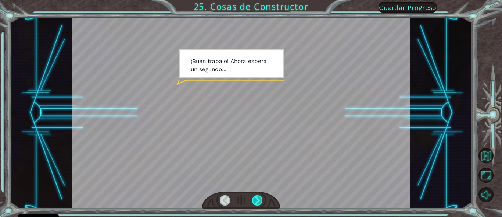
click at [258, 199] on div at bounding box center [257, 200] width 10 height 10
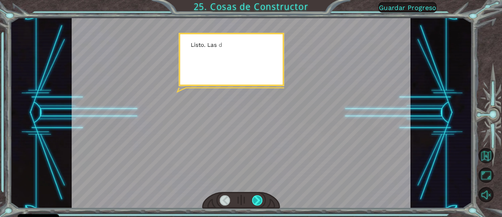
click at [258, 199] on div at bounding box center [257, 200] width 10 height 10
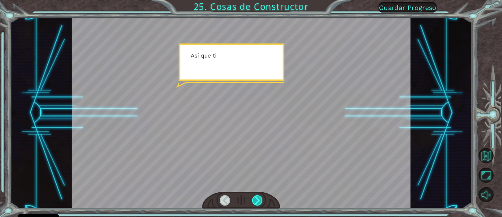
click at [258, 199] on div at bounding box center [257, 200] width 10 height 10
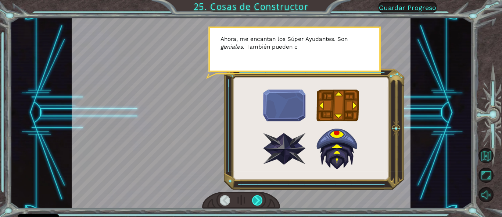
click at [258, 199] on div at bounding box center [257, 200] width 10 height 10
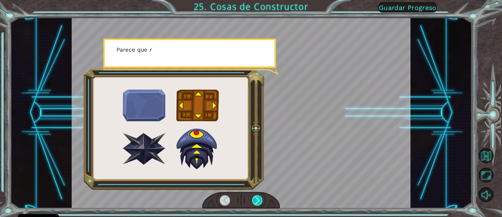
click at [258, 199] on div at bounding box center [257, 200] width 10 height 10
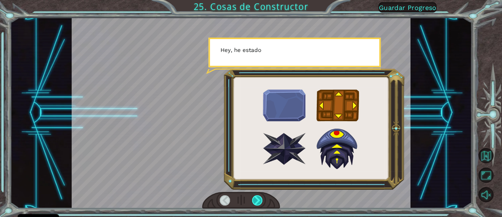
click at [258, 199] on div at bounding box center [257, 200] width 10 height 10
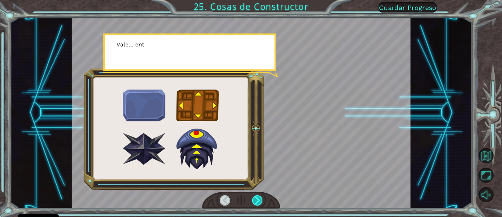
click at [258, 199] on div at bounding box center [257, 200] width 10 height 10
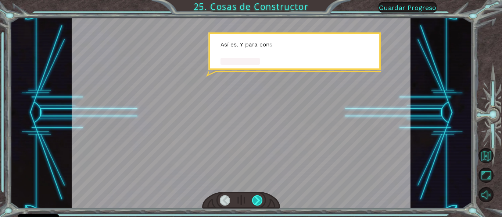
click at [258, 199] on div at bounding box center [257, 200] width 10 height 10
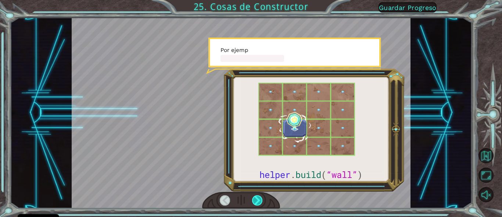
click at [258, 199] on div at bounding box center [257, 200] width 10 height 10
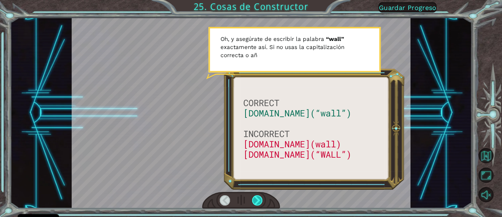
click at [257, 199] on div at bounding box center [257, 200] width 10 height 10
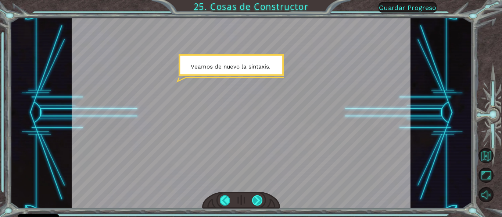
click at [257, 199] on div at bounding box center [257, 200] width 10 height 10
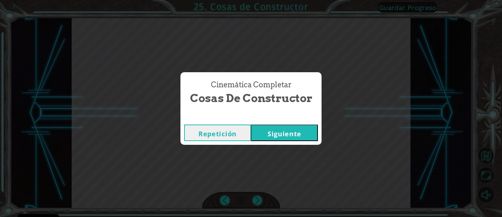
click at [273, 130] on button "Siguiente" at bounding box center [284, 132] width 67 height 17
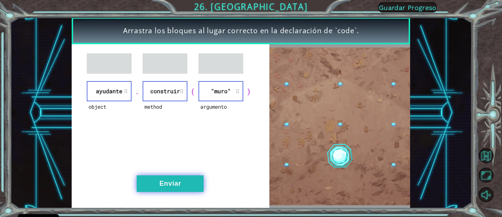
click at [177, 185] on button "Enviar" at bounding box center [170, 183] width 67 height 17
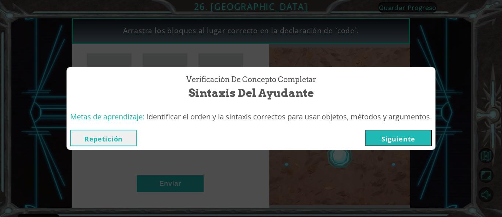
click at [397, 137] on button "Siguiente" at bounding box center [398, 137] width 67 height 17
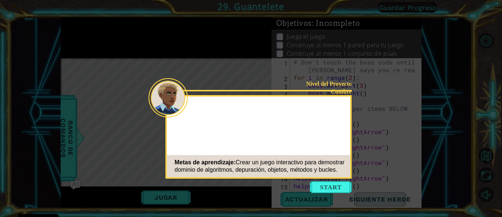
click at [324, 186] on button "Start" at bounding box center [331, 187] width 42 height 12
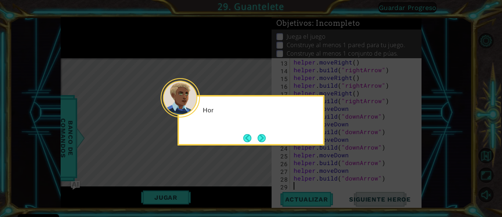
scroll to position [108, 0]
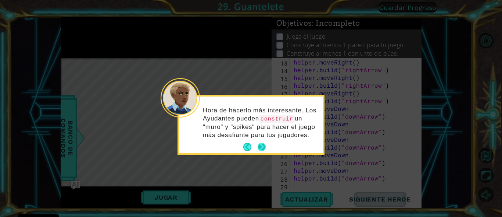
click at [262, 146] on button "Next" at bounding box center [262, 147] width 8 height 8
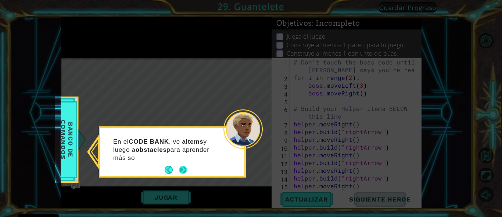
click at [180, 169] on button "Next" at bounding box center [183, 170] width 8 height 8
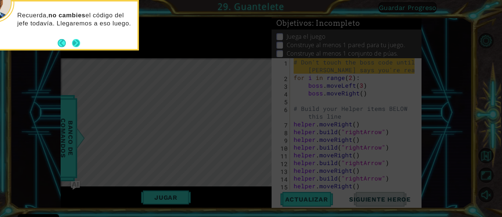
click at [78, 45] on button "Next" at bounding box center [76, 43] width 8 height 8
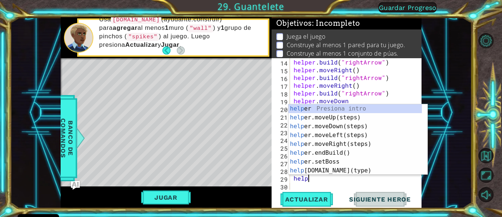
scroll to position [0, 1]
click at [313, 168] on div "helpe r Presiona intro helpe r.moveUp(steps) Presiona intro helpe r.moveDown(st…" at bounding box center [356, 148] width 134 height 88
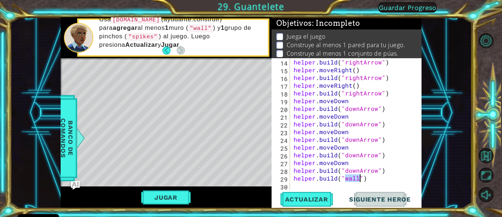
click at [379, 142] on div "helper . build ( "rightArrow" ) helper . moveRight ( ) helper . build ( "rightA…" at bounding box center [355, 131] width 126 height 147
click at [355, 133] on div "helper . build ( "rightArrow" ) helper . moveRight ( ) helper . build ( "rightA…" at bounding box center [355, 131] width 126 height 147
click at [393, 140] on div "helper . build ( "rightArrow" ) helper . moveRight ( ) helper . build ( "rightA…" at bounding box center [355, 131] width 126 height 147
type textarea "[DOMAIN_NAME]("downArrow")"
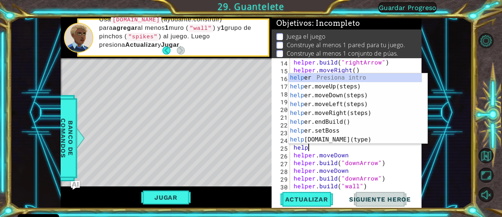
scroll to position [0, 1]
click at [349, 137] on div "help er Presiona intro help er.moveUp(steps) Presiona intro help er.moveDown(st…" at bounding box center [356, 117] width 134 height 88
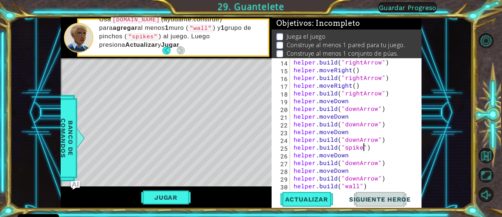
scroll to position [0, 7]
click at [317, 197] on span "Actualizar" at bounding box center [307, 198] width 58 height 7
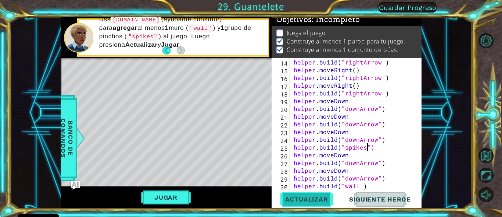
scroll to position [7, 0]
click at [183, 198] on button "Jugar" at bounding box center [166, 197] width 50 height 14
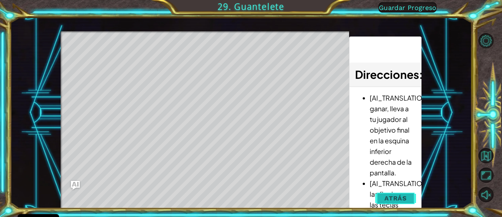
click at [391, 195] on span "Atrás" at bounding box center [396, 197] width 22 height 7
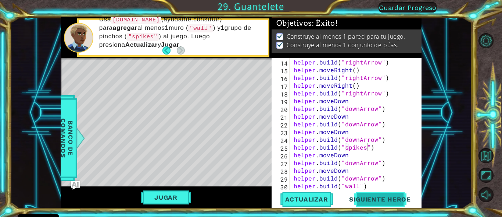
click at [380, 198] on span "Siguiente Heroe" at bounding box center [380, 198] width 77 height 7
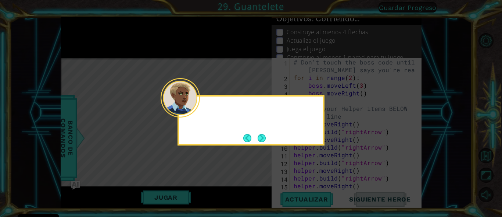
scroll to position [0, 0]
click at [259, 138] on button "Next" at bounding box center [262, 138] width 8 height 8
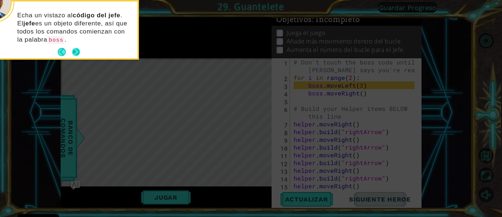
click at [75, 51] on button "Next" at bounding box center [76, 52] width 8 height 8
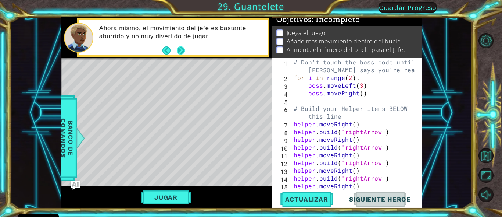
click at [182, 50] on button "Next" at bounding box center [181, 50] width 8 height 8
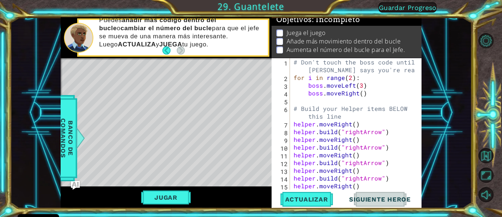
click at [350, 80] on div "# Don't touch the boss code until [PERSON_NAME] says you're ready! for i in ran…" at bounding box center [355, 135] width 126 height 154
click at [350, 79] on div "# Don't touch the boss code until [PERSON_NAME] says you're ready! for i in ran…" at bounding box center [355, 135] width 126 height 154
click at [360, 87] on div "# Don't touch the boss code until [PERSON_NAME] says you're ready! for i in ran…" at bounding box center [355, 135] width 126 height 154
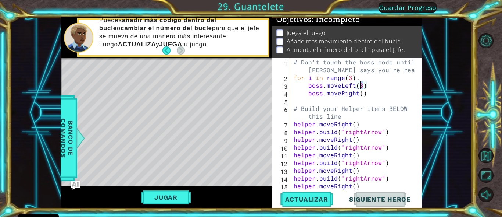
scroll to position [0, 7]
click at [364, 93] on div "# Don't touch the boss code until [PERSON_NAME] says you're ready! for i in ran…" at bounding box center [355, 135] width 126 height 154
type textarea "boss.moveRight(2)"
click at [310, 200] on span "Actualizar" at bounding box center [307, 198] width 58 height 7
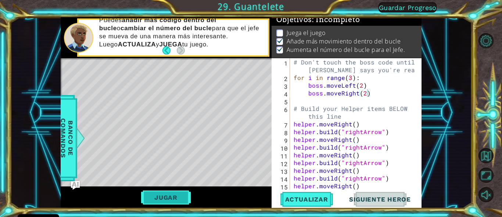
click at [167, 196] on button "Jugar" at bounding box center [166, 197] width 50 height 14
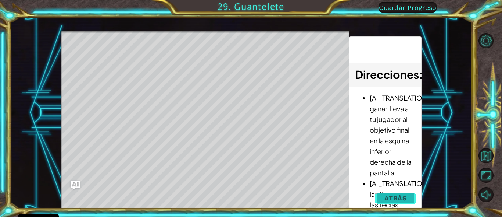
click at [403, 195] on span "Atrás" at bounding box center [396, 197] width 22 height 7
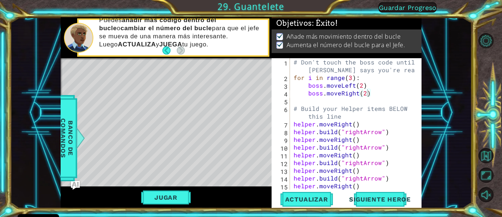
scroll to position [4, 0]
click at [386, 198] on span "Siguiente Heroe" at bounding box center [380, 199] width 77 height 7
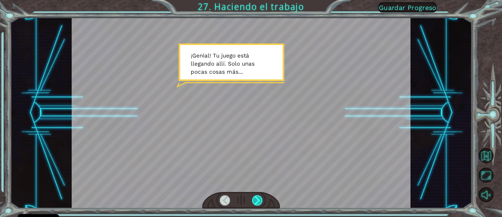
click at [261, 198] on div at bounding box center [257, 200] width 10 height 10
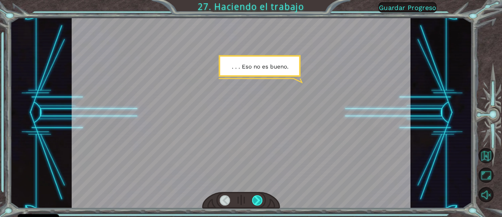
click at [262, 198] on div at bounding box center [257, 200] width 10 height 10
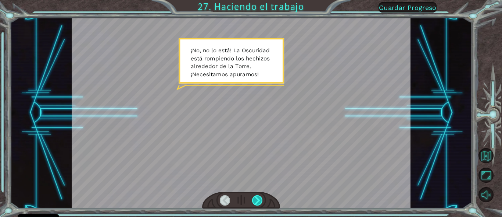
click at [262, 198] on div at bounding box center [257, 200] width 10 height 10
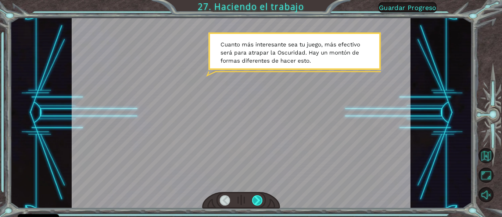
click at [262, 198] on div at bounding box center [257, 200] width 10 height 10
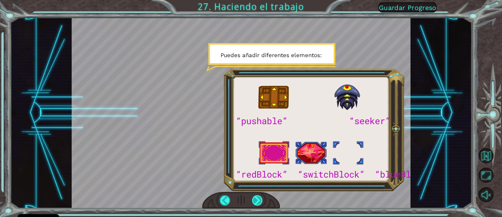
click at [262, 198] on div at bounding box center [257, 200] width 10 height 10
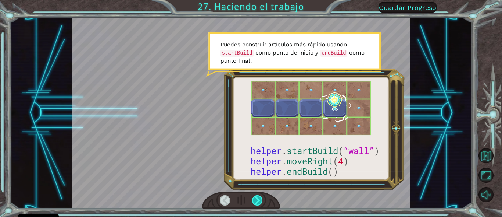
click at [262, 198] on div at bounding box center [257, 200] width 10 height 10
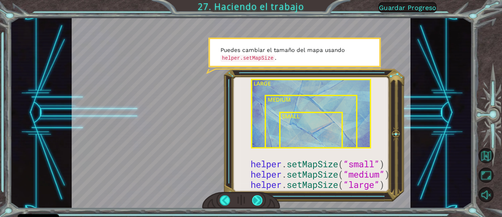
click at [262, 198] on div at bounding box center [257, 200] width 10 height 10
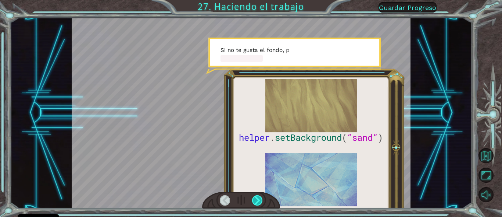
click at [262, 198] on div at bounding box center [257, 200] width 10 height 10
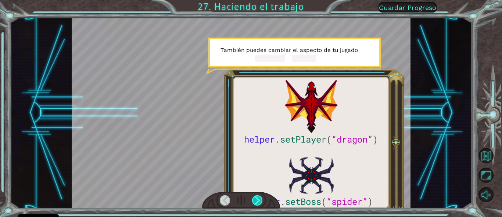
click at [262, 198] on div at bounding box center [257, 200] width 10 height 10
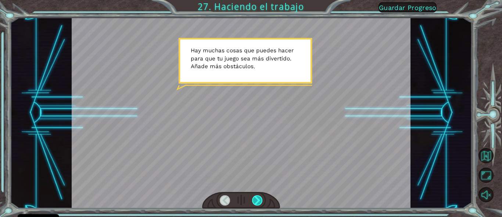
click at [262, 198] on div at bounding box center [257, 200] width 10 height 10
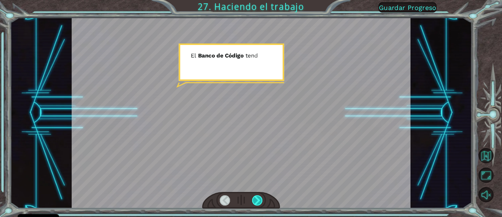
click at [262, 198] on div at bounding box center [257, 200] width 10 height 10
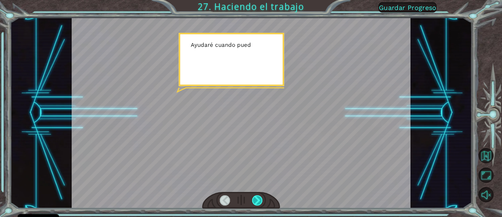
click at [262, 198] on div at bounding box center [257, 200] width 10 height 10
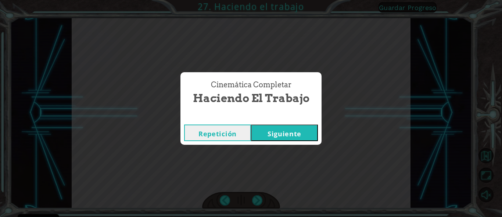
click at [282, 133] on button "Siguiente" at bounding box center [284, 132] width 67 height 17
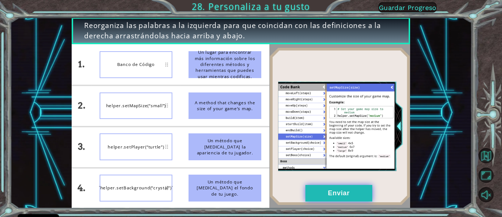
click at [336, 193] on button "Enviar" at bounding box center [339, 193] width 67 height 17
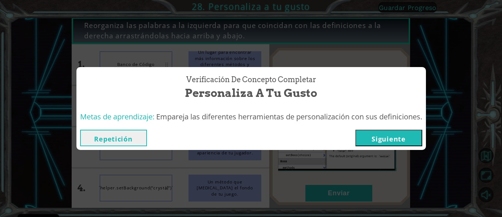
click at [370, 136] on button "Siguiente" at bounding box center [389, 137] width 67 height 17
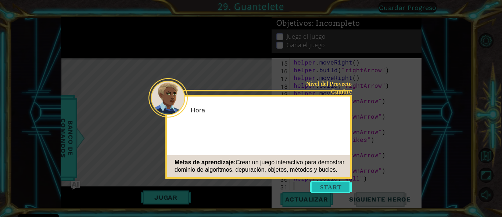
scroll to position [124, 0]
click at [320, 186] on button "Start" at bounding box center [331, 187] width 42 height 12
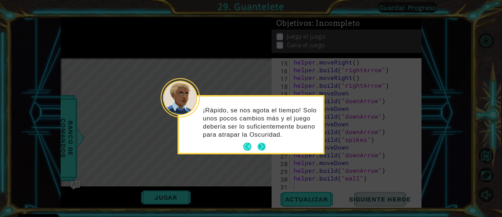
click at [263, 148] on button "Next" at bounding box center [262, 146] width 8 height 8
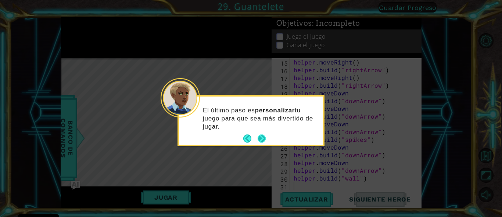
click at [261, 139] on button "Next" at bounding box center [262, 138] width 8 height 8
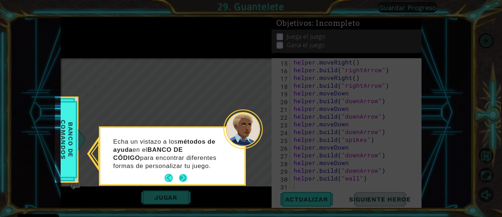
click at [185, 177] on button "Next" at bounding box center [183, 178] width 8 height 8
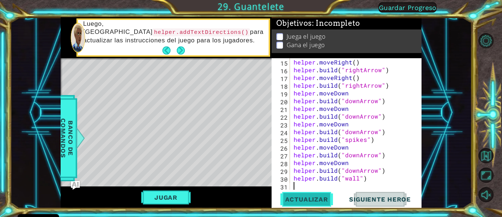
click at [313, 198] on span "Actualizar" at bounding box center [307, 198] width 58 height 7
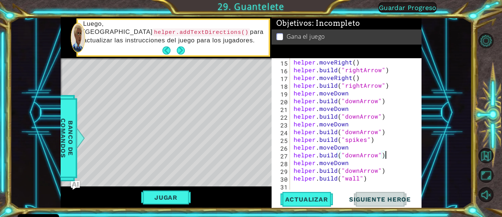
click at [387, 156] on div "helper . moveRight ( ) helper . build ( "rightArrow" ) helper . moveRight ( ) h…" at bounding box center [355, 131] width 126 height 147
click at [353, 161] on div "helper . moveRight ( ) helper . build ( "rightArrow" ) helper . moveRight ( ) h…" at bounding box center [355, 131] width 126 height 147
type textarea "helper.moveDown"
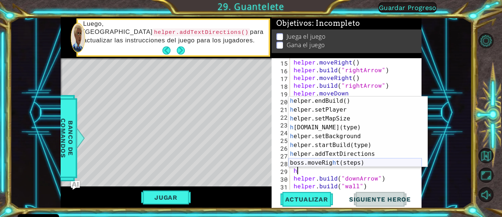
scroll to position [53, 0]
click at [348, 136] on div "h elper.endBuild() Presiona intro h elper.setPlayer Presiona intro h elper.setM…" at bounding box center [356, 140] width 134 height 88
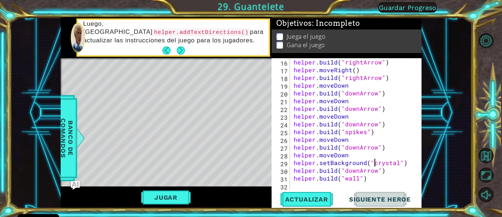
scroll to position [131, 0]
type textarea "helper.setBackground("crystal")"
click at [321, 202] on span "Actualizar" at bounding box center [307, 198] width 58 height 7
click at [410, 163] on div "helper . build ( "rightArrow" ) helper . moveRight ( ) helper . build ( "rightA…" at bounding box center [355, 131] width 126 height 147
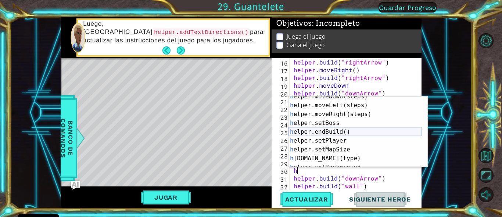
scroll to position [22, 0]
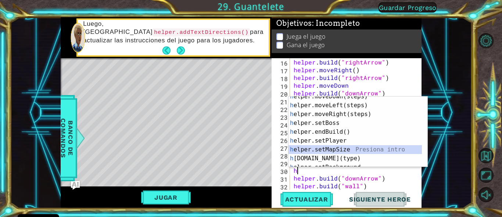
click at [354, 148] on div "h elper.moveDown(steps) Presiona intro h elper.moveLeft(steps) Presiona intro h…" at bounding box center [356, 136] width 134 height 88
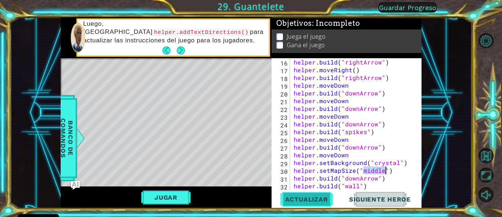
type textarea "helper.setMapSize("middle")"
click at [319, 200] on span "Actualizar" at bounding box center [307, 198] width 58 height 7
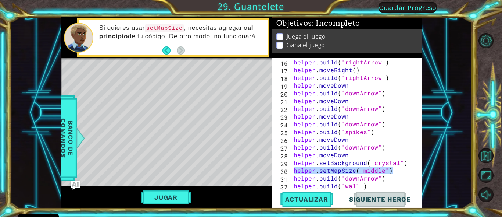
drag, startPoint x: 400, startPoint y: 170, endPoint x: 294, endPoint y: 171, distance: 105.9
click at [294, 171] on div "helper . build ( "rightArrow" ) helper . moveRight ( ) helper . build ( "rightA…" at bounding box center [355, 131] width 126 height 147
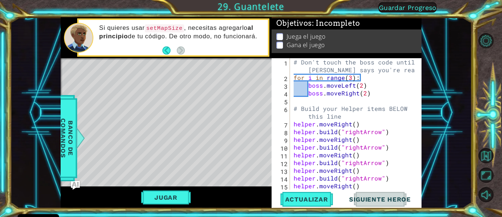
scroll to position [0, 0]
click at [294, 125] on div "# Don't touch the boss code until [PERSON_NAME] says you're ready! for i in ran…" at bounding box center [355, 135] width 126 height 154
type textarea "helper.moveRight()"
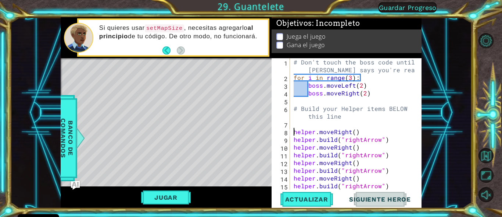
click at [295, 125] on div "# Don't touch the boss code until [PERSON_NAME] says you're ready! for i in ran…" at bounding box center [355, 135] width 126 height 154
paste textarea "helper.setMapSize("middle")"
click at [316, 194] on button "Actualizar" at bounding box center [307, 199] width 58 height 15
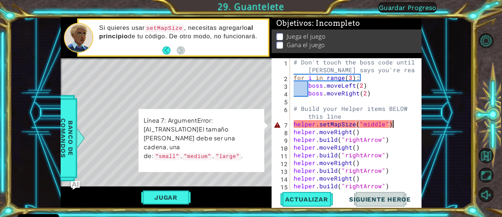
click at [368, 124] on div "# Don't touch the boss code until [PERSON_NAME] says you're ready! for i in ran…" at bounding box center [355, 135] width 126 height 154
drag, startPoint x: 386, startPoint y: 125, endPoint x: 367, endPoint y: 126, distance: 18.0
click at [367, 126] on div "# Don't touch the boss code until [PERSON_NAME] says you're ready! for i in ran…" at bounding box center [355, 135] width 126 height 154
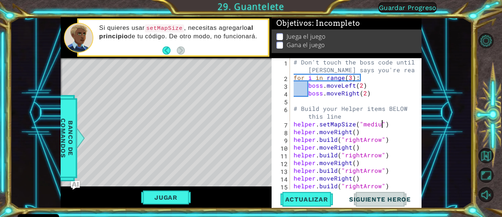
type textarea "helper.setMapSize("medium")"
click at [312, 199] on span "Actualizar" at bounding box center [307, 198] width 58 height 7
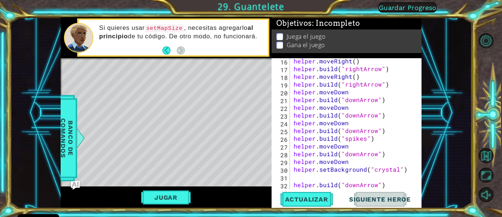
scroll to position [147, 0]
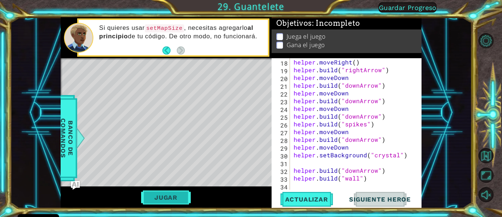
click at [179, 195] on button "Jugar" at bounding box center [166, 197] width 50 height 14
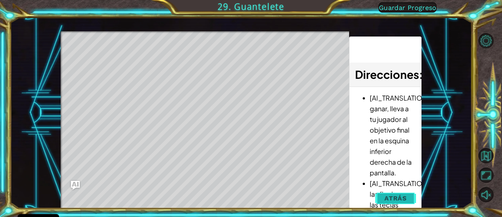
click at [391, 195] on span "Atrás" at bounding box center [396, 197] width 22 height 7
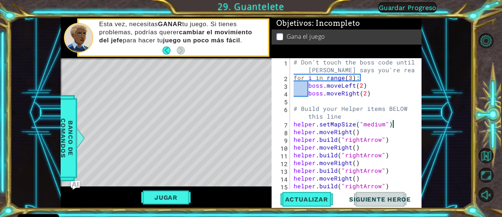
scroll to position [0, 0]
click at [350, 79] on div "# Don't touch the boss code until [PERSON_NAME] says you're ready! for i in ran…" at bounding box center [355, 135] width 126 height 154
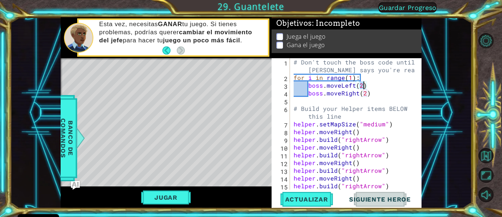
click at [362, 87] on div "# Don't touch the boss code until [PERSON_NAME] says you're ready! for i in ran…" at bounding box center [355, 135] width 126 height 154
click at [364, 95] on div "# Don't touch the boss code until [PERSON_NAME] says you're ready! for i in ran…" at bounding box center [355, 135] width 126 height 154
click at [324, 200] on span "Actualizar" at bounding box center [307, 198] width 58 height 7
click at [171, 197] on button "Jugar" at bounding box center [166, 197] width 50 height 14
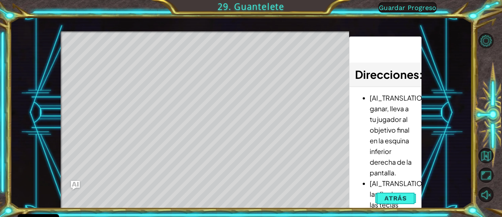
click at [228, 61] on div "Level Map" at bounding box center [231, 139] width 340 height 217
click at [390, 195] on span "Atrás" at bounding box center [396, 197] width 22 height 7
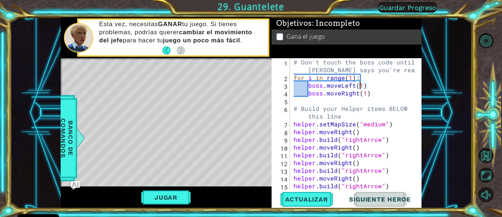
scroll to position [0, 7]
click at [363, 86] on div "# Don't touch the boss code until [PERSON_NAME] says you're ready! for i in ran…" at bounding box center [355, 135] width 126 height 154
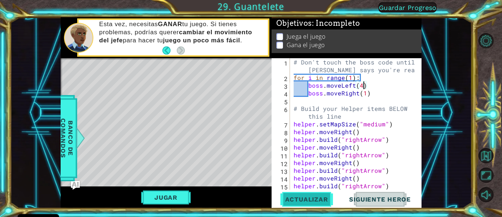
click at [305, 200] on span "Actualizar" at bounding box center [307, 198] width 58 height 7
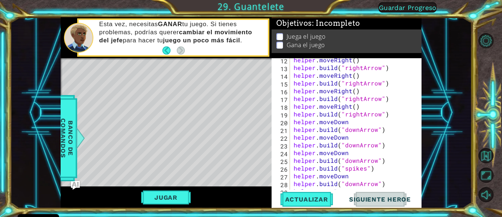
scroll to position [147, 0]
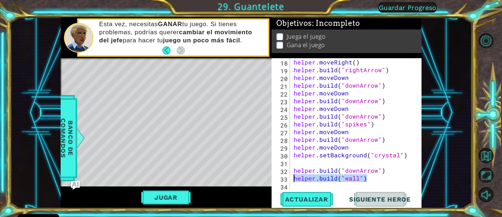
drag, startPoint x: 369, startPoint y: 178, endPoint x: 291, endPoint y: 178, distance: 77.2
click at [291, 178] on div "boss.moveLeft(4) 18 19 20 21 22 23 24 25 26 27 28 29 30 31 32 33 34 helper . mo…" at bounding box center [346, 123] width 149 height 131
type textarea "[DOMAIN_NAME]("wall")"
click at [310, 164] on div "helper . moveRight ( ) helper . build ( "rightArrow" ) helper . moveDown helper…" at bounding box center [355, 131] width 126 height 147
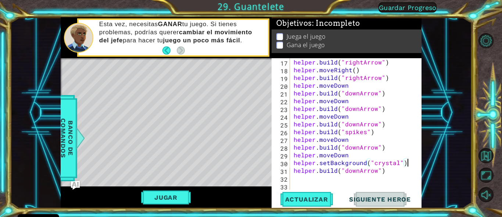
scroll to position [139, 0]
click at [312, 200] on span "Actualizar" at bounding box center [307, 198] width 58 height 7
click at [316, 200] on span "Actualizar" at bounding box center [307, 198] width 58 height 7
click at [177, 198] on button "Jugar" at bounding box center [166, 197] width 50 height 14
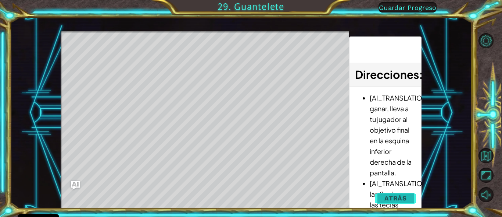
click at [394, 195] on span "Atrás" at bounding box center [396, 197] width 22 height 7
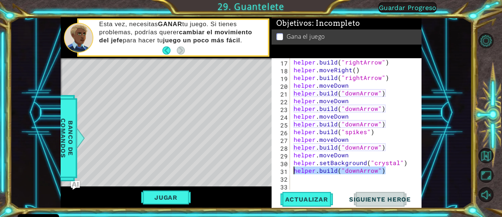
drag, startPoint x: 388, startPoint y: 171, endPoint x: 292, endPoint y: 172, distance: 96.0
click at [292, 172] on div "[DOMAIN_NAME]("downArrow") 17 18 19 20 21 22 23 24 25 26 27 28 29 30 31 32 33 h…" at bounding box center [346, 123] width 149 height 131
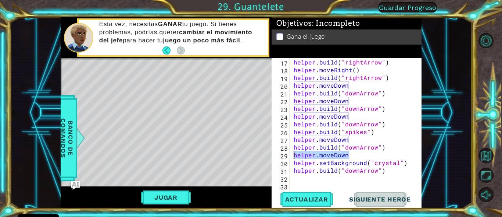
drag, startPoint x: 352, startPoint y: 156, endPoint x: 293, endPoint y: 157, distance: 58.5
click at [293, 157] on div "helper . build ( "rightArrow" ) helper . moveRight ( ) helper . build ( "rightA…" at bounding box center [355, 131] width 126 height 147
type textarea "helper.moveDown"
click at [304, 177] on div "helper . build ( "rightArrow" ) helper . moveRight ( ) helper . build ( "rightA…" at bounding box center [355, 131] width 126 height 147
paste textarea "helper.moveDown"
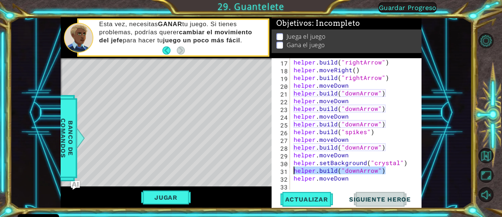
drag, startPoint x: 388, startPoint y: 171, endPoint x: 288, endPoint y: 171, distance: 100.1
click at [288, 171] on div "helper.moveDown 17 18 19 20 21 22 23 24 25 26 27 28 29 30 31 32 33 helper . bui…" at bounding box center [346, 123] width 149 height 131
type textarea "[DOMAIN_NAME]("downArrow")"
click at [301, 185] on div "helper . build ( "rightArrow" ) helper . moveRight ( ) helper . build ( "rightA…" at bounding box center [355, 131] width 126 height 147
paste textarea "[DOMAIN_NAME]("downArrow")"
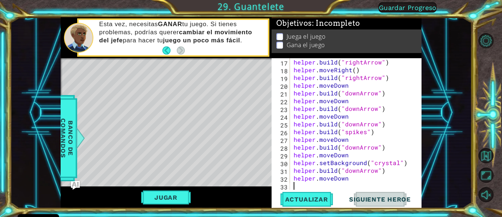
scroll to position [147, 0]
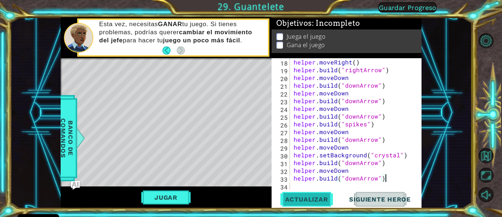
click at [308, 195] on span "Actualizar" at bounding box center [307, 198] width 58 height 7
click at [315, 197] on span "Actualizar" at bounding box center [307, 198] width 58 height 7
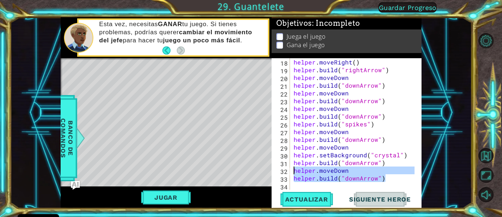
drag, startPoint x: 389, startPoint y: 178, endPoint x: 284, endPoint y: 168, distance: 105.3
click at [284, 168] on div "[DOMAIN_NAME]("downArrow") 18 19 20 21 22 23 24 25 26 27 28 29 30 31 32 33 34 h…" at bounding box center [346, 123] width 149 height 131
type textarea "helper.moveDown [DOMAIN_NAME]("downArrow")"
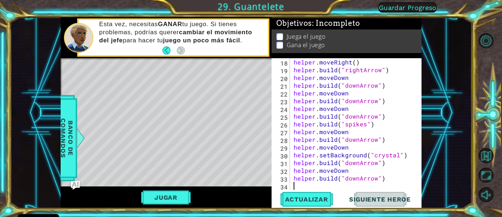
click at [305, 185] on div "helper . moveRight ( ) helper . build ( "rightArrow" ) helper . moveDown helper…" at bounding box center [355, 131] width 126 height 147
paste textarea "[DOMAIN_NAME]("downArrow")"
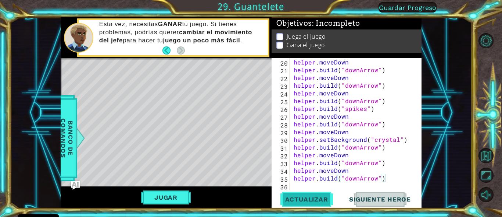
click at [313, 200] on span "Actualizar" at bounding box center [307, 198] width 58 height 7
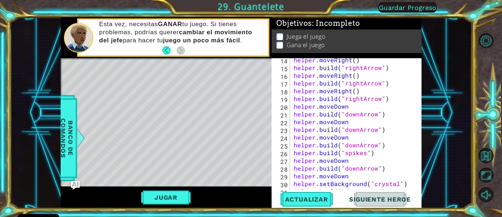
scroll to position [118, 0]
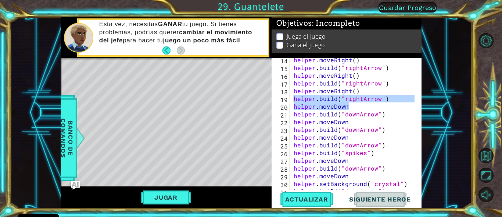
drag, startPoint x: 344, startPoint y: 107, endPoint x: 287, endPoint y: 98, distance: 57.7
click at [287, 98] on div "[DOMAIN_NAME]("downArrow") 14 15 16 17 18 19 20 21 22 23 24 25 26 27 28 29 30 3…" at bounding box center [346, 123] width 149 height 131
type textarea "[DOMAIN_NAME]("rightArrow") helper.moveDown"
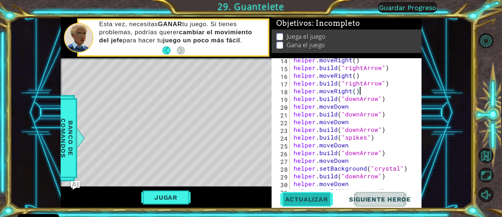
click at [309, 196] on span "Actualizar" at bounding box center [307, 198] width 58 height 7
click at [312, 198] on span "Actualizar" at bounding box center [307, 198] width 58 height 7
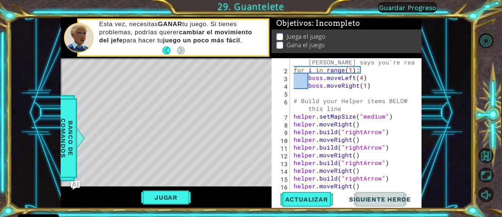
scroll to position [0, 0]
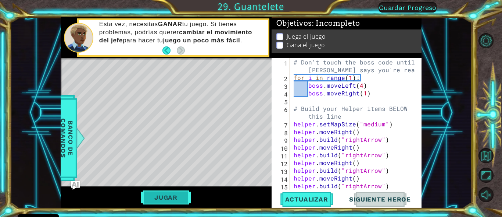
click at [174, 200] on button "Jugar" at bounding box center [166, 197] width 50 height 14
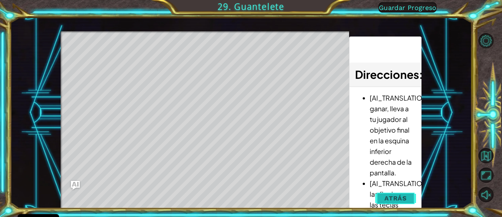
click at [398, 195] on span "Atrás" at bounding box center [396, 197] width 22 height 7
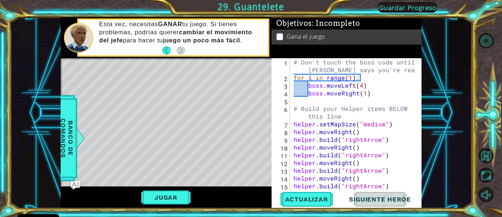
drag, startPoint x: 324, startPoint y: 195, endPoint x: 333, endPoint y: 172, distance: 24.3
click at [324, 195] on button "Actualizar" at bounding box center [307, 199] width 58 height 15
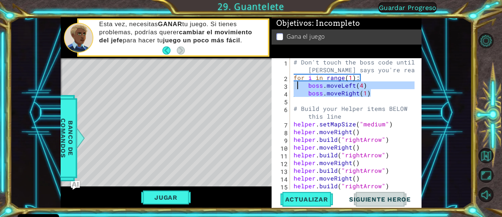
drag, startPoint x: 373, startPoint y: 93, endPoint x: 296, endPoint y: 88, distance: 77.4
click at [296, 88] on div "# Don't touch the boss code until [PERSON_NAME] says you're ready! for i in ran…" at bounding box center [355, 135] width 126 height 154
click at [296, 88] on div "# Don't touch the boss code until [PERSON_NAME] says you're ready! for i in ran…" at bounding box center [353, 123] width 122 height 131
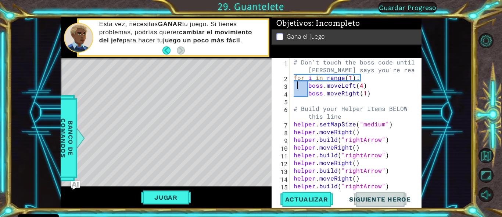
click at [348, 94] on div "# Don't touch the boss code until [PERSON_NAME] says you're ready! for i in ran…" at bounding box center [355, 135] width 126 height 154
type textarea "boss.moveRight(1)"
drag, startPoint x: 368, startPoint y: 95, endPoint x: 372, endPoint y: 97, distance: 4.3
click at [356, 96] on div "# Don't touch the boss code until [PERSON_NAME] says you're ready! for i in ran…" at bounding box center [355, 135] width 126 height 154
click at [375, 97] on div "# Don't touch the boss code until [PERSON_NAME] says you're ready! for i in ran…" at bounding box center [355, 135] width 126 height 154
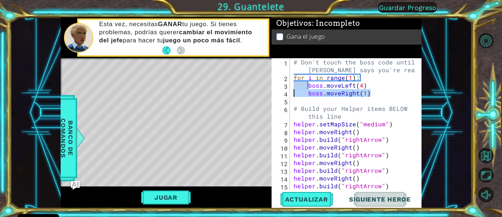
drag, startPoint x: 373, startPoint y: 94, endPoint x: 290, endPoint y: 92, distance: 82.4
click at [291, 93] on div "1 2 3 4 5 6 7 8 9 10 11 12 13 14 15 16 # Don't touch the boss code until [PERSO…" at bounding box center [346, 123] width 149 height 131
type textarea "boss.moveRight(1)"
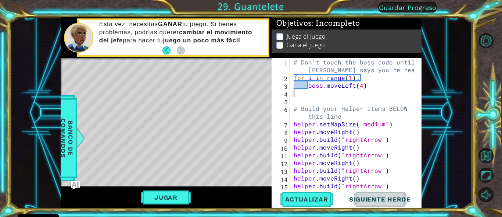
type textarea "boss.moveLeft(4)"
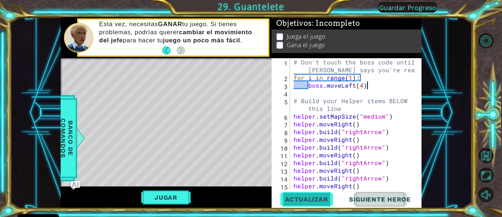
click at [312, 197] on span "Actualizar" at bounding box center [307, 198] width 58 height 7
click at [176, 195] on button "Jugar" at bounding box center [166, 197] width 50 height 14
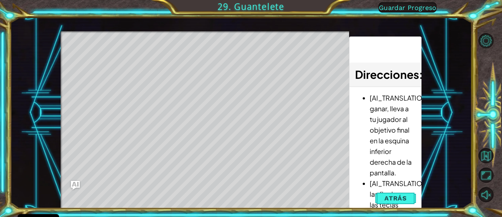
click at [97, 55] on div "Level Map" at bounding box center [231, 139] width 340 height 217
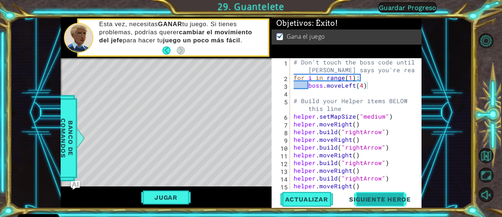
click at [372, 195] on button "Siguiente Heroe" at bounding box center [380, 199] width 77 height 15
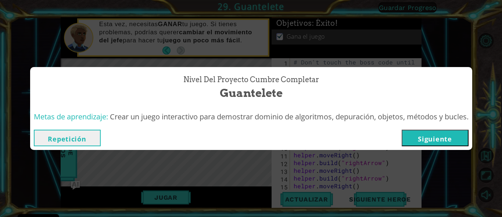
click at [412, 136] on button "Siguiente" at bounding box center [435, 137] width 67 height 17
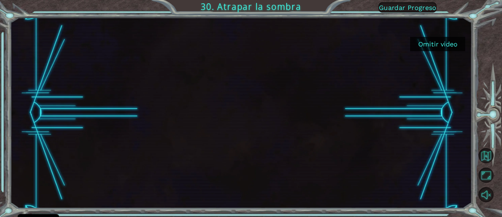
click at [432, 46] on button "Omitir video" at bounding box center [438, 44] width 55 height 14
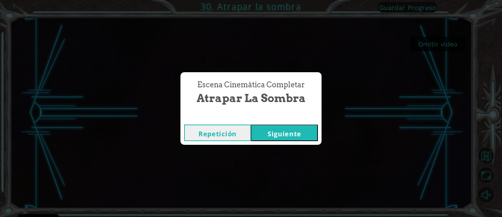
click at [286, 135] on button "Siguiente" at bounding box center [284, 132] width 67 height 17
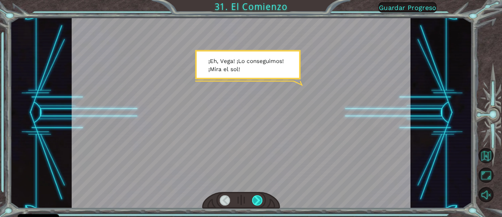
click at [257, 199] on div at bounding box center [257, 200] width 10 height 10
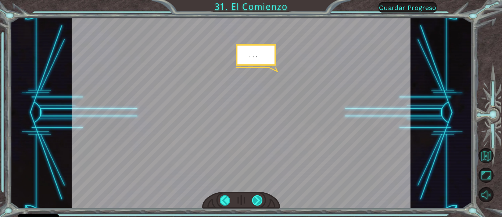
click at [257, 199] on div at bounding box center [257, 200] width 10 height 10
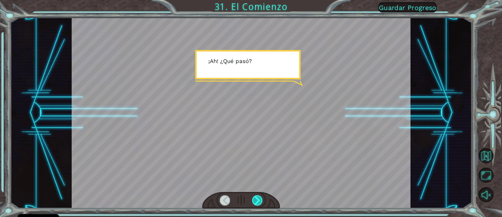
click at [257, 199] on div at bounding box center [257, 200] width 10 height 10
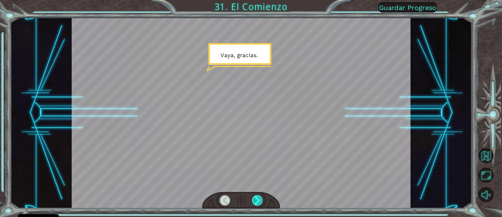
click at [257, 199] on div at bounding box center [257, 200] width 10 height 10
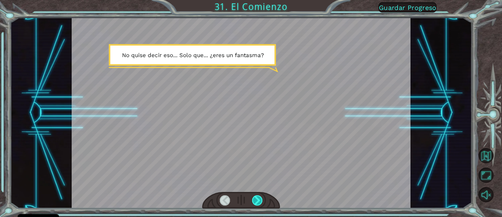
click at [257, 199] on div at bounding box center [257, 200] width 10 height 10
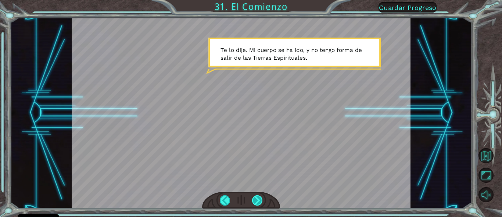
click at [257, 199] on div at bounding box center [257, 200] width 10 height 10
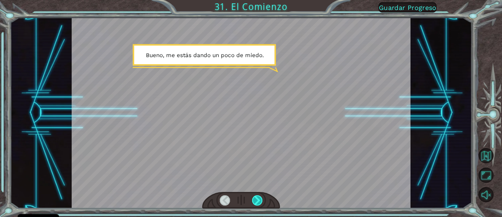
click at [257, 199] on div at bounding box center [257, 200] width 10 height 10
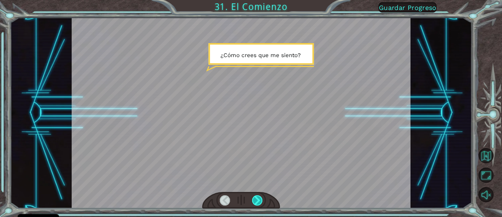
click at [257, 199] on div at bounding box center [257, 200] width 10 height 10
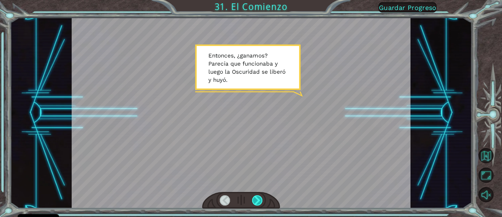
click at [257, 199] on div at bounding box center [257, 200] width 10 height 10
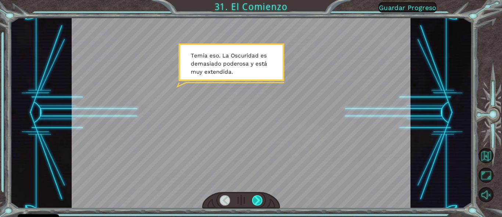
click at [257, 199] on div at bounding box center [257, 200] width 10 height 10
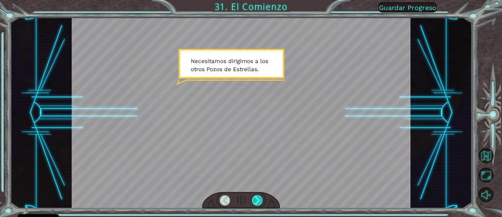
click at [257, 199] on div at bounding box center [257, 200] width 10 height 10
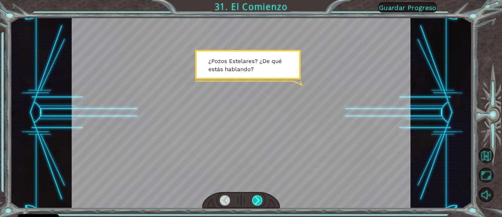
click at [257, 199] on div at bounding box center [257, 200] width 10 height 10
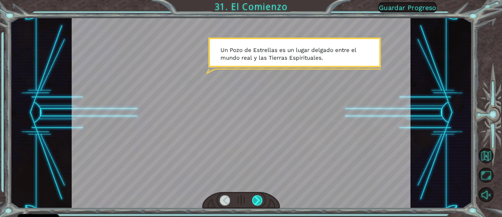
click at [257, 199] on div at bounding box center [257, 200] width 10 height 10
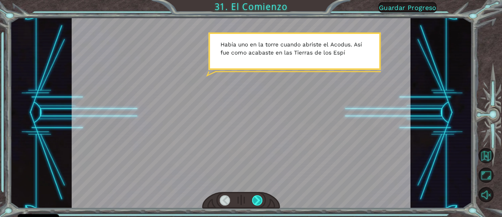
click at [257, 199] on div at bounding box center [257, 200] width 10 height 10
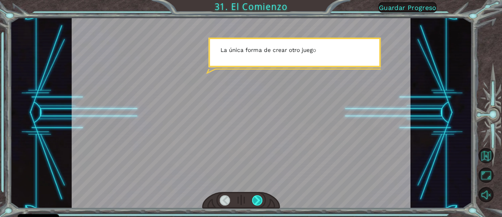
click at [257, 199] on div at bounding box center [257, 200] width 10 height 10
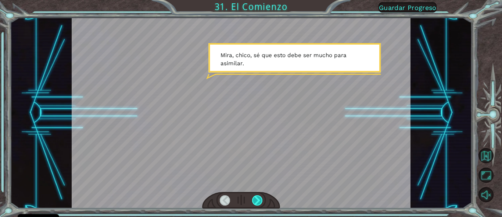
click at [257, 199] on div at bounding box center [257, 200] width 10 height 10
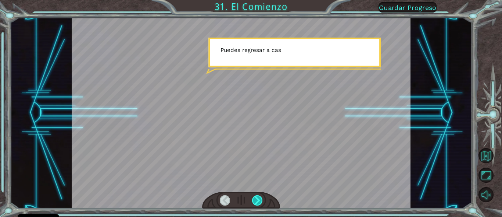
click at [257, 199] on div at bounding box center [257, 200] width 10 height 10
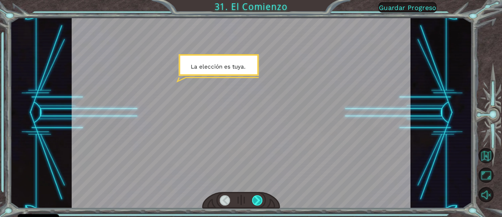
click at [257, 199] on div at bounding box center [257, 200] width 10 height 10
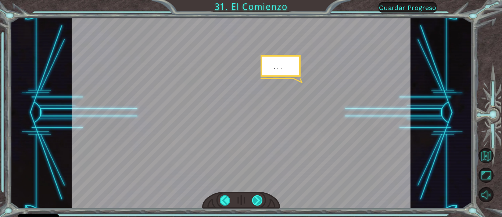
click at [257, 199] on div at bounding box center [257, 200] width 10 height 10
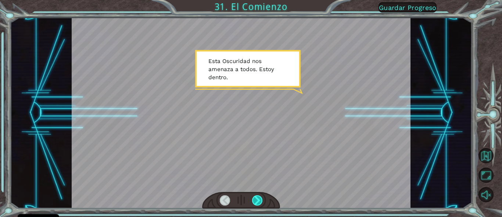
click at [257, 199] on div at bounding box center [257, 200] width 10 height 10
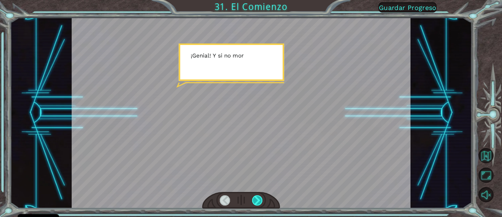
click at [257, 199] on div at bounding box center [257, 200] width 10 height 10
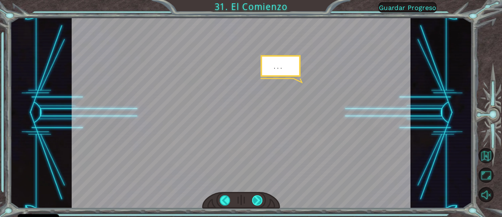
click at [257, 199] on div at bounding box center [257, 200] width 10 height 10
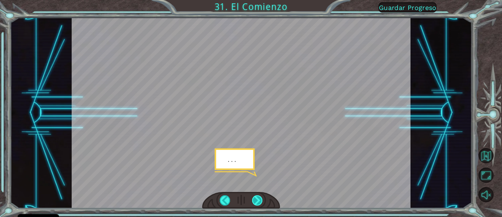
click at [257, 199] on div at bounding box center [257, 200] width 10 height 10
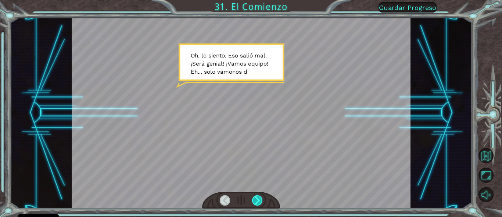
click at [257, 199] on div at bounding box center [257, 200] width 10 height 10
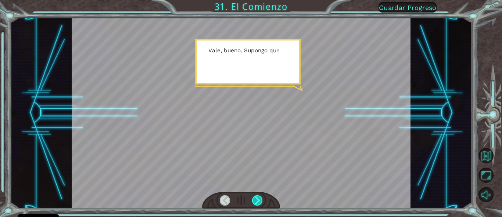
click at [257, 199] on div at bounding box center [257, 200] width 10 height 10
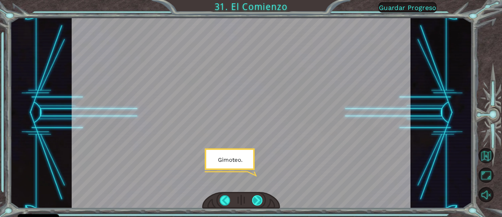
click at [257, 199] on div at bounding box center [257, 200] width 10 height 10
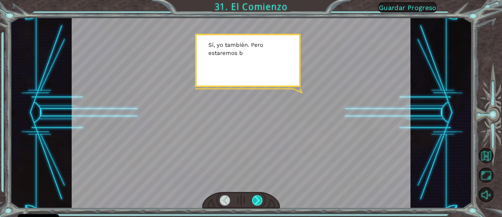
click at [257, 199] on div at bounding box center [257, 200] width 10 height 10
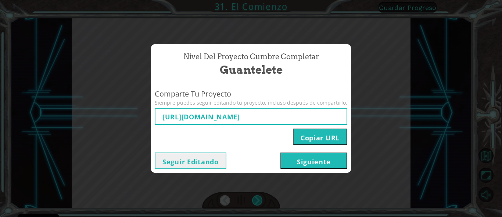
type input "[URL][DOMAIN_NAME]"
click at [271, 116] on input "[URL][DOMAIN_NAME]" at bounding box center [251, 116] width 193 height 17
drag, startPoint x: 271, startPoint y: 116, endPoint x: 253, endPoint y: 131, distance: 23.7
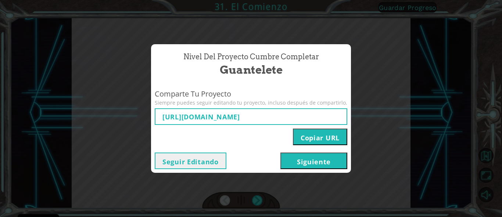
click at [253, 131] on div "Copiar URL" at bounding box center [251, 135] width 193 height 20
click at [294, 160] on button "Siguiente" at bounding box center [314, 160] width 67 height 17
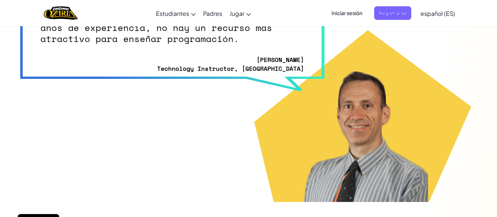
scroll to position [1876, 0]
